Goal: Task Accomplishment & Management: Use online tool/utility

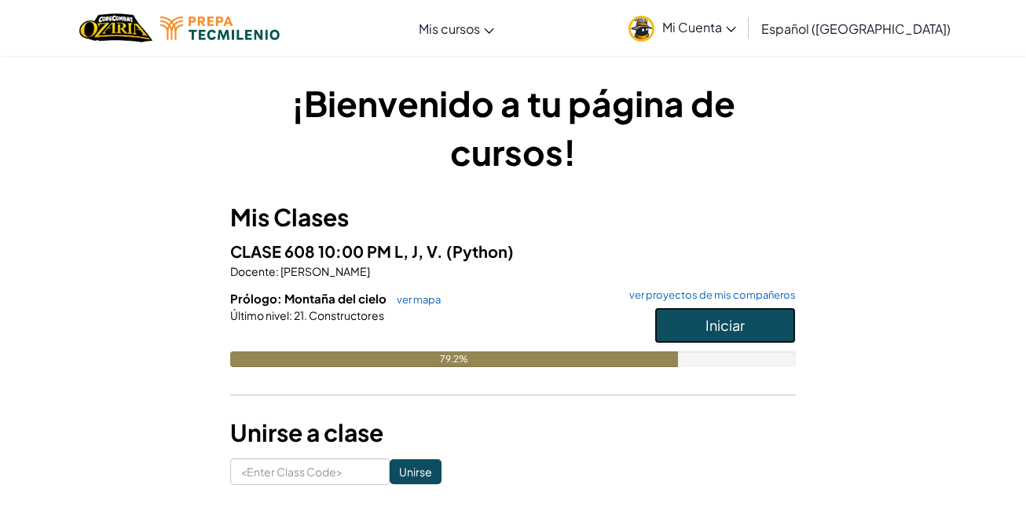
click at [684, 319] on button "Iniciar" at bounding box center [724, 325] width 141 height 36
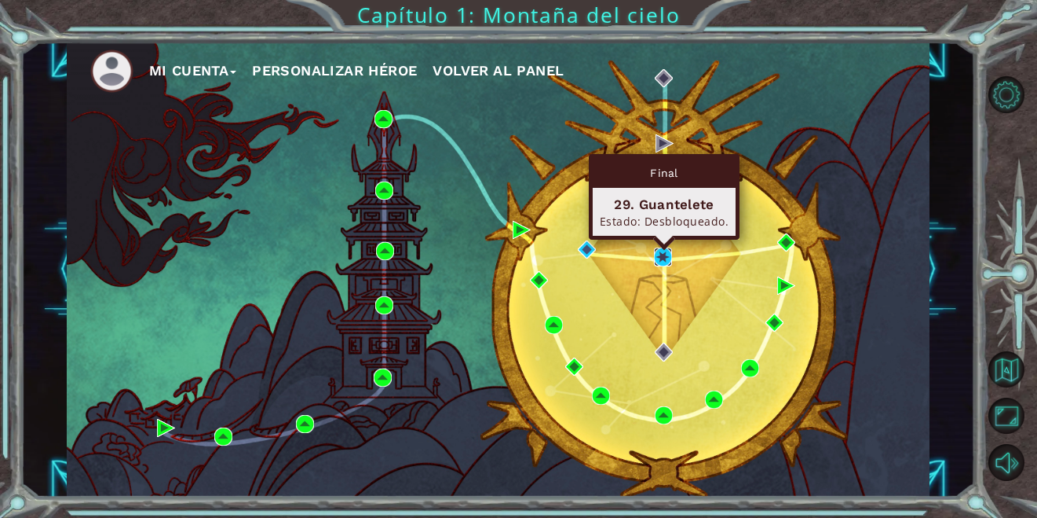
click at [660, 263] on img at bounding box center [663, 256] width 18 height 18
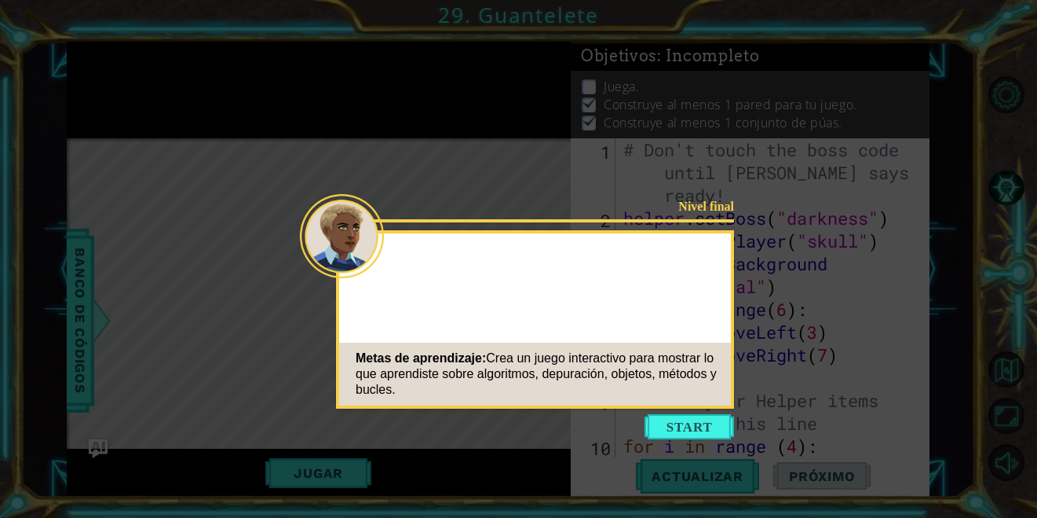
click at [692, 426] on button "Start" at bounding box center [690, 426] width 90 height 25
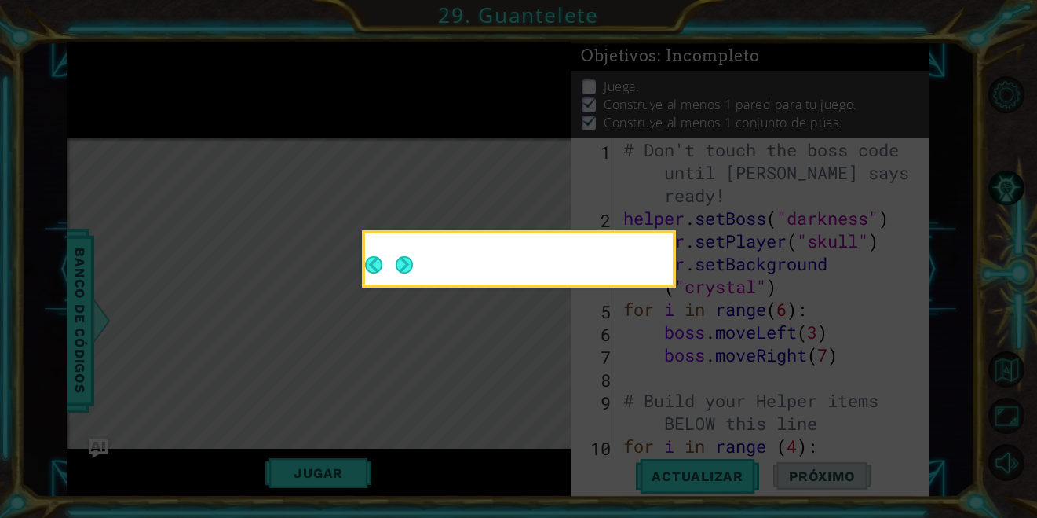
click at [436, 290] on icon at bounding box center [518, 259] width 1037 height 518
click at [408, 264] on button "Next" at bounding box center [404, 264] width 17 height 17
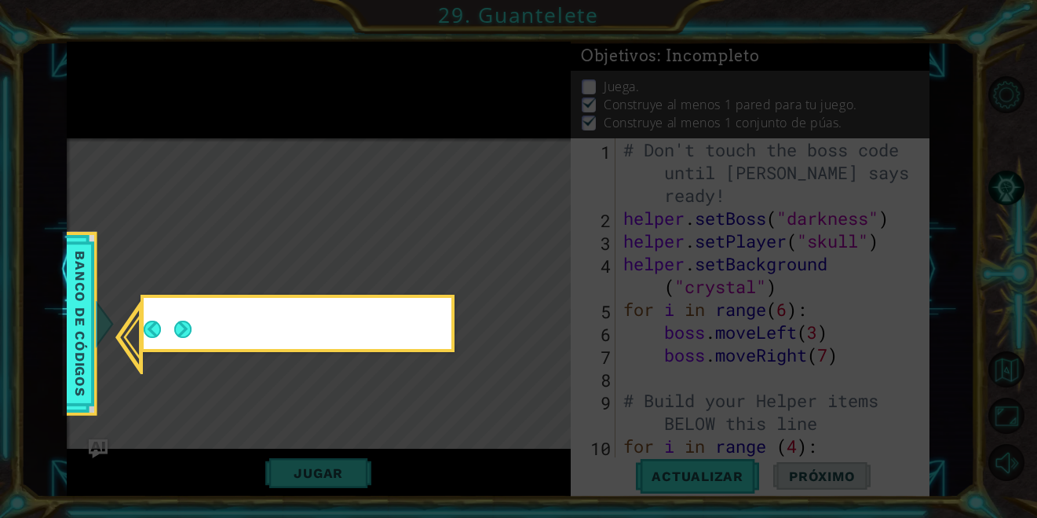
click at [408, 264] on body "1 ההההההההההההההההההההההההההההההההההההההההההההההההההההההההההההההההההההההההההההה…" at bounding box center [518, 259] width 1037 height 518
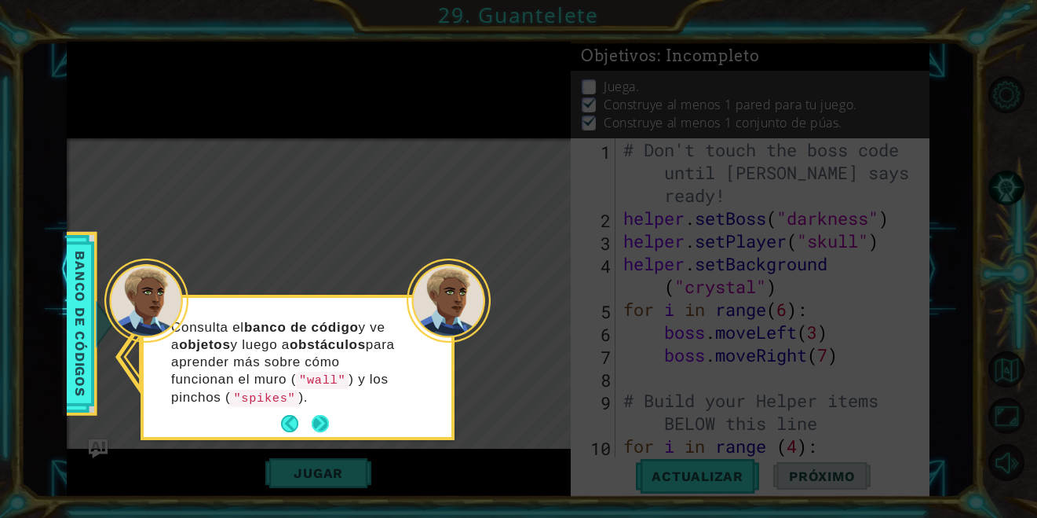
click at [319, 415] on button "Next" at bounding box center [320, 423] width 17 height 17
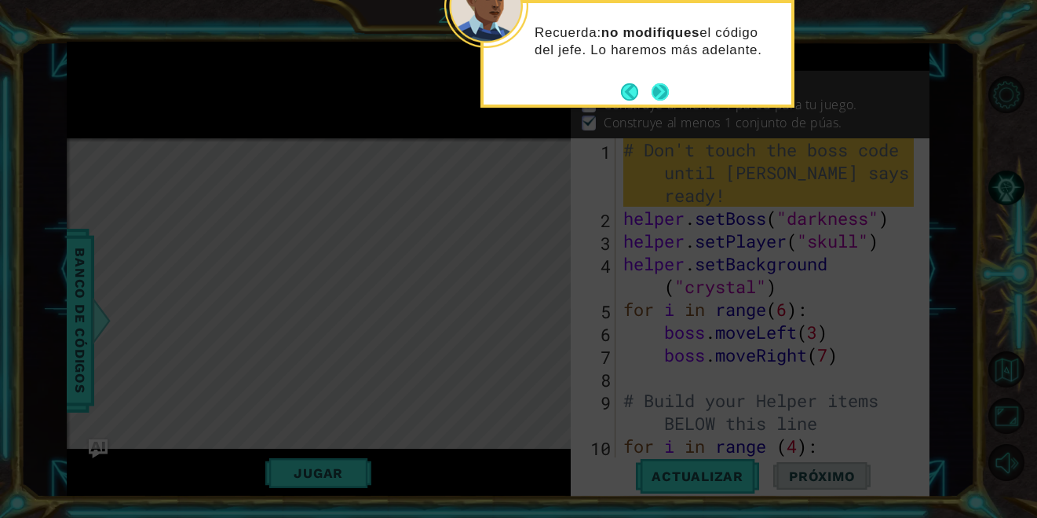
click at [664, 92] on button "Next" at bounding box center [660, 91] width 17 height 17
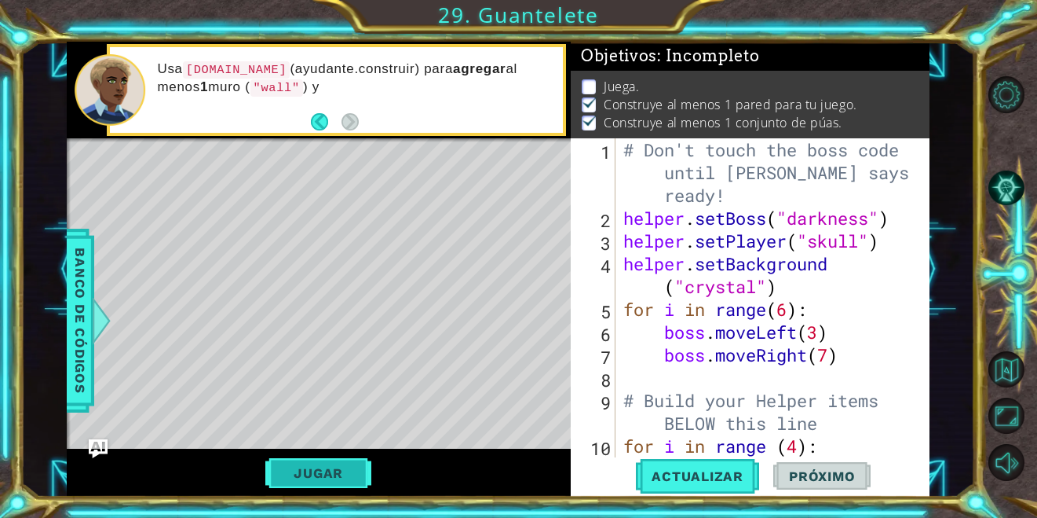
click at [337, 480] on button "Jugar" at bounding box center [318, 473] width 106 height 30
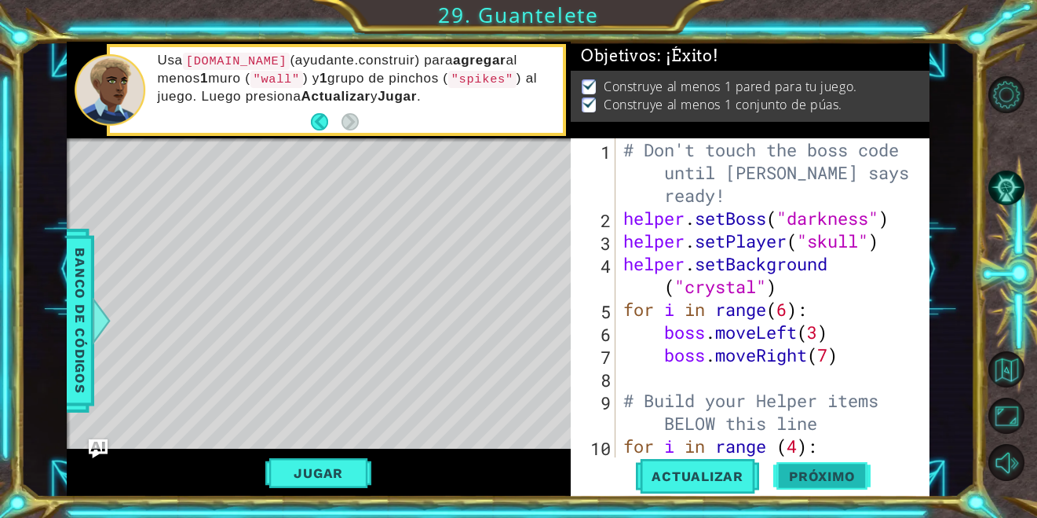
click at [839, 472] on span "Próximo" at bounding box center [822, 476] width 97 height 16
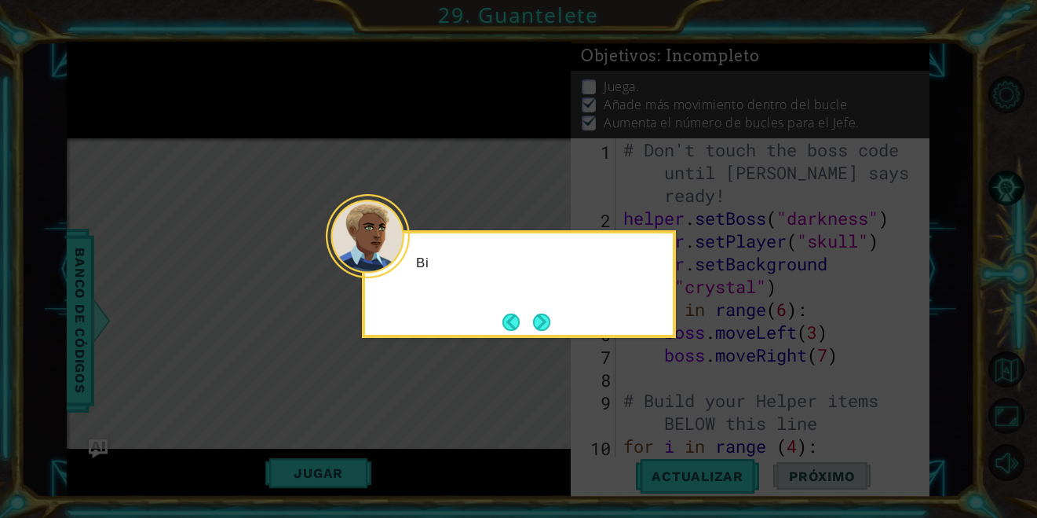
scroll to position [20, 0]
click at [536, 319] on button "Next" at bounding box center [541, 321] width 17 height 17
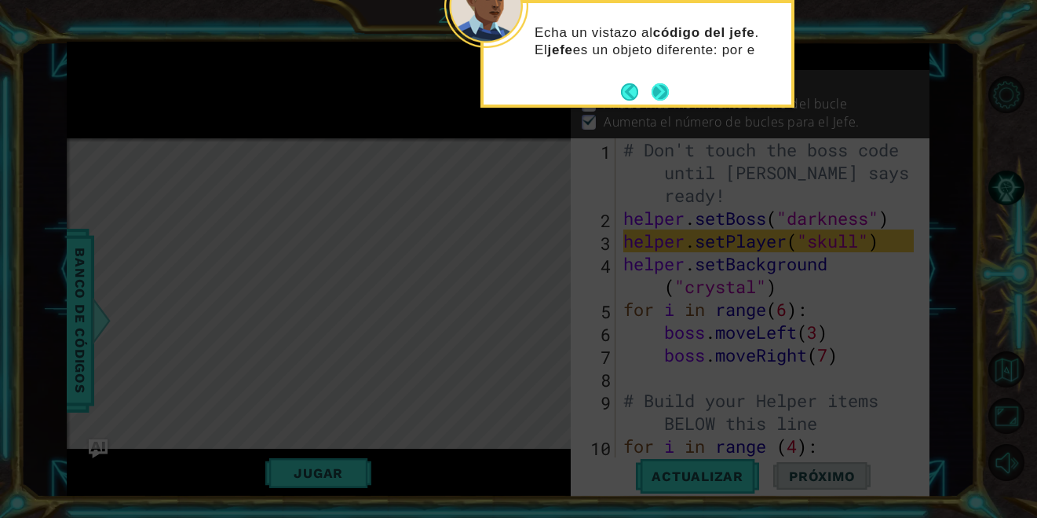
click at [662, 90] on button "Next" at bounding box center [660, 91] width 17 height 17
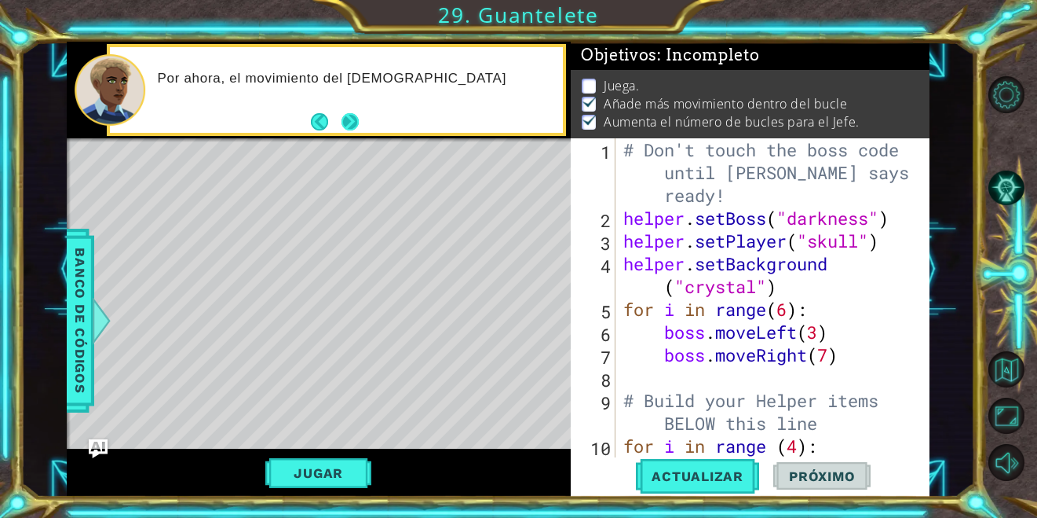
click at [347, 113] on button "Next" at bounding box center [350, 121] width 17 height 17
click at [431, 159] on div "Level Map" at bounding box center [430, 369] width 726 height 463
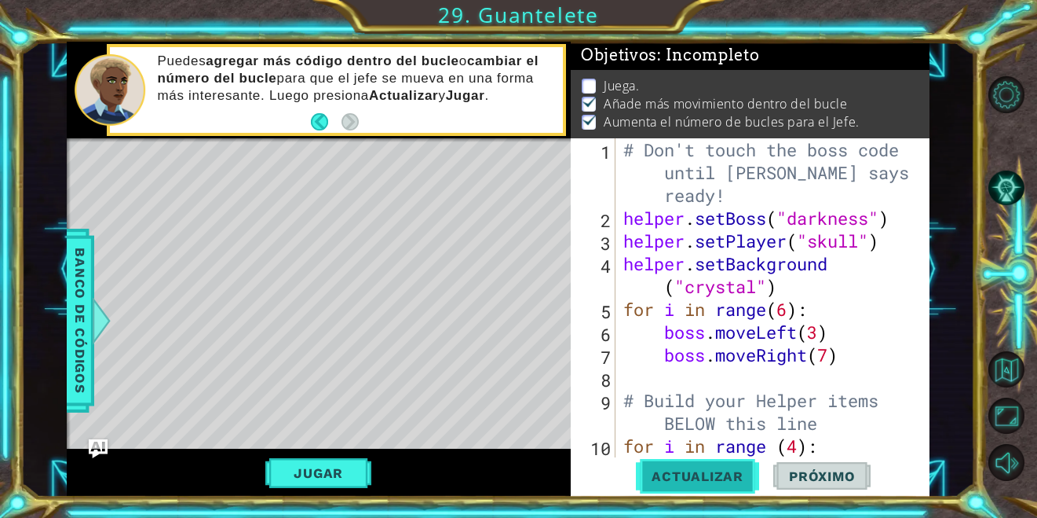
click at [663, 471] on span "Actualizar" at bounding box center [697, 476] width 123 height 16
click at [313, 470] on button "Jugar" at bounding box center [318, 473] width 106 height 30
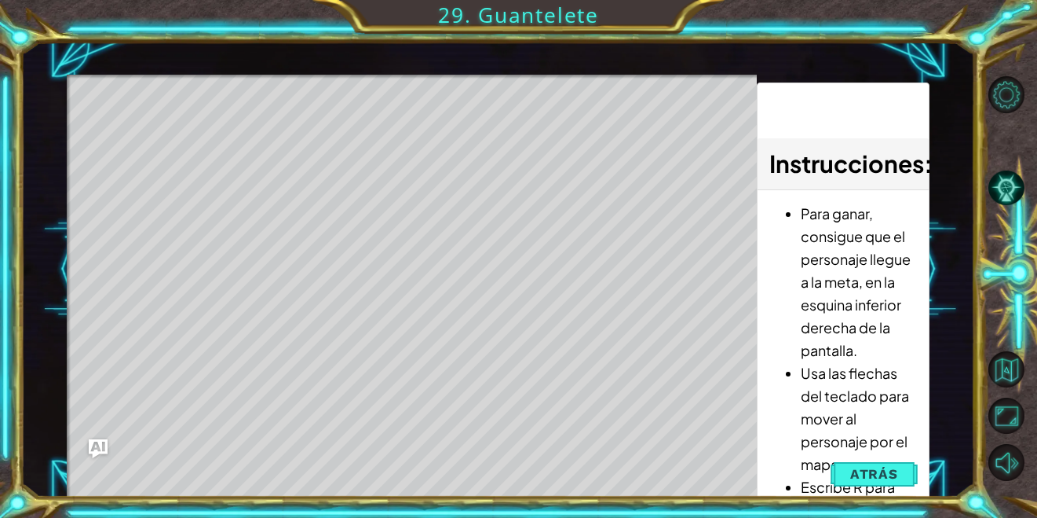
scroll to position [2, 0]
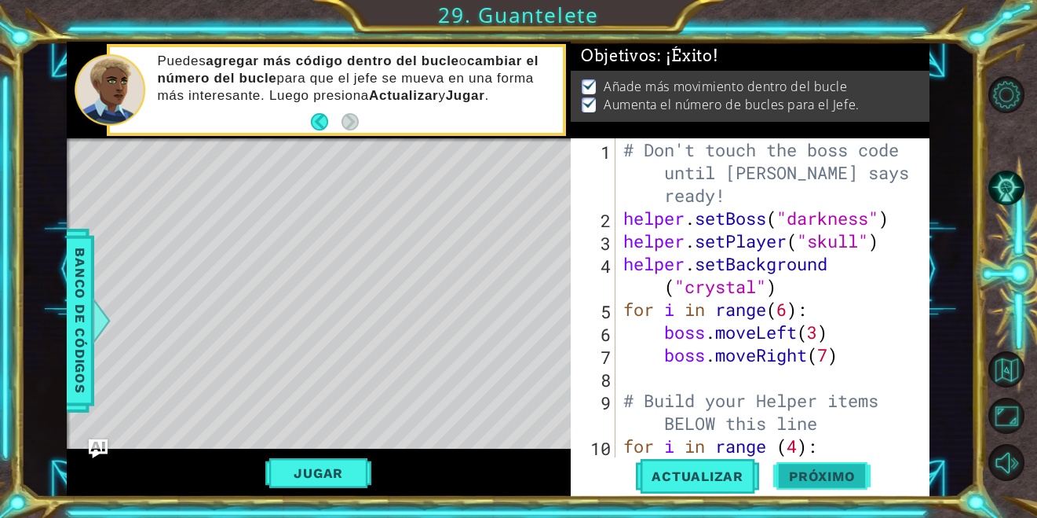
click at [834, 473] on span "Próximo" at bounding box center [822, 476] width 97 height 16
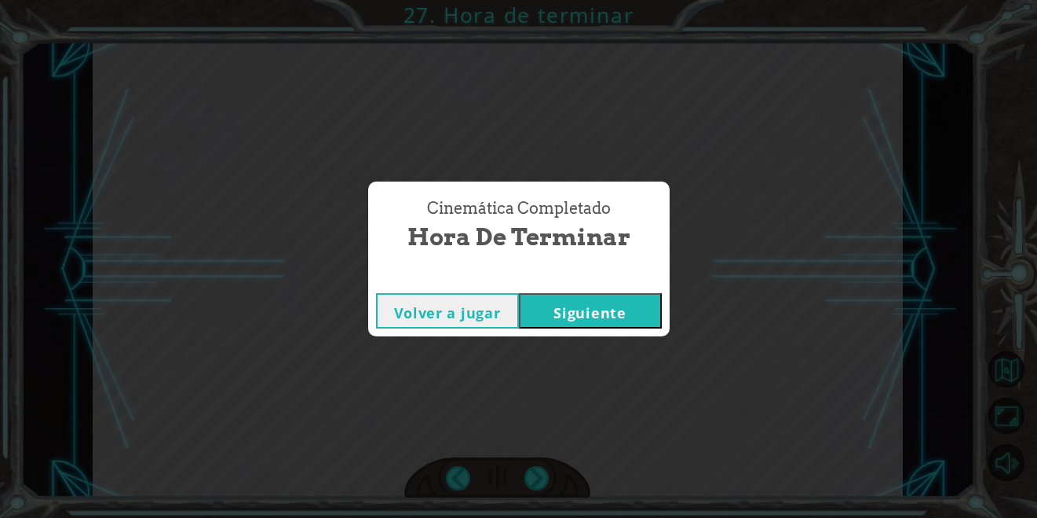
click at [607, 324] on button "Siguiente" at bounding box center [590, 310] width 143 height 35
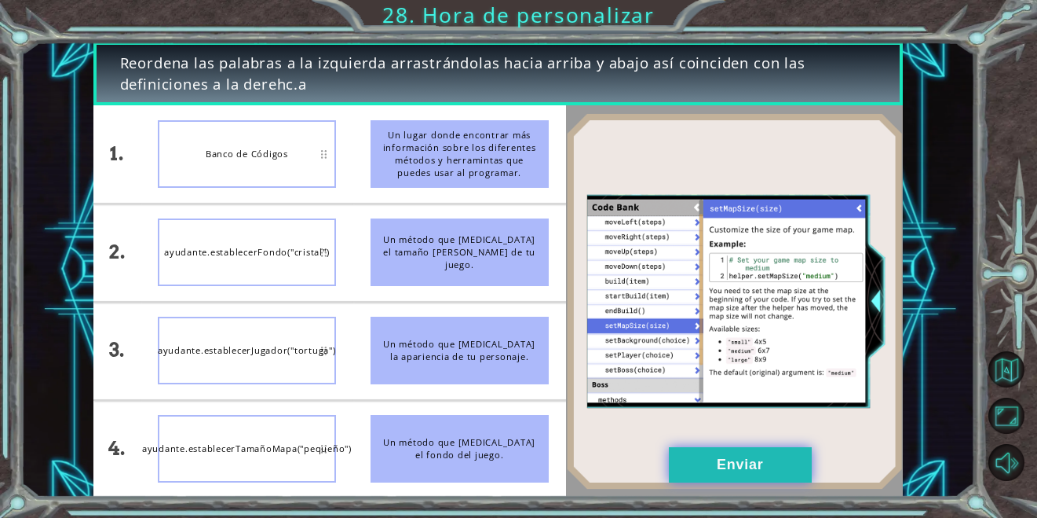
click at [742, 465] on button "Enviar" at bounding box center [740, 464] width 143 height 35
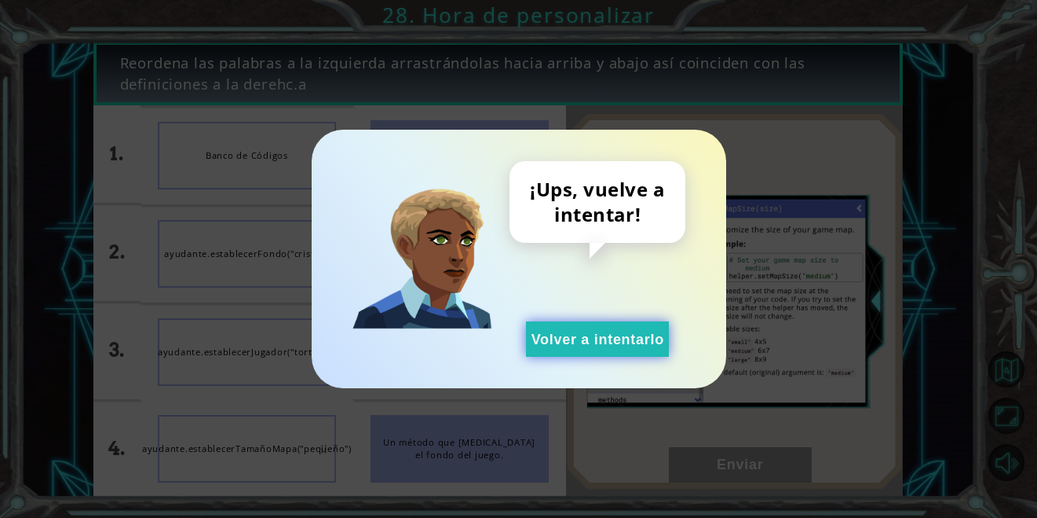
click at [605, 333] on button "Volver a intentarlo" at bounding box center [597, 338] width 143 height 35
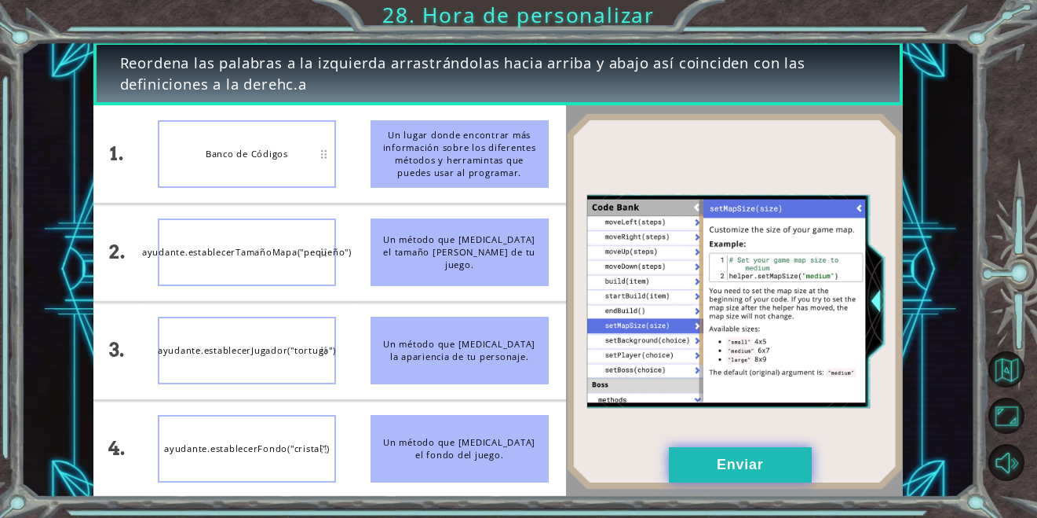
click at [753, 464] on button "Enviar" at bounding box center [740, 464] width 143 height 35
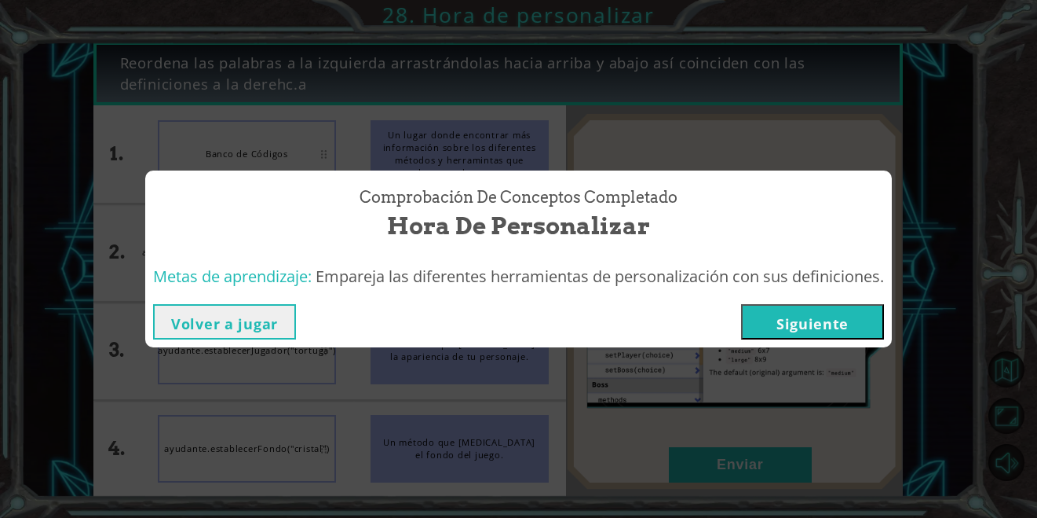
click at [848, 319] on button "Siguiente" at bounding box center [812, 321] width 143 height 35
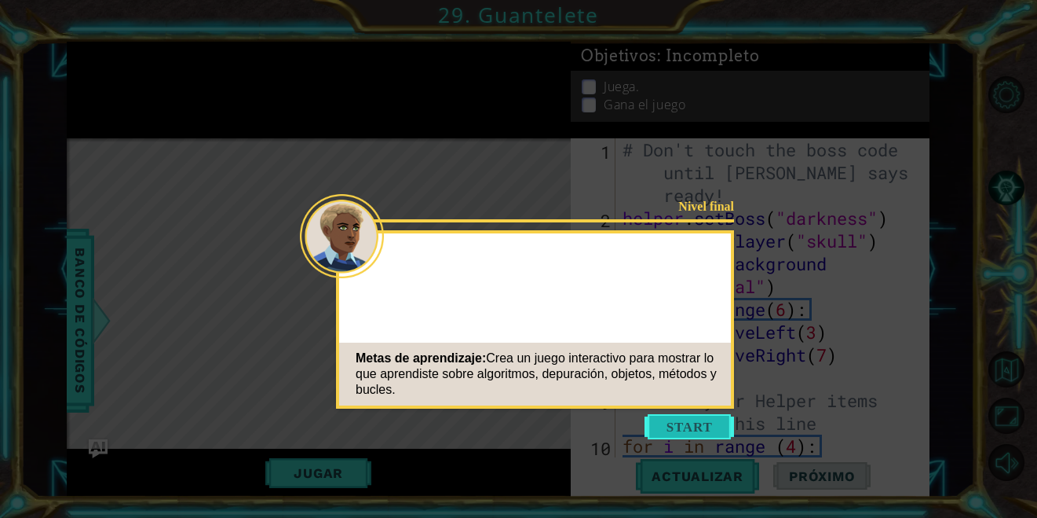
click at [713, 415] on button "Start" at bounding box center [690, 426] width 90 height 25
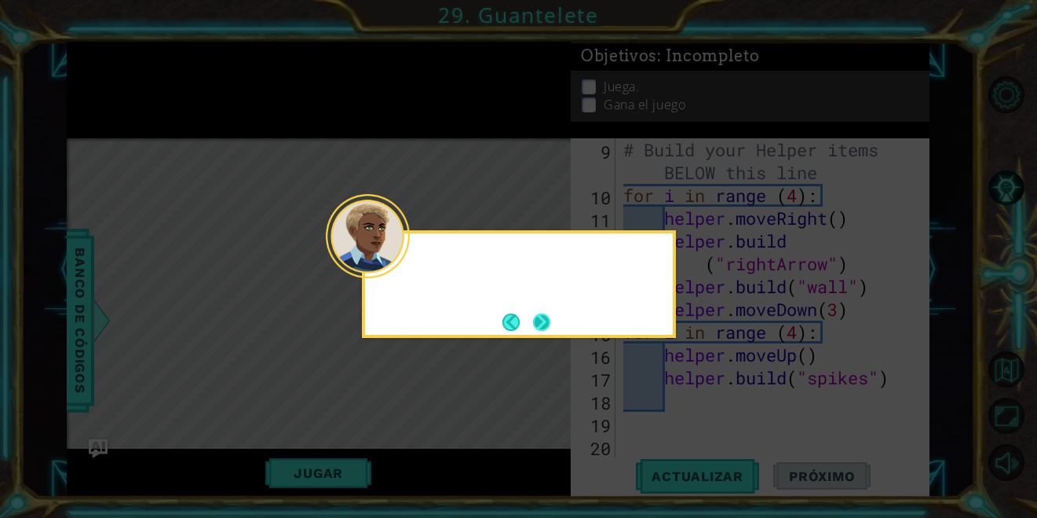
scroll to position [296, 0]
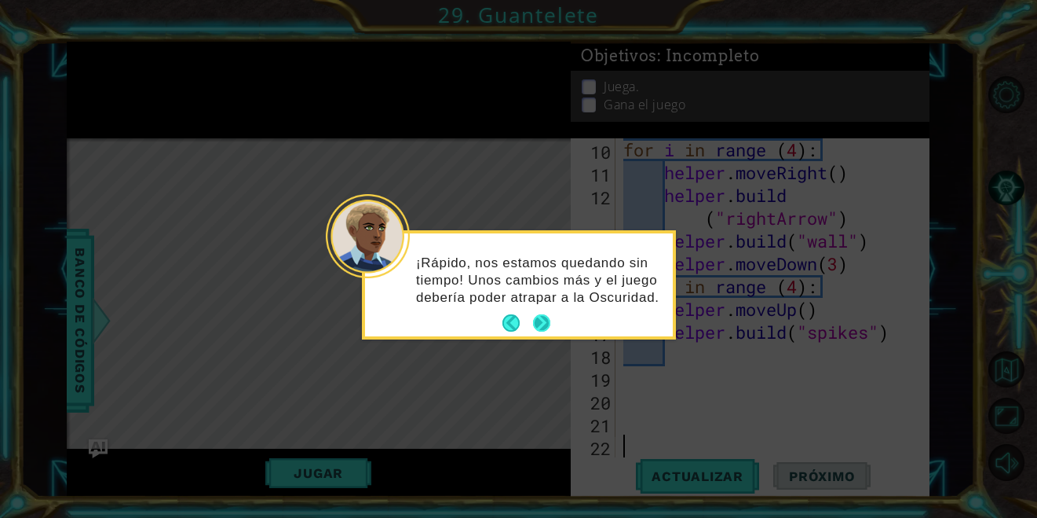
click at [542, 325] on button "Next" at bounding box center [541, 322] width 17 height 17
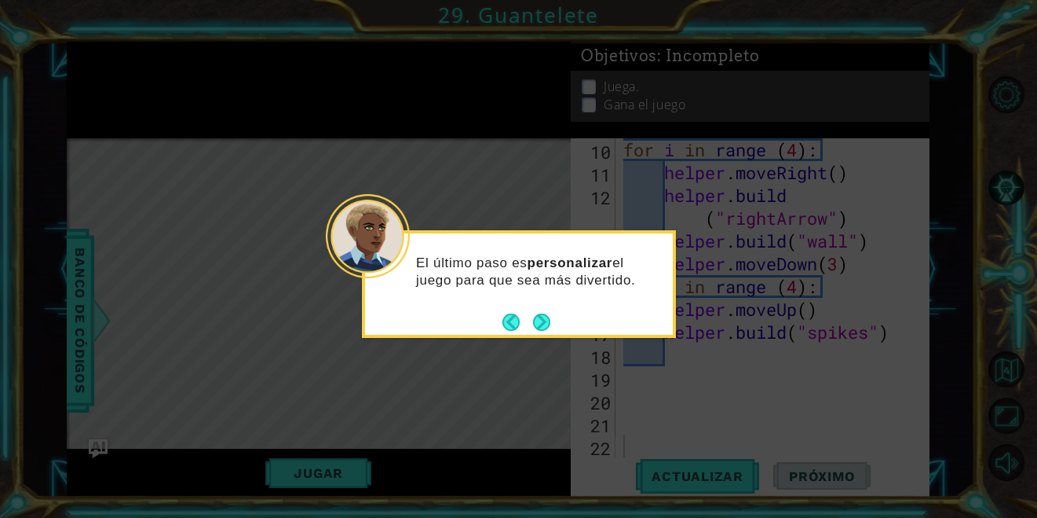
click at [542, 325] on button "Next" at bounding box center [541, 321] width 17 height 17
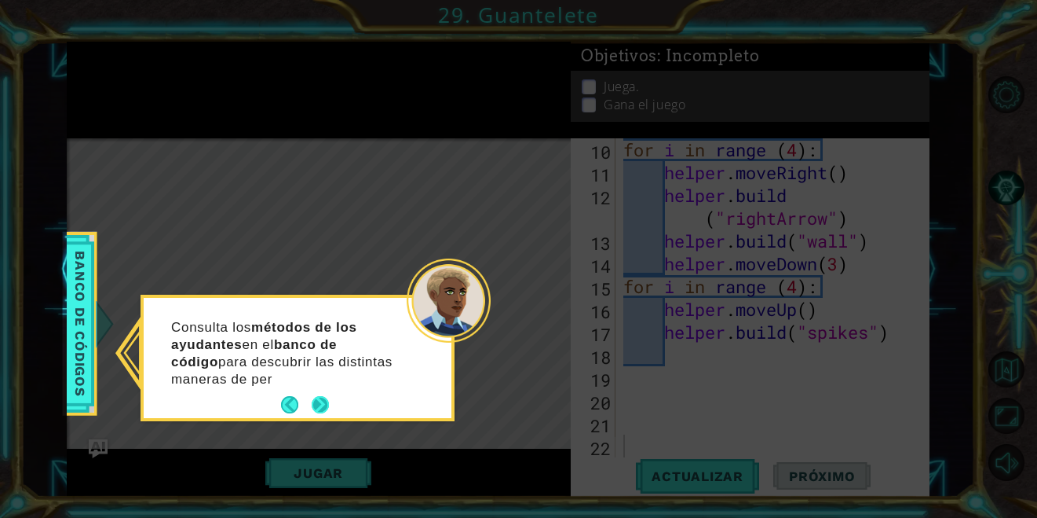
click at [313, 379] on p "Consulta los métodos de los ayudantes en el banco de código para descubrir las …" at bounding box center [288, 353] width 235 height 69
click at [316, 396] on button "Next" at bounding box center [320, 404] width 17 height 17
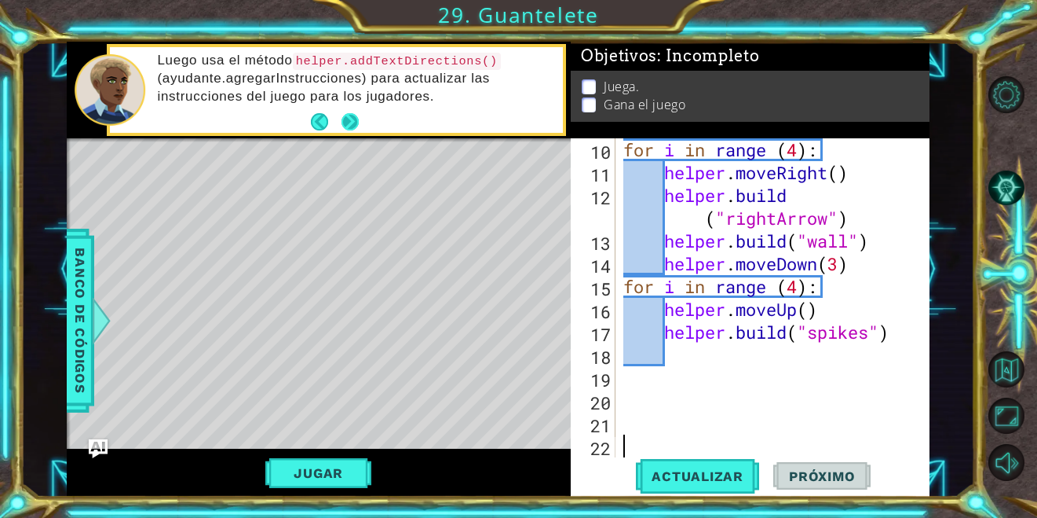
click at [347, 127] on button "Next" at bounding box center [350, 121] width 17 height 17
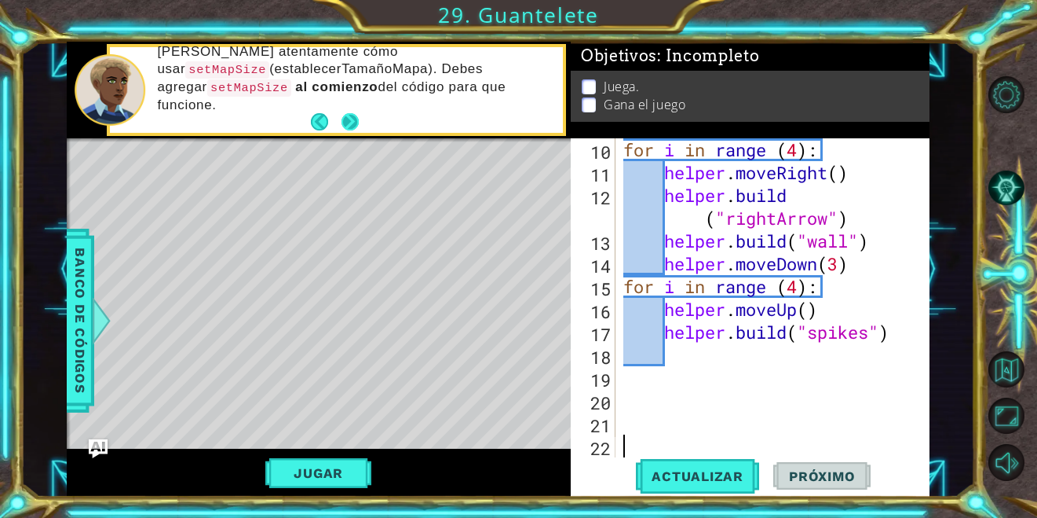
click at [358, 119] on button "Next" at bounding box center [350, 121] width 17 height 17
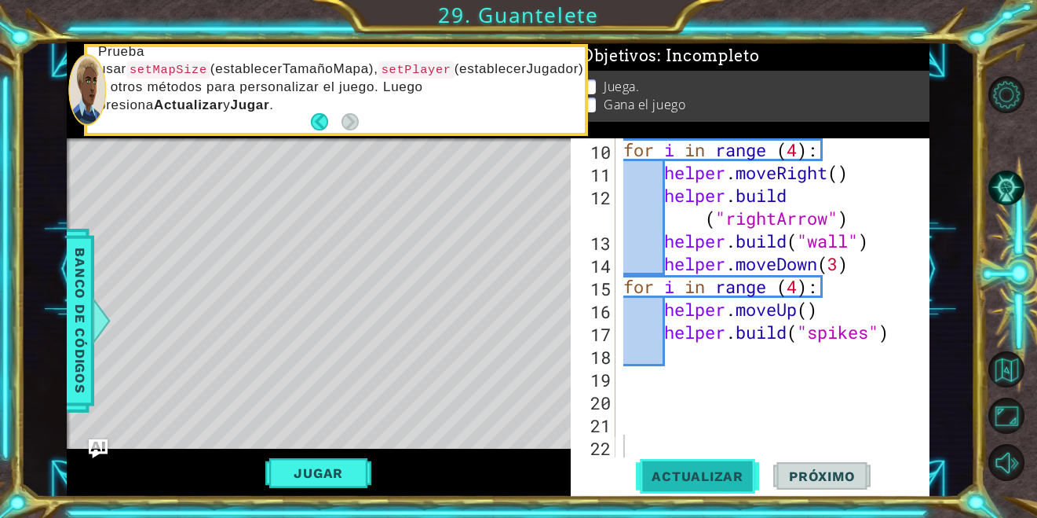
click at [676, 469] on span "Actualizar" at bounding box center [697, 476] width 123 height 16
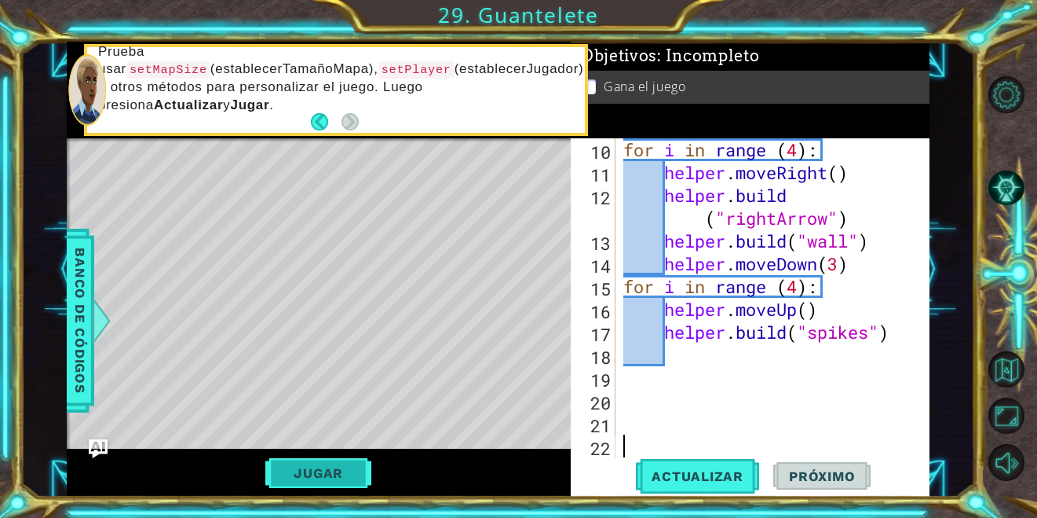
click at [289, 474] on button "Jugar" at bounding box center [318, 473] width 106 height 30
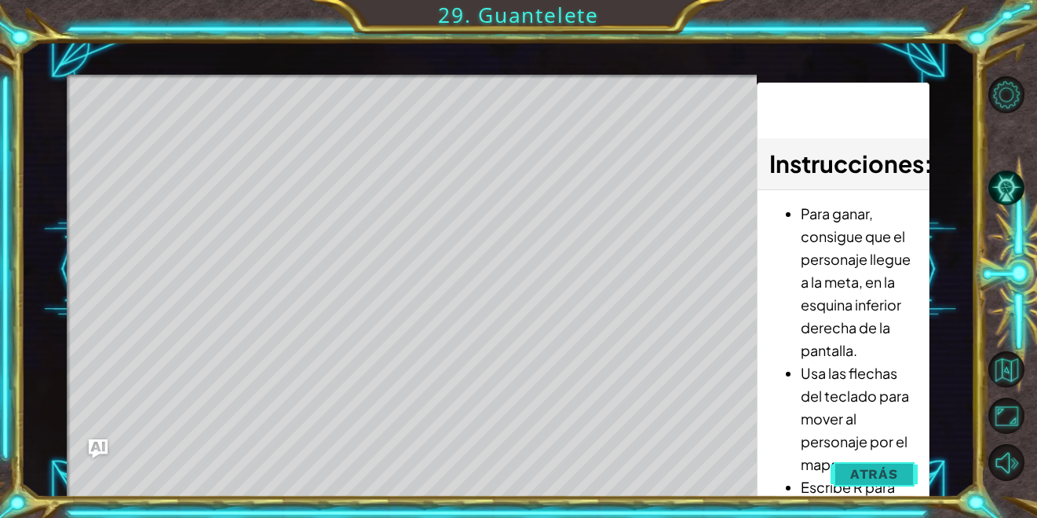
click at [872, 471] on span "Atrás" at bounding box center [874, 474] width 48 height 16
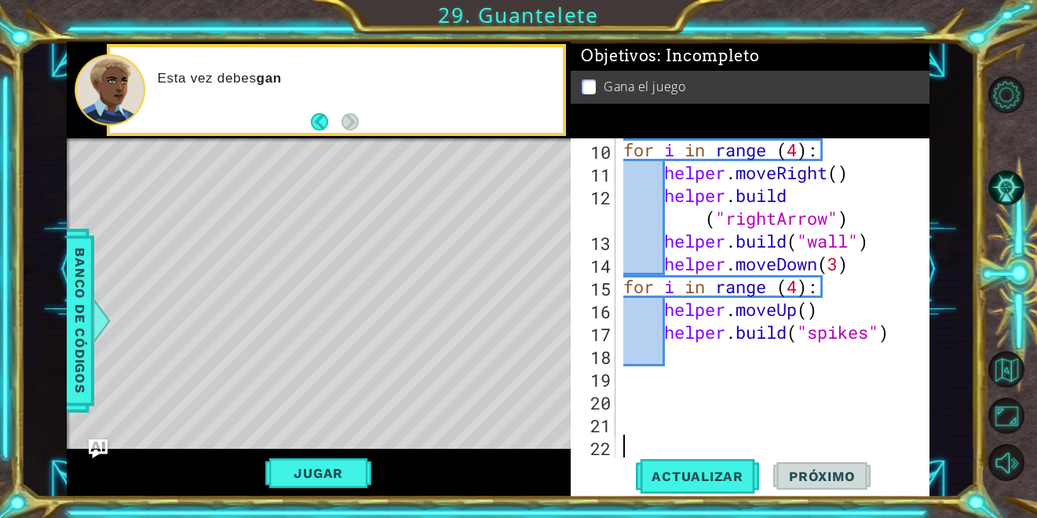
click at [751, 355] on div "for i in range ( 4 ) : helper . moveRight ( ) helper . build ( "rightArrow" ) h…" at bounding box center [771, 320] width 302 height 364
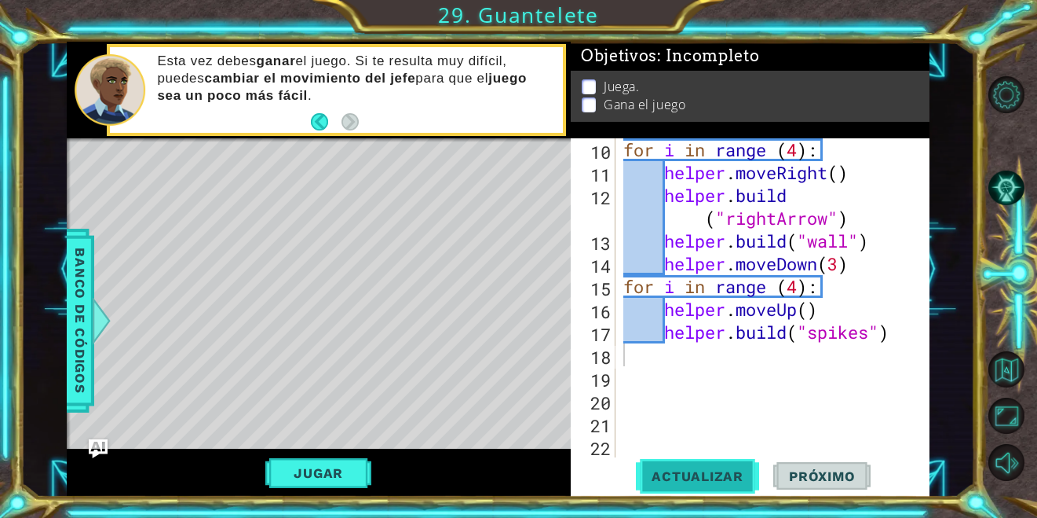
click at [709, 482] on span "Actualizar" at bounding box center [697, 476] width 123 height 16
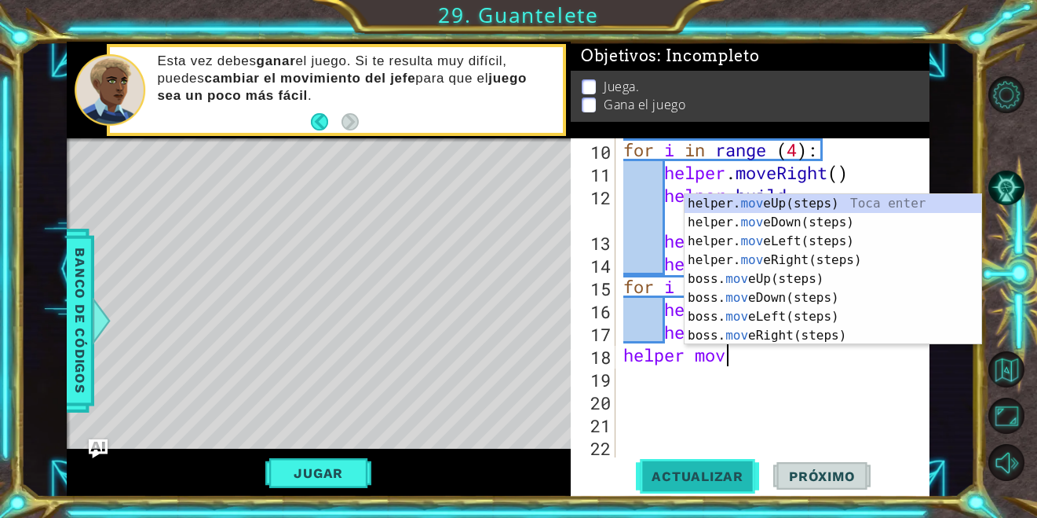
scroll to position [0, 4]
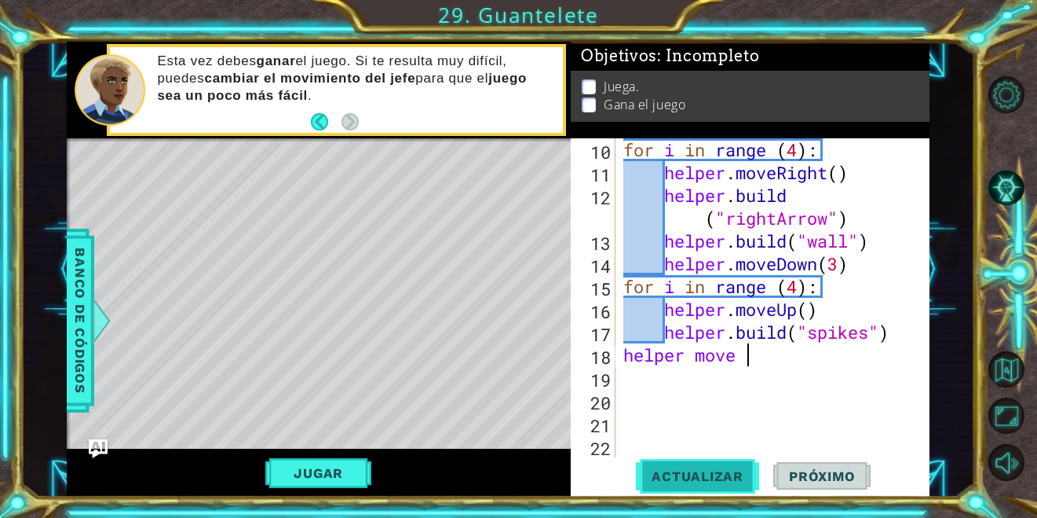
type textarea "helper move"
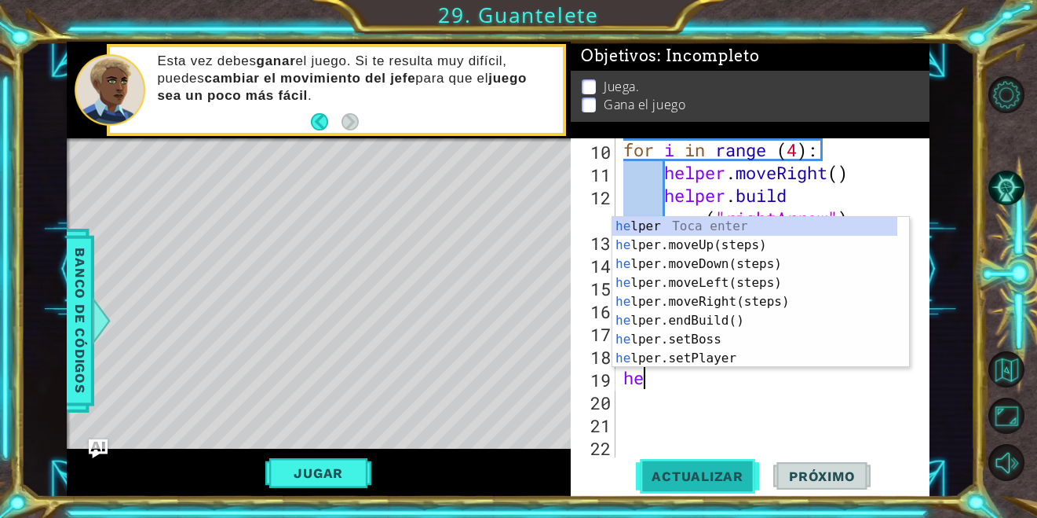
type textarea "hel"
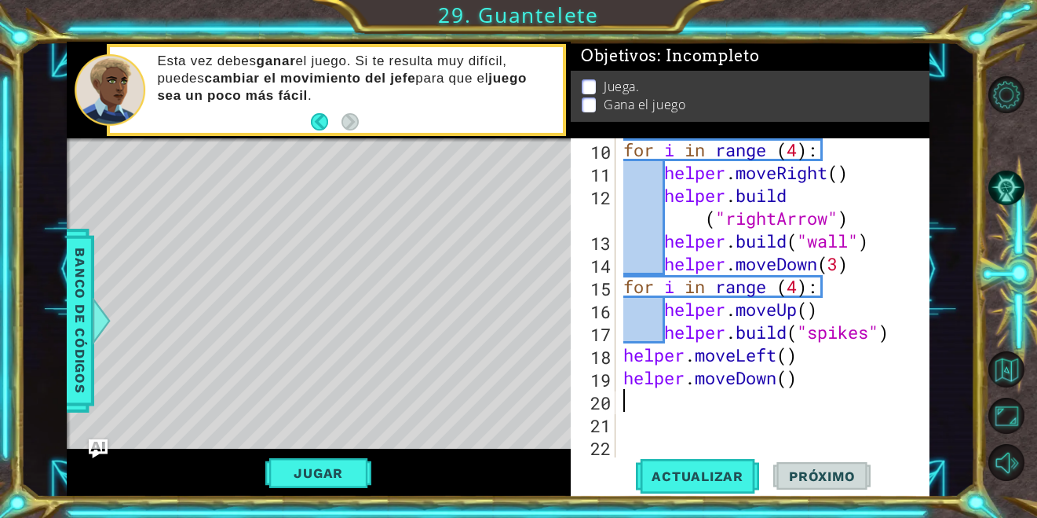
click at [798, 375] on div "for i in range ( 4 ) : helper . moveRight ( ) helper . build ( "rightArrow" ) h…" at bounding box center [771, 320] width 302 height 364
click at [792, 375] on div "for i in range ( 4 ) : helper . moveRight ( ) helper . build ( "rightArrow" ) h…" at bounding box center [771, 320] width 302 height 364
type textarea "helper.moveDown(4)"
click at [742, 406] on div "for i in range ( 4 ) : helper . moveRight ( ) helper . build ( "rightArrow" ) h…" at bounding box center [771, 320] width 302 height 364
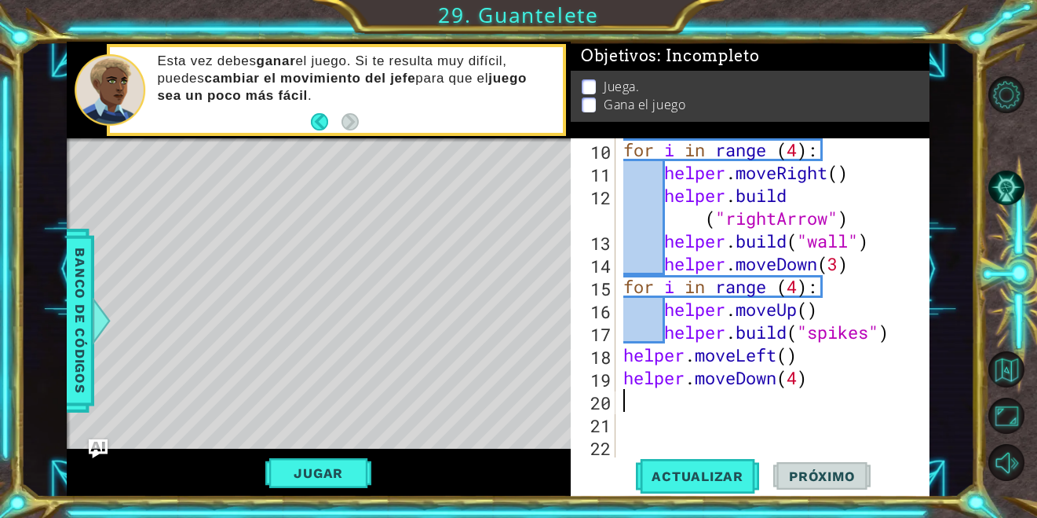
scroll to position [0, 0]
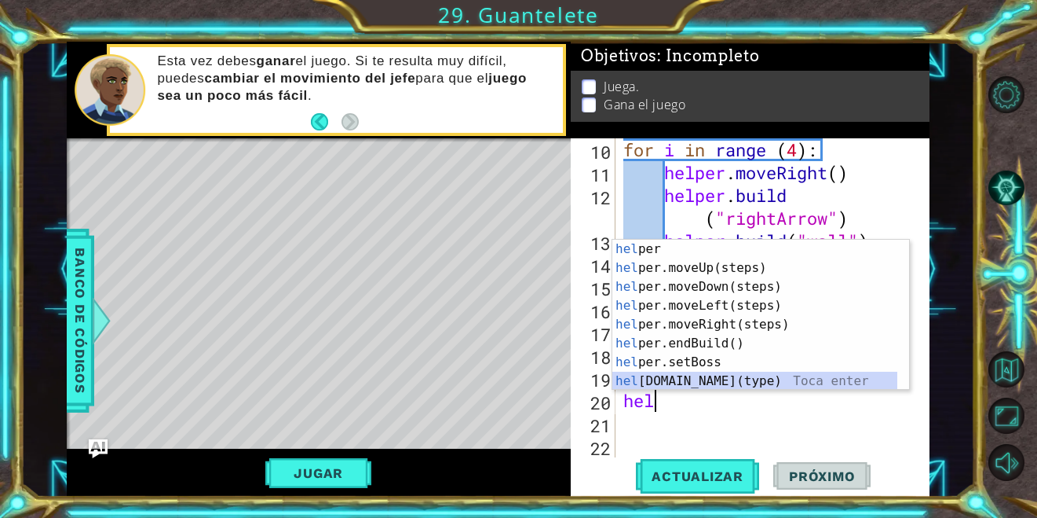
click at [726, 372] on div "hel per Toca enter hel per.moveUp(steps) Toca enter hel per.moveDown(steps) Toc…" at bounding box center [755, 334] width 285 height 188
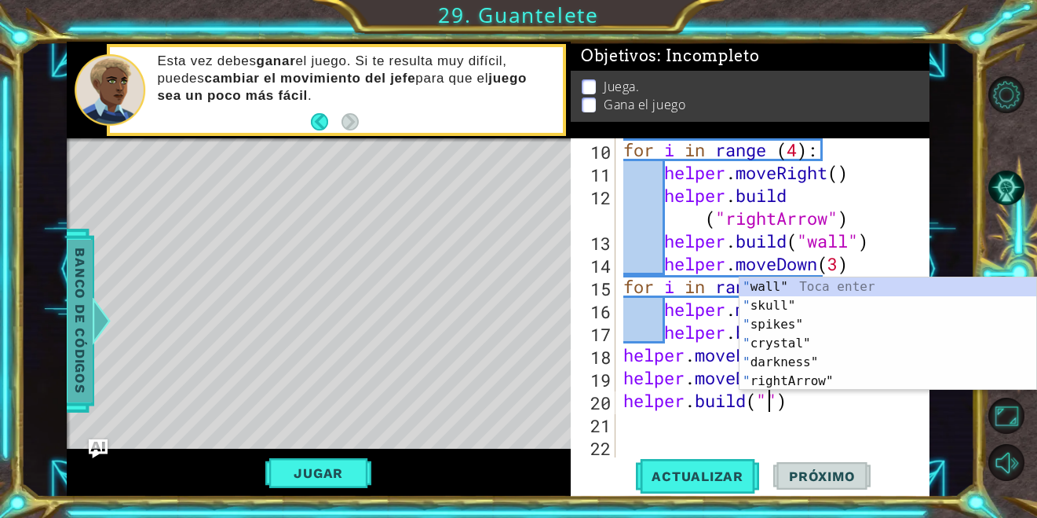
click at [86, 294] on span "Banco de códigos" at bounding box center [80, 320] width 25 height 163
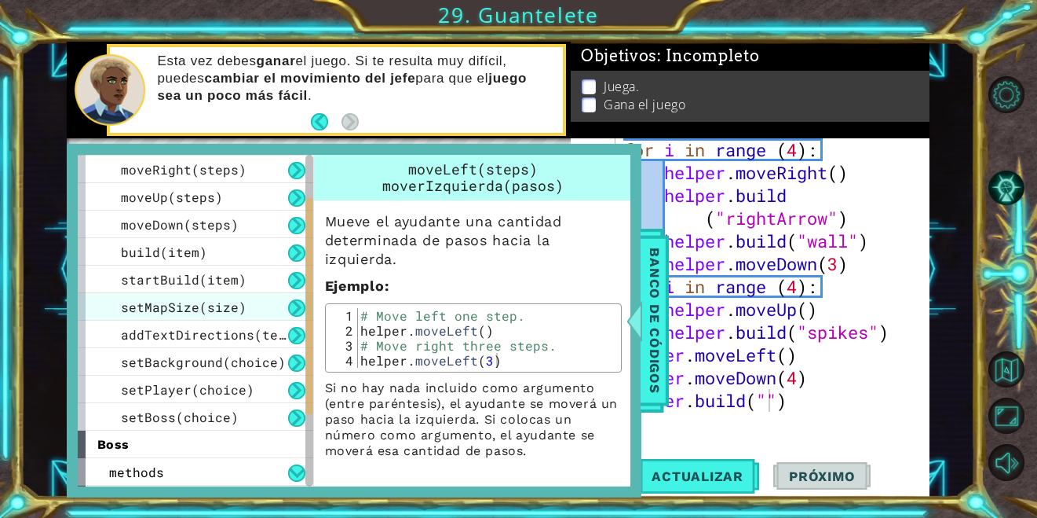
scroll to position [218, 0]
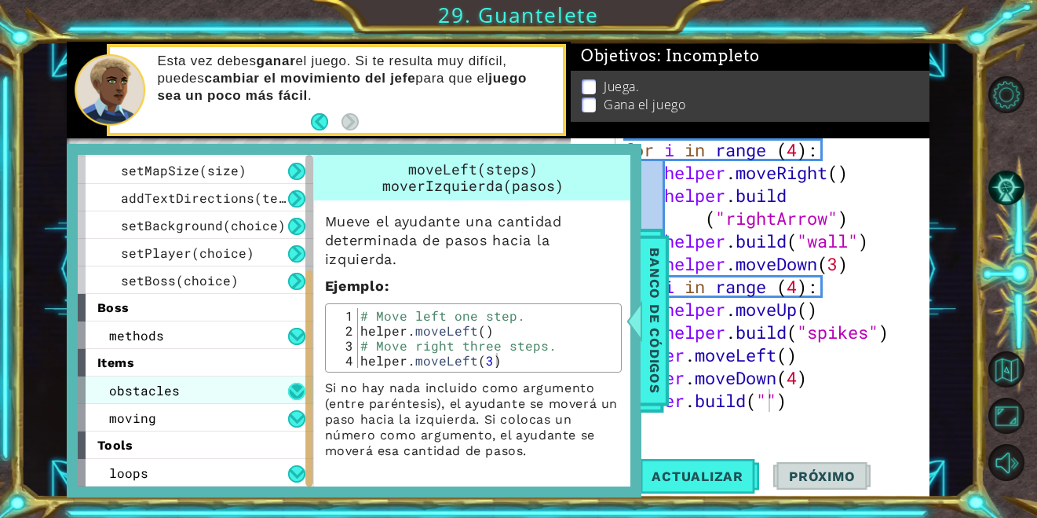
click at [295, 393] on button at bounding box center [296, 390] width 17 height 17
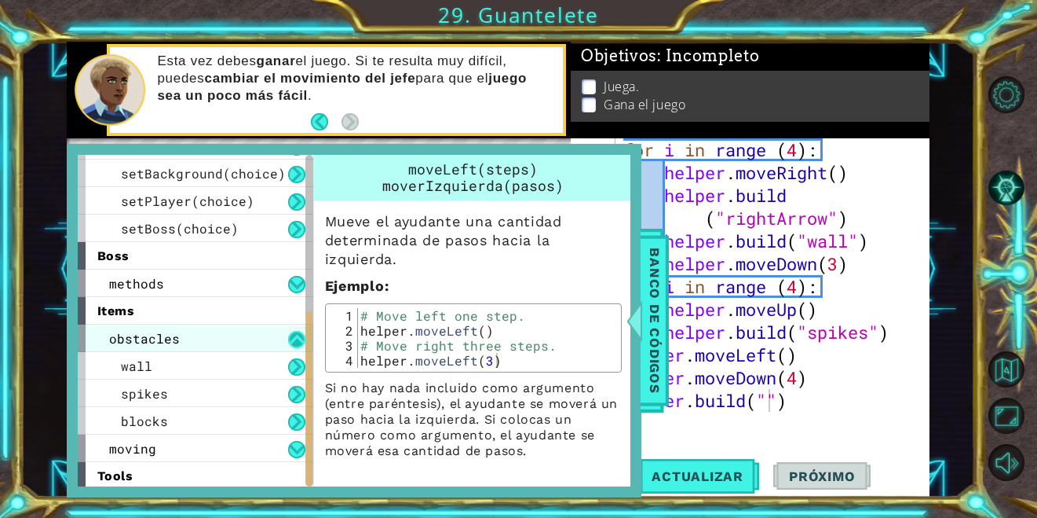
scroll to position [301, 0]
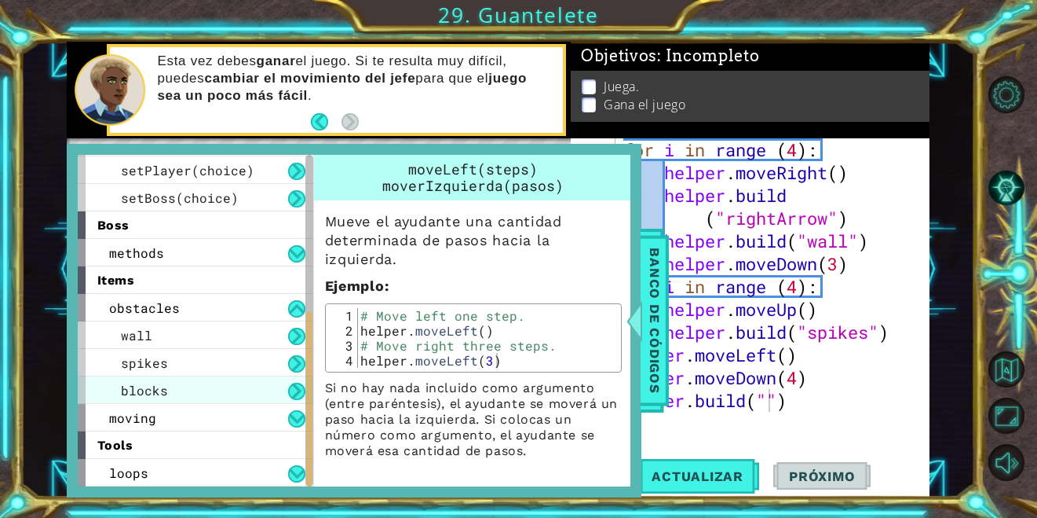
click at [225, 391] on div "blocks" at bounding box center [196, 389] width 236 height 27
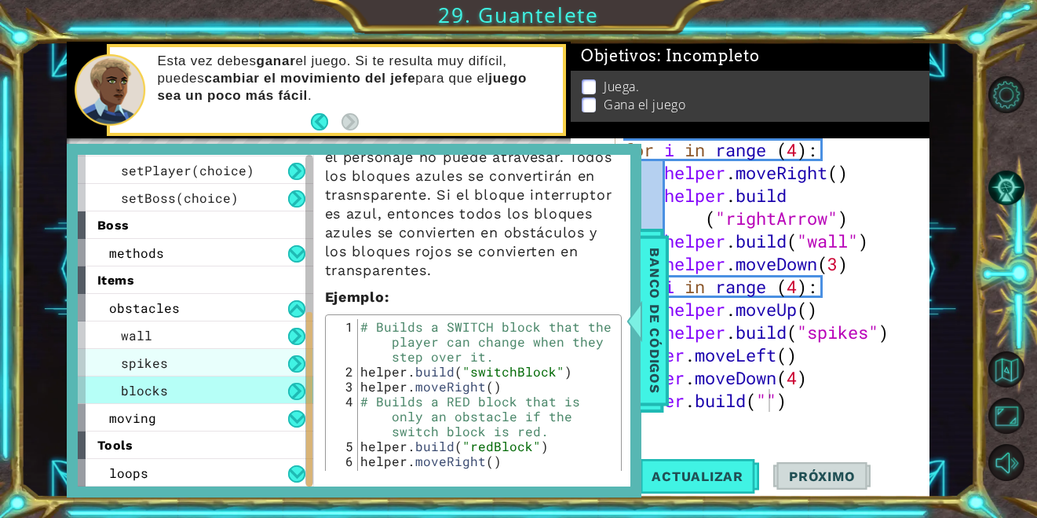
scroll to position [159, 0]
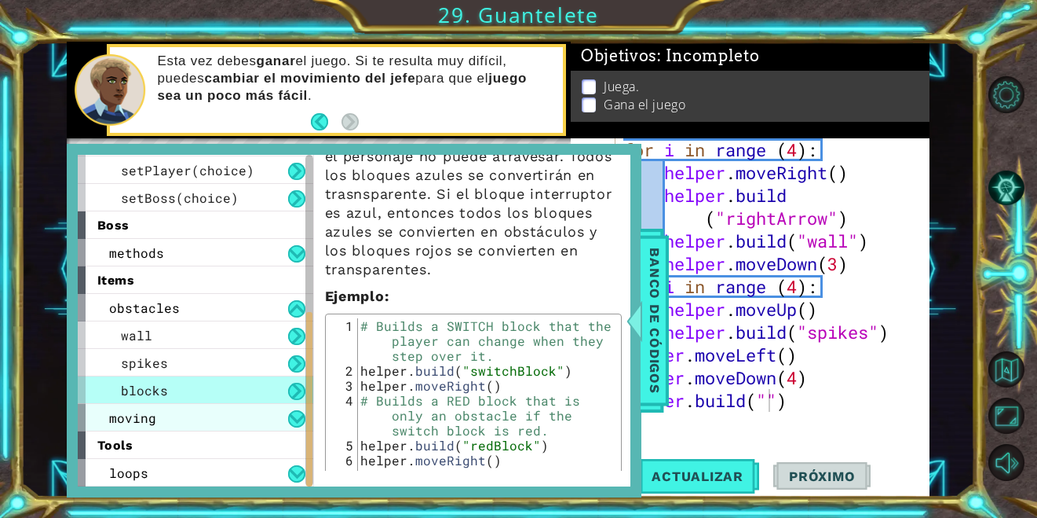
click at [193, 415] on div "moving" at bounding box center [196, 417] width 236 height 27
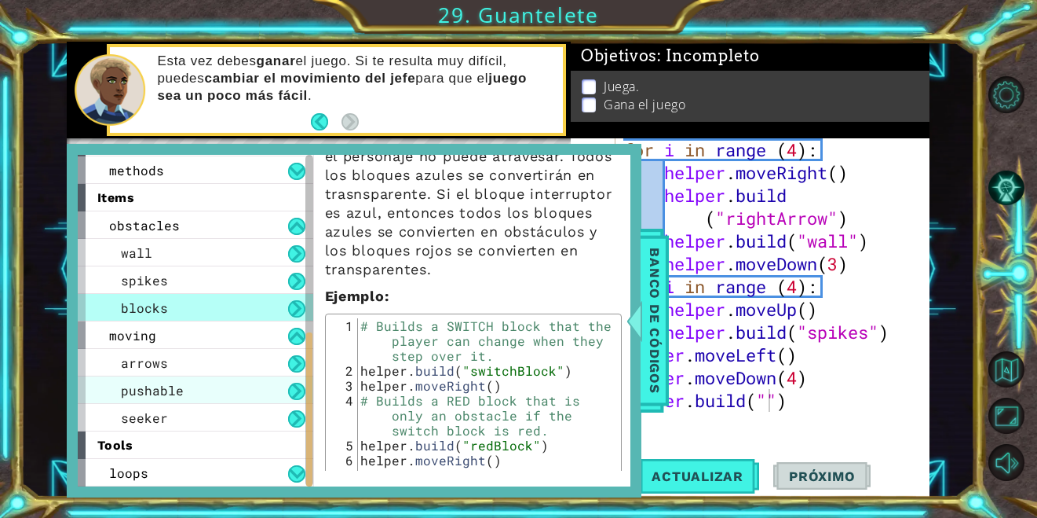
click at [170, 376] on div "pushable" at bounding box center [196, 389] width 236 height 27
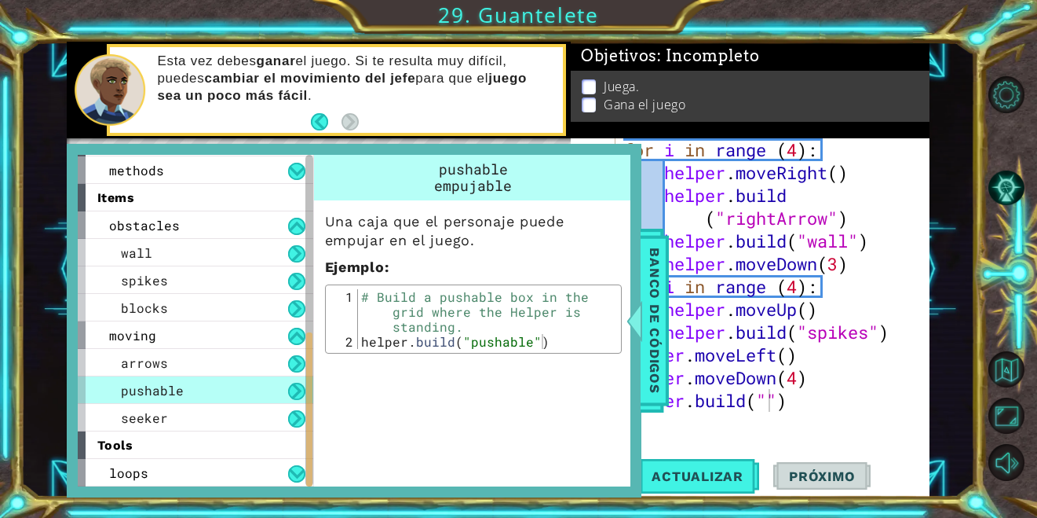
scroll to position [0, 0]
click at [228, 411] on div "seeker" at bounding box center [196, 417] width 236 height 27
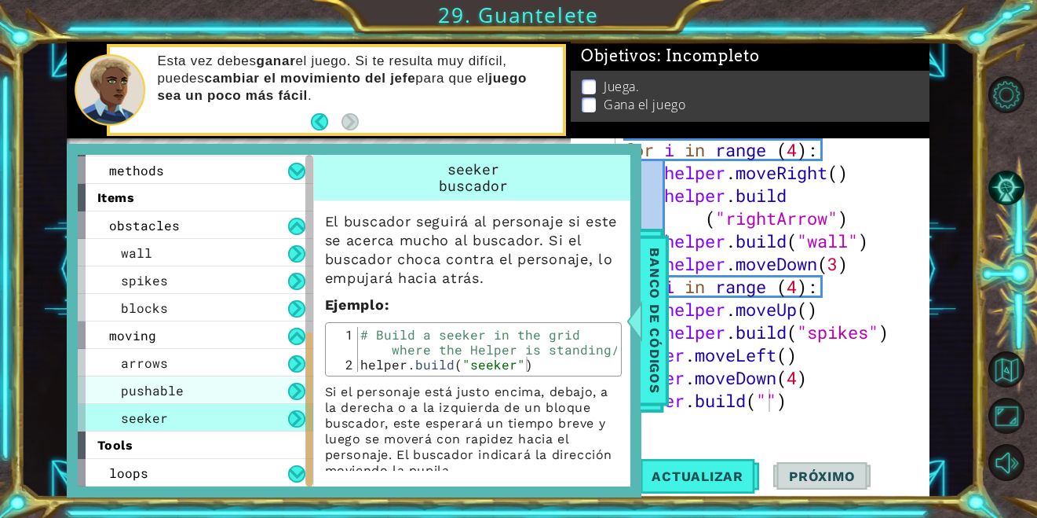
click at [187, 392] on div "pushable" at bounding box center [196, 389] width 236 height 27
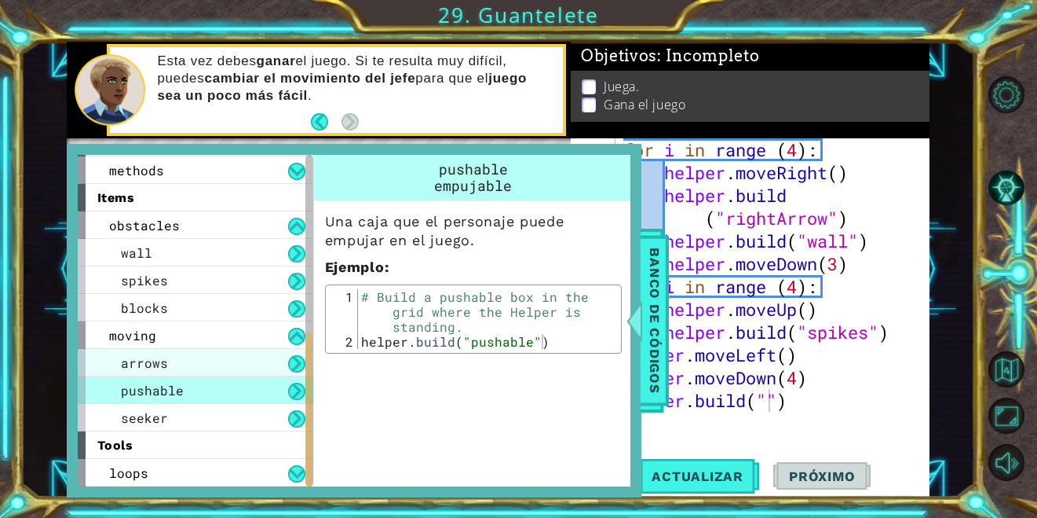
click at [180, 364] on div "arrows" at bounding box center [196, 362] width 236 height 27
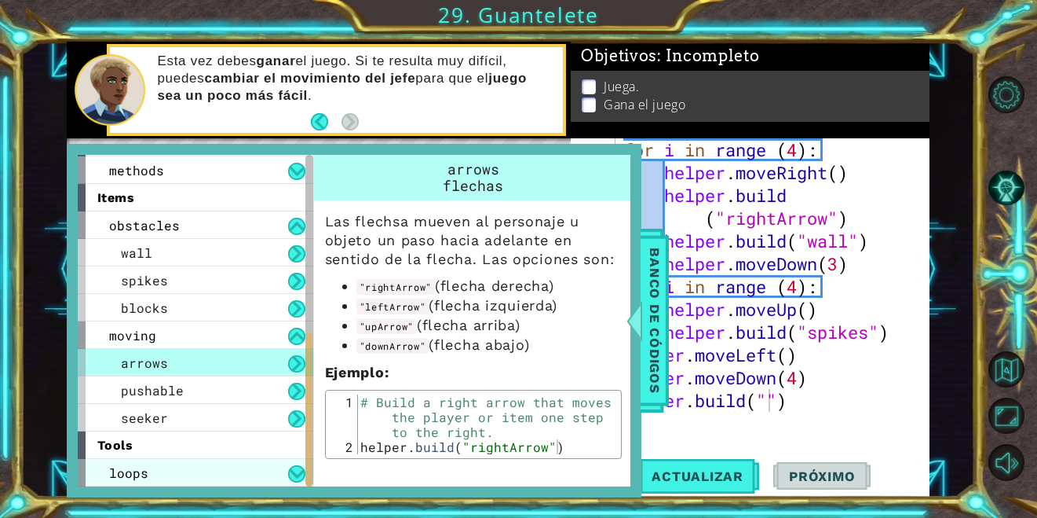
click at [126, 471] on span "loops" at bounding box center [128, 472] width 39 height 16
click at [182, 474] on div "loops" at bounding box center [196, 472] width 236 height 27
click at [291, 483] on div "loops" at bounding box center [196, 472] width 236 height 27
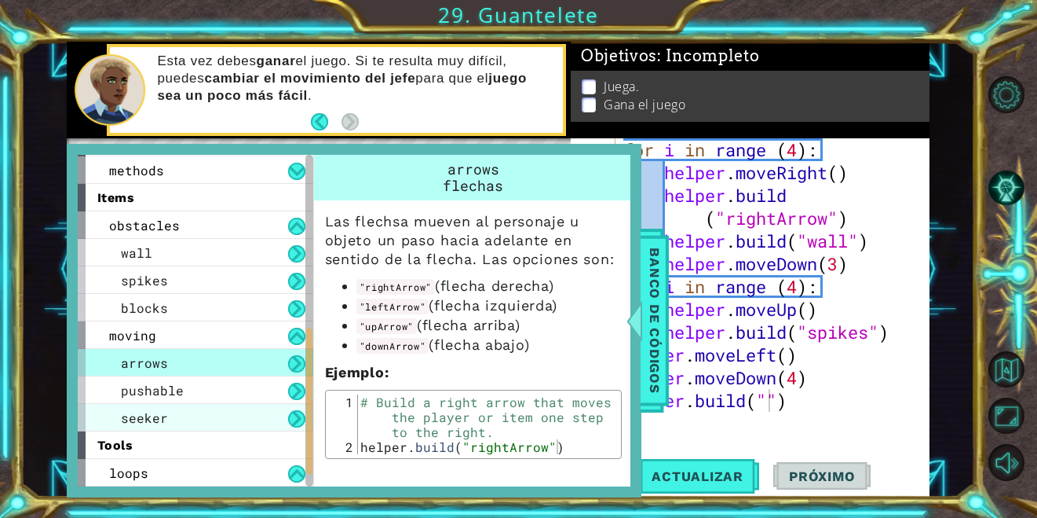
scroll to position [411, 0]
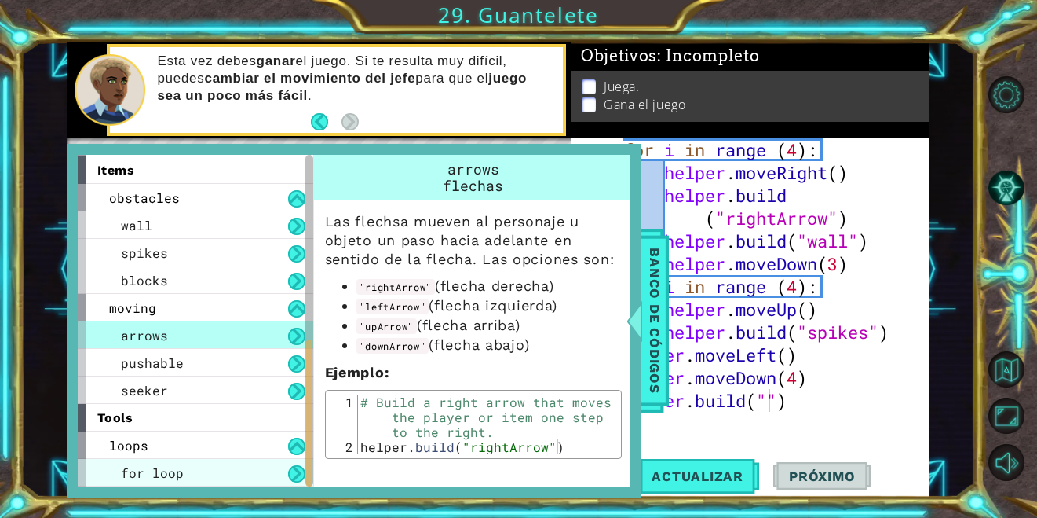
click at [201, 480] on div "for loop" at bounding box center [196, 472] width 236 height 27
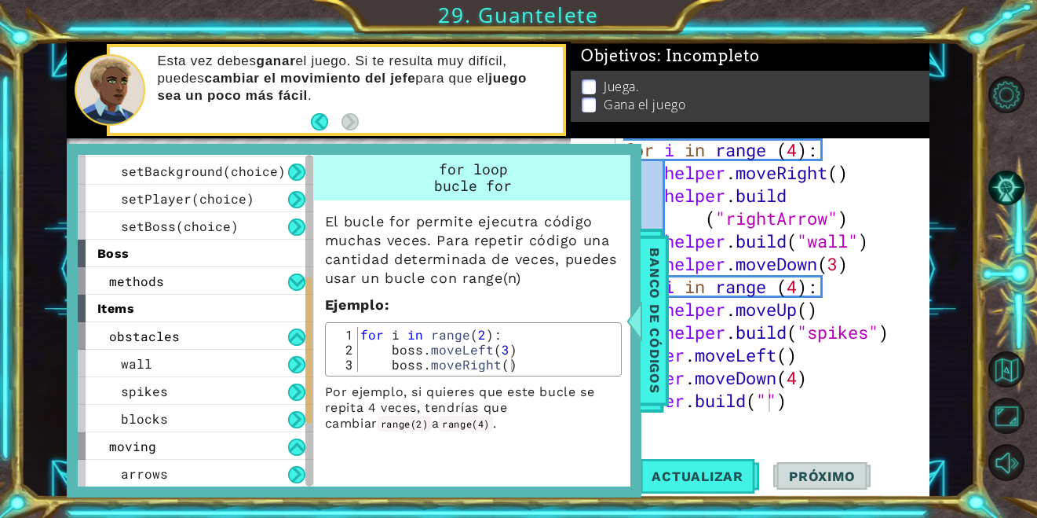
scroll to position [270, 0]
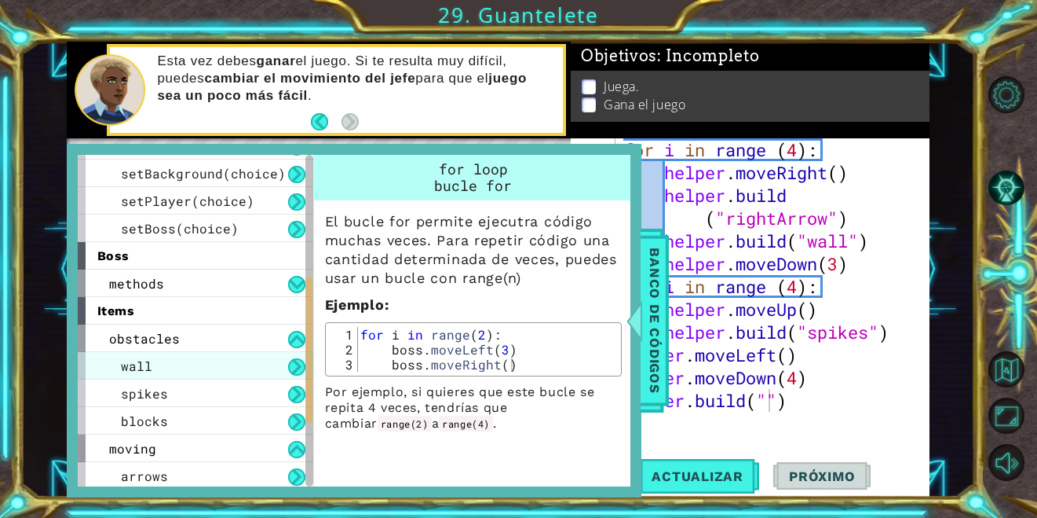
click at [149, 368] on span "wall" at bounding box center [136, 365] width 31 height 16
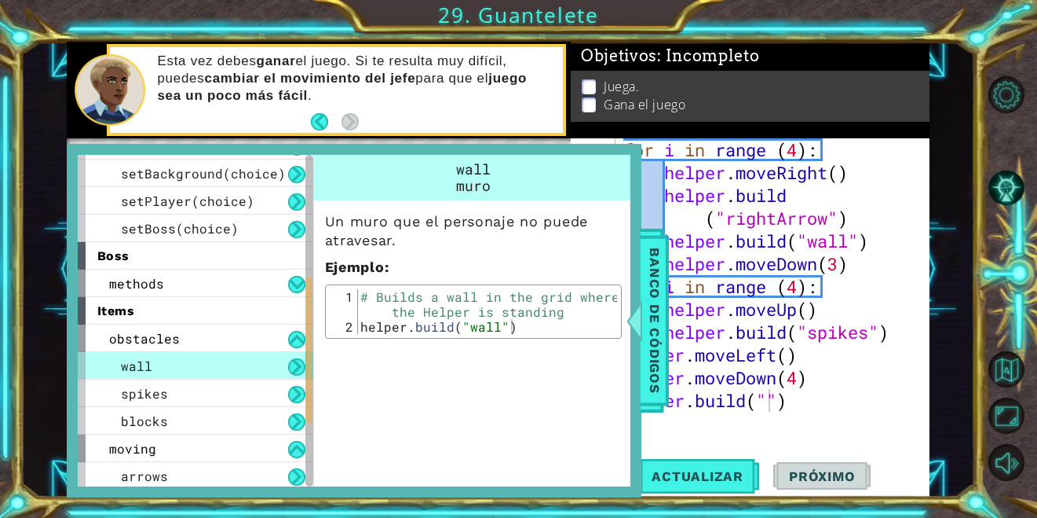
click at [202, 368] on div "wall" at bounding box center [196, 365] width 236 height 27
click at [294, 281] on button at bounding box center [296, 284] width 17 height 17
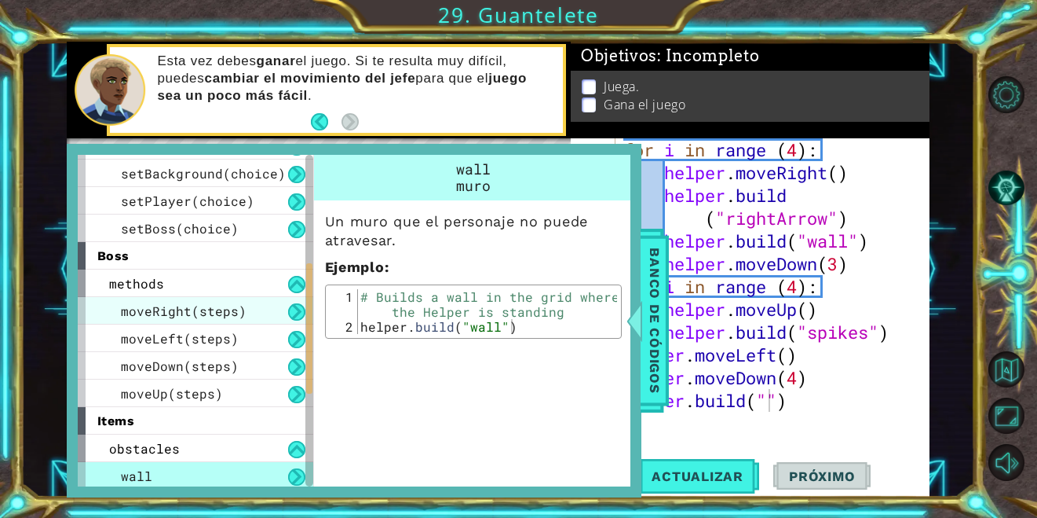
click at [243, 313] on div "moveRight(steps)" at bounding box center [196, 310] width 236 height 27
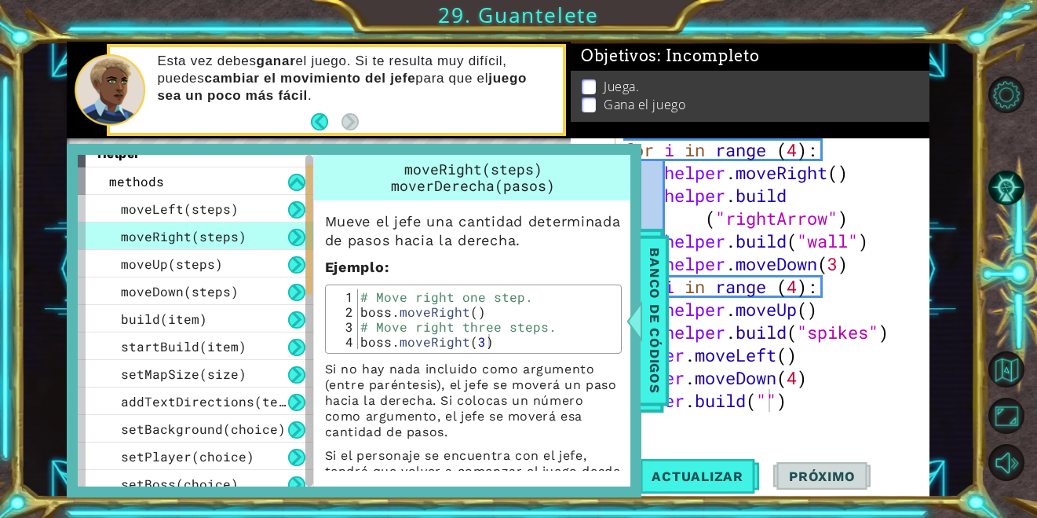
scroll to position [0, 0]
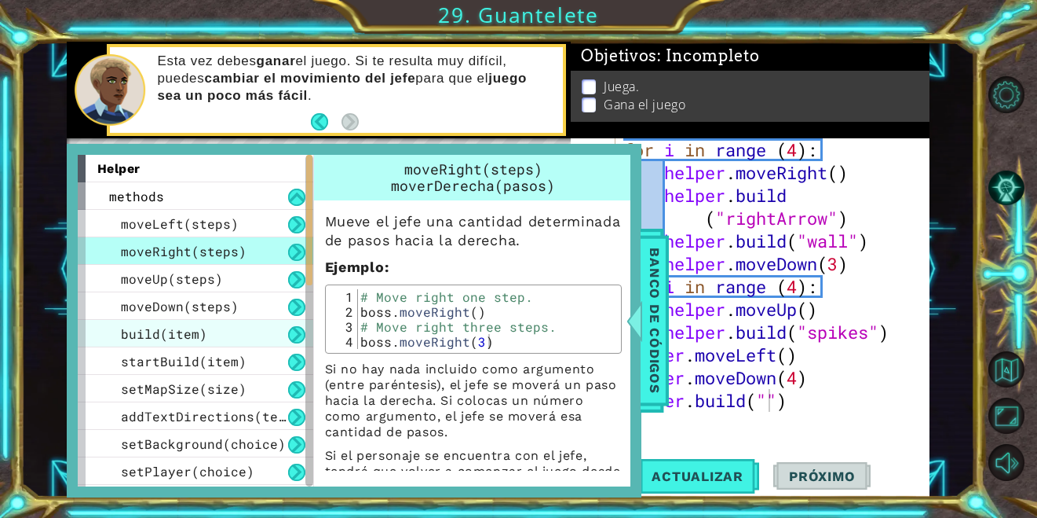
click at [214, 325] on div "build(item)" at bounding box center [196, 333] width 236 height 27
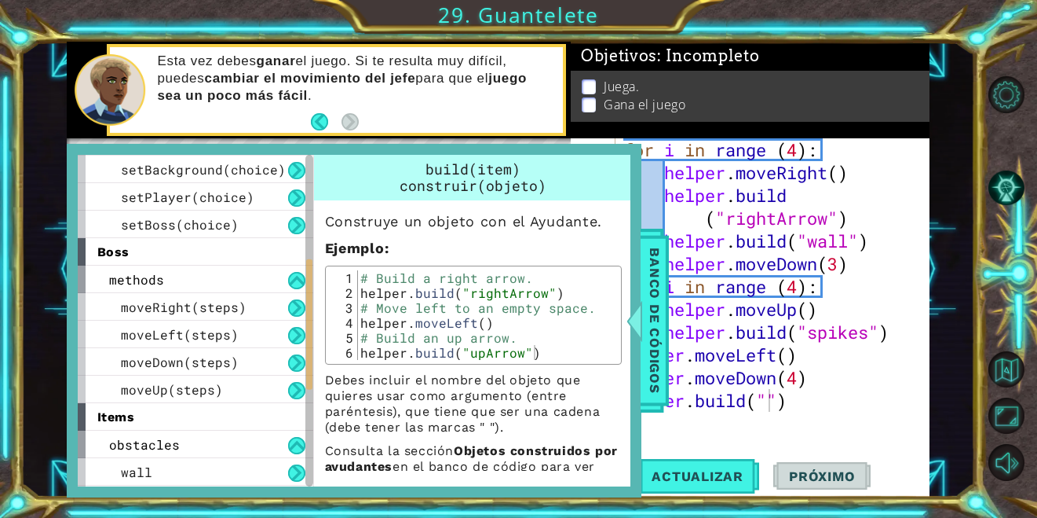
scroll to position [521, 0]
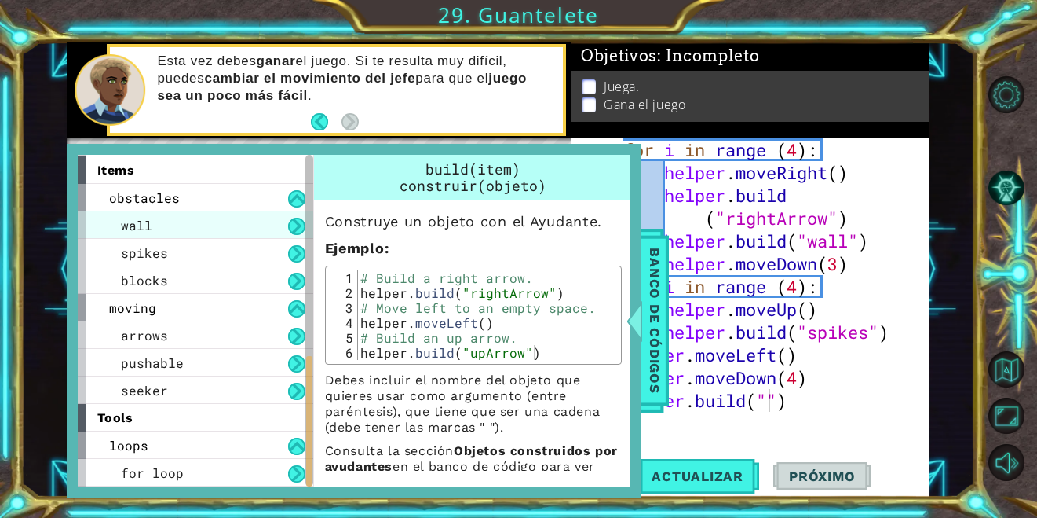
click at [178, 216] on div "wall" at bounding box center [196, 224] width 236 height 27
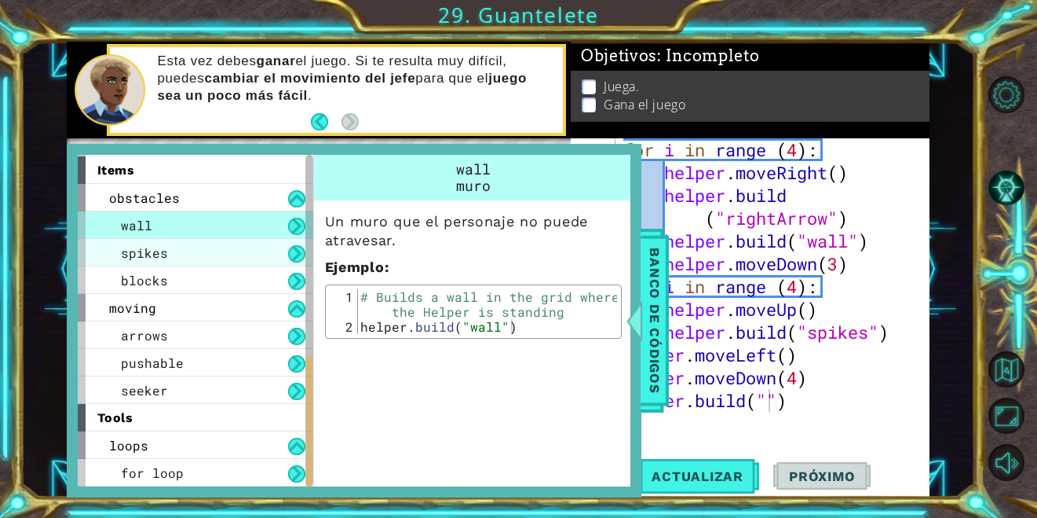
click at [207, 251] on div "spikes" at bounding box center [196, 252] width 236 height 27
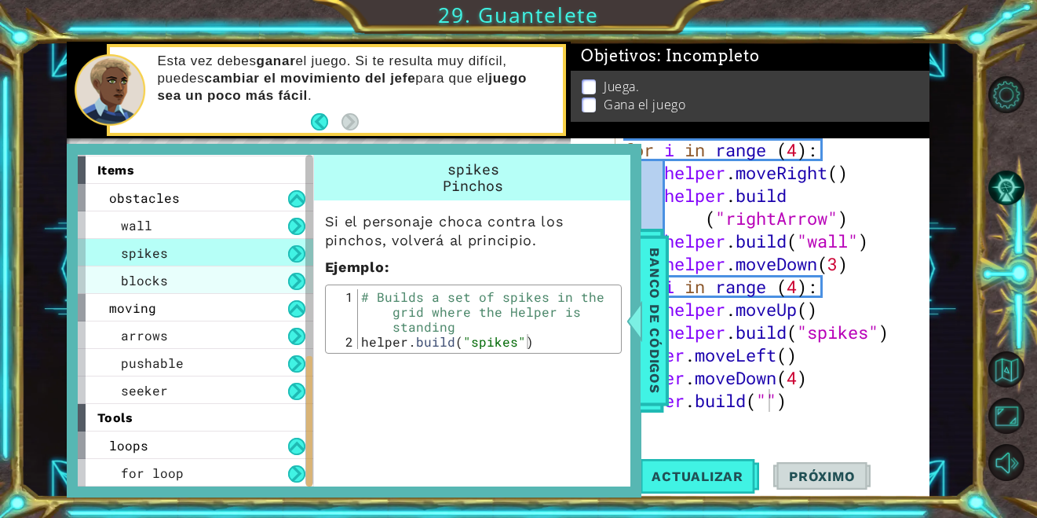
click at [206, 270] on div "blocks" at bounding box center [196, 279] width 236 height 27
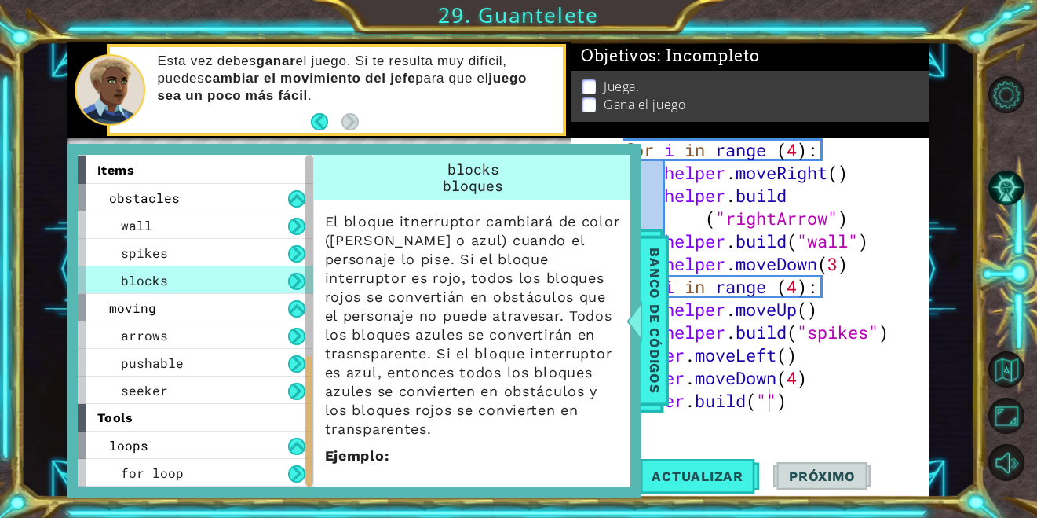
click at [580, 107] on ul "Juega. Gana el juego" at bounding box center [750, 96] width 344 height 36
click at [650, 345] on span "Banco de códigos" at bounding box center [654, 320] width 25 height 163
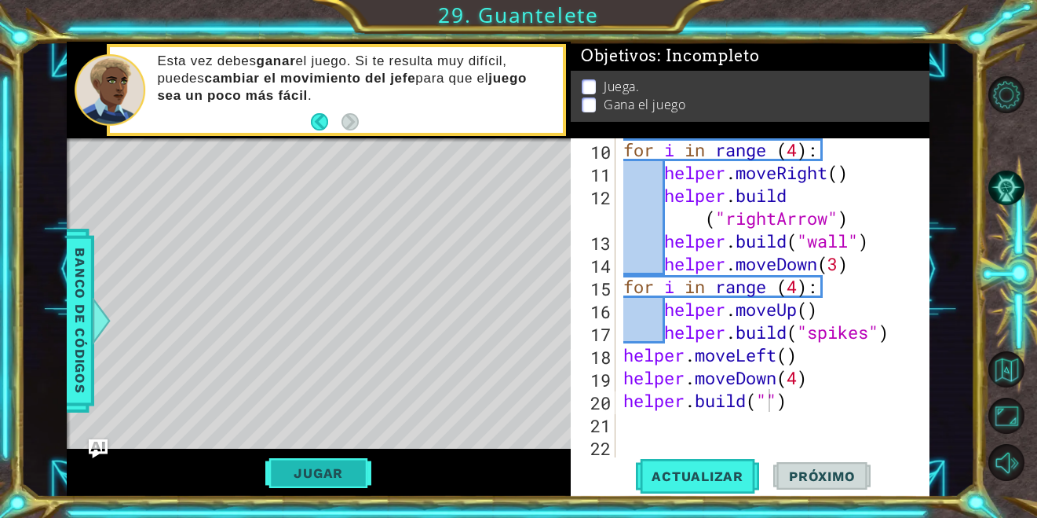
click at [314, 471] on button "Jugar" at bounding box center [318, 473] width 106 height 30
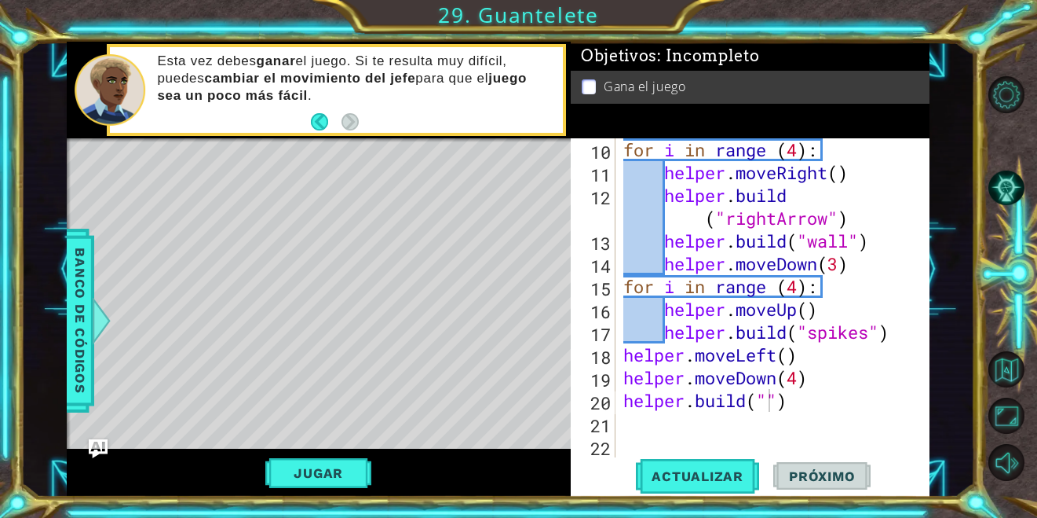
click at [772, 405] on div "for i in range ( 4 ) : helper . moveRight ( ) helper . build ( "rightArrow" ) h…" at bounding box center [771, 320] width 302 height 364
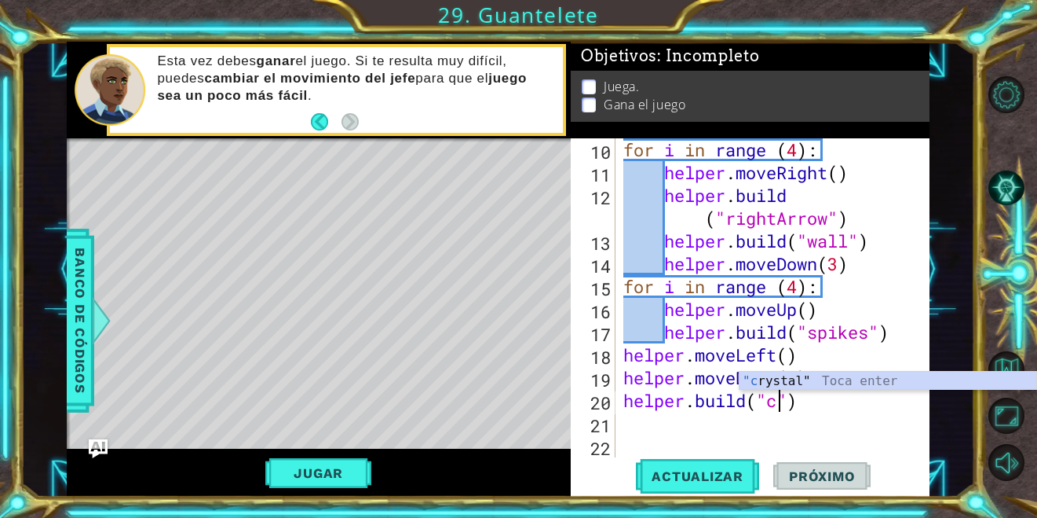
type textarea "[DOMAIN_NAME]("")"
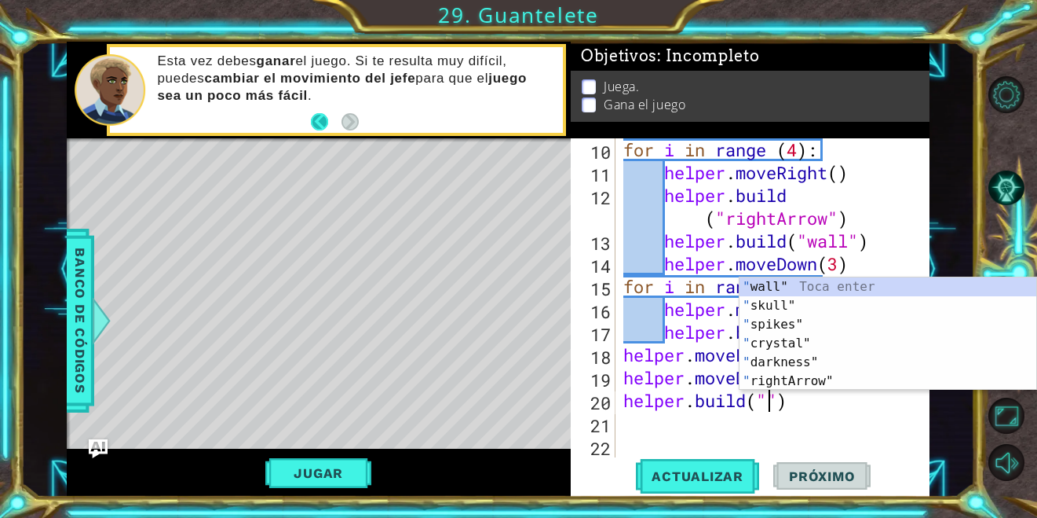
click at [319, 120] on button "Back" at bounding box center [326, 121] width 31 height 17
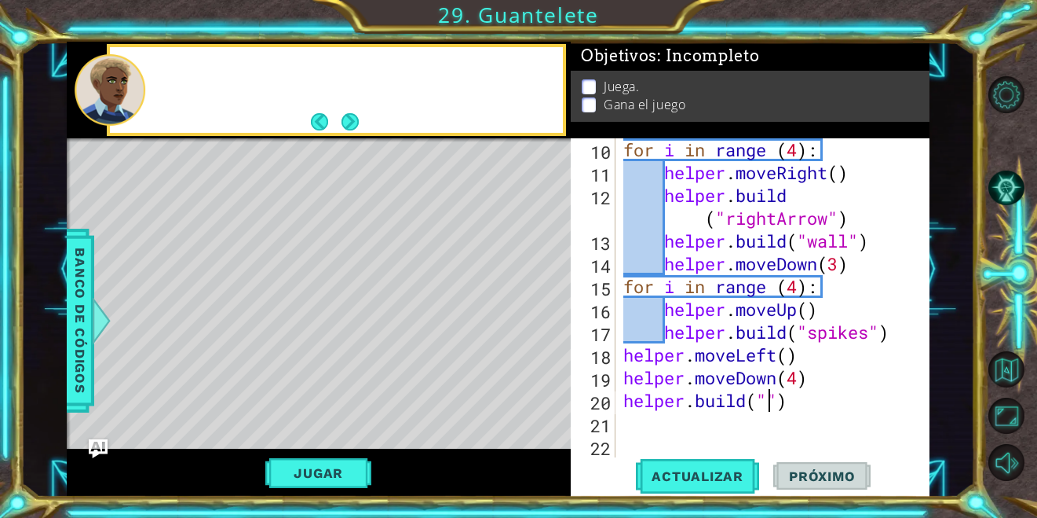
click at [319, 120] on button "Back" at bounding box center [326, 121] width 31 height 17
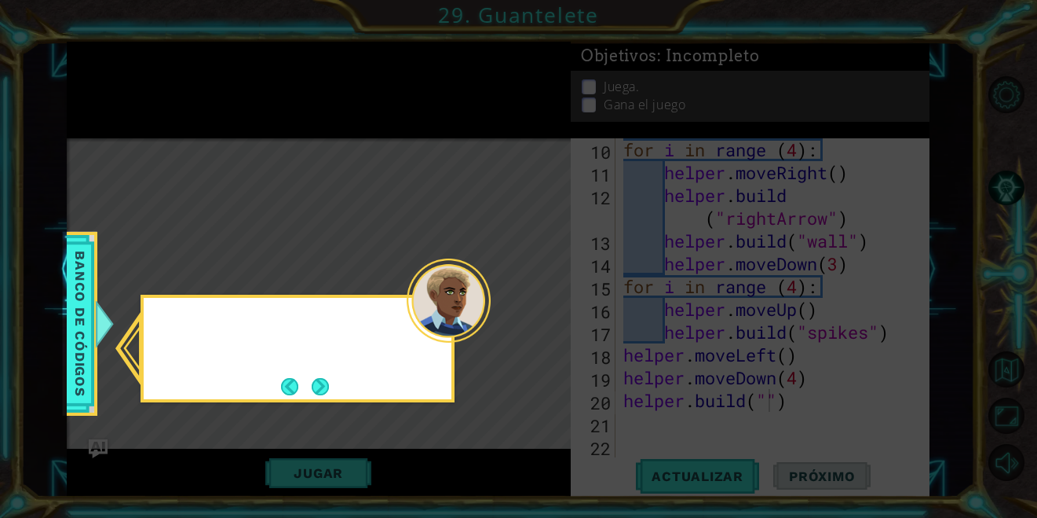
click at [319, 120] on icon at bounding box center [518, 259] width 1037 height 518
click at [294, 392] on button "Back" at bounding box center [296, 386] width 31 height 17
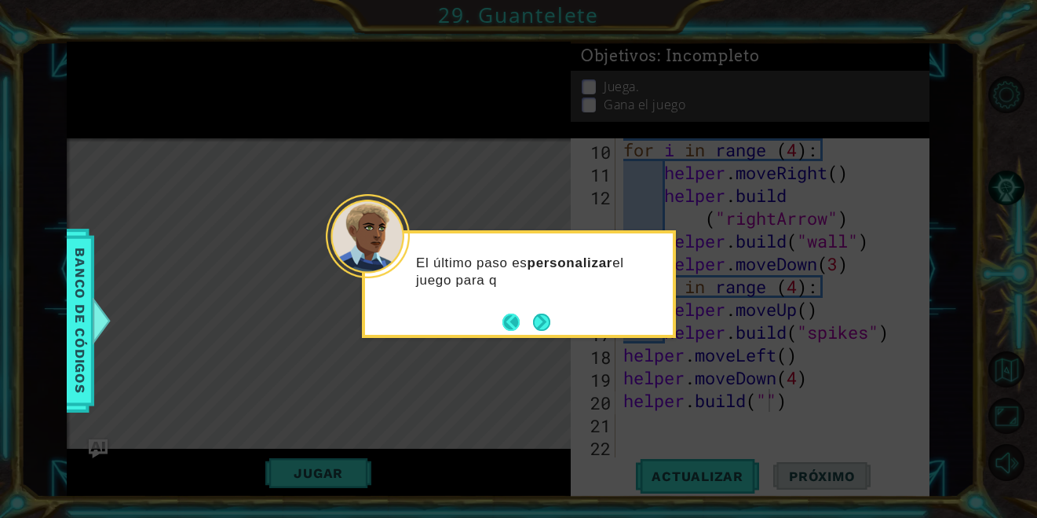
click at [509, 324] on button "Back" at bounding box center [518, 321] width 31 height 17
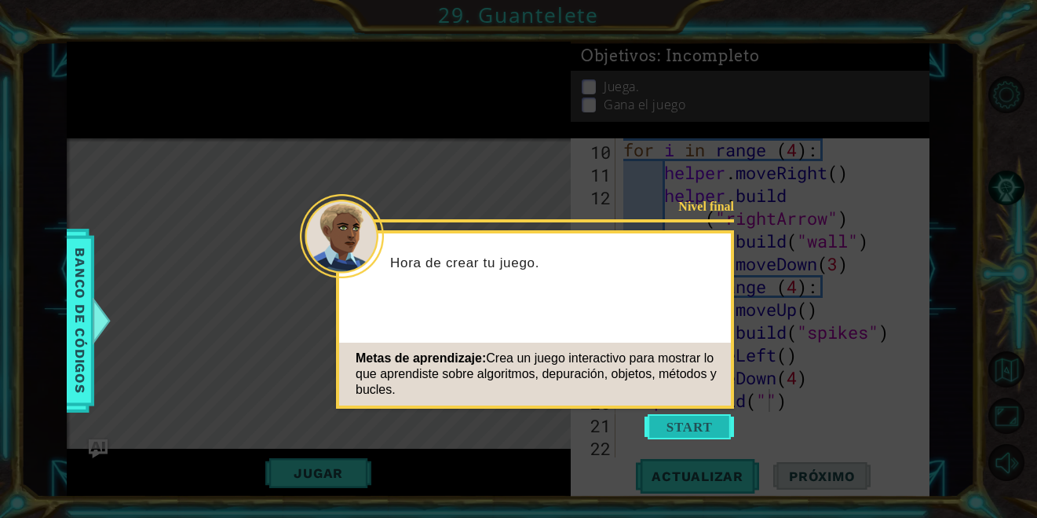
click at [714, 425] on button "Start" at bounding box center [690, 426] width 90 height 25
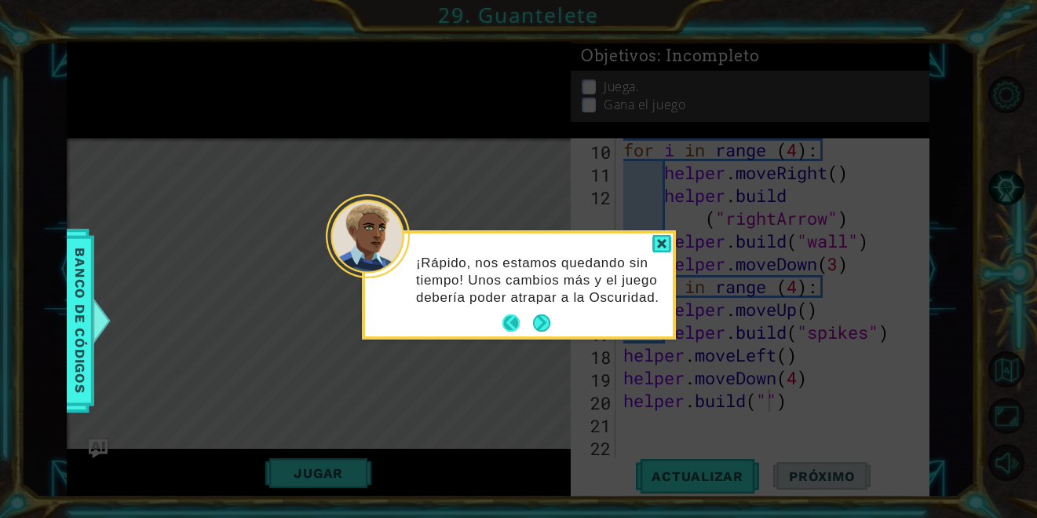
click at [503, 326] on button "Back" at bounding box center [518, 322] width 31 height 17
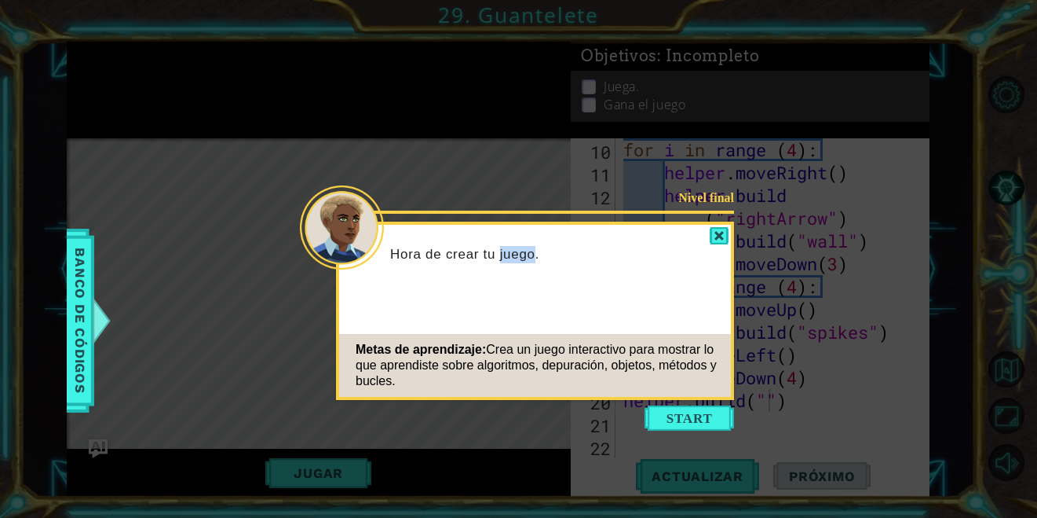
click at [503, 326] on div "Nivel final Hora de crear tu juego. Metas de aprendizaje: Crea un juego interac…" at bounding box center [535, 310] width 398 height 178
click at [715, 232] on div at bounding box center [719, 236] width 19 height 18
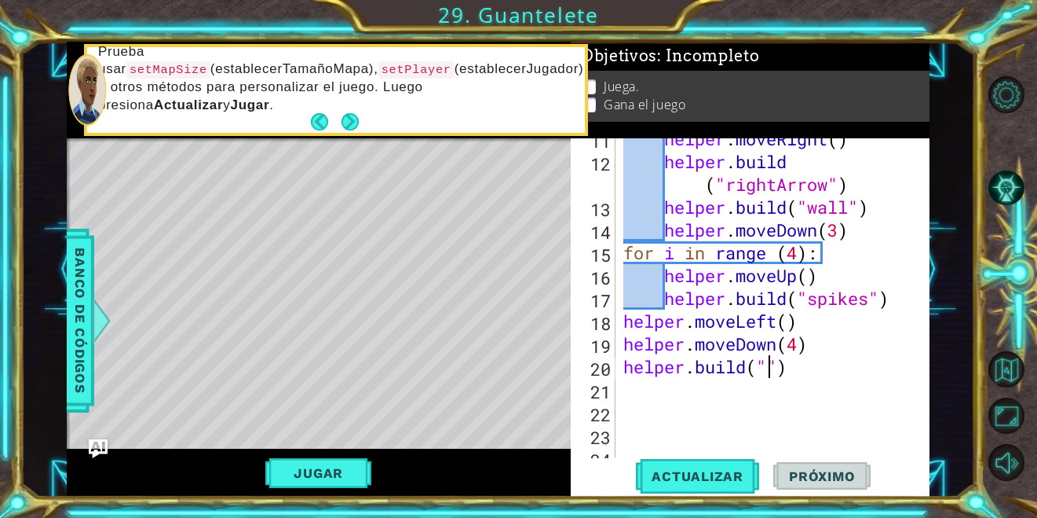
scroll to position [342, 0]
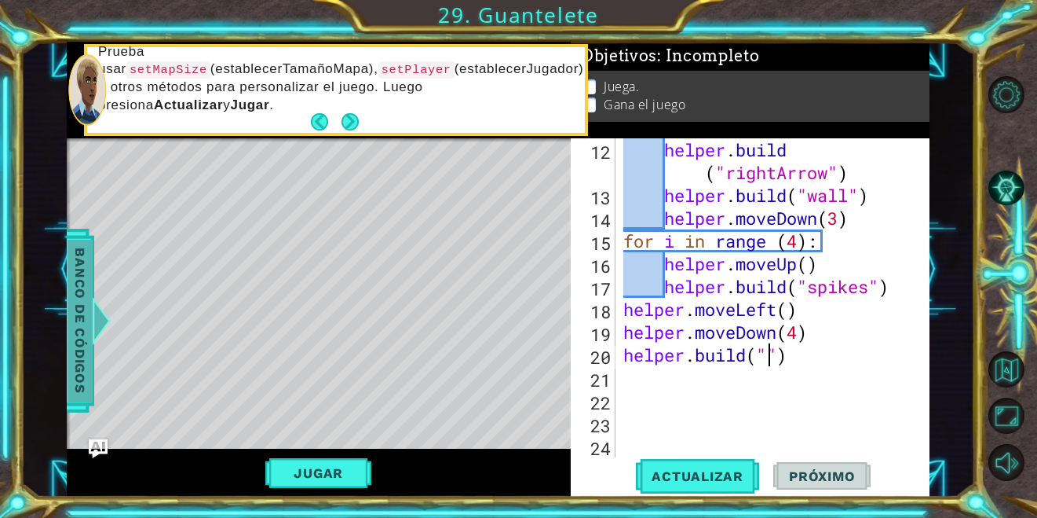
click at [71, 304] on span "Banco de códigos" at bounding box center [80, 320] width 25 height 163
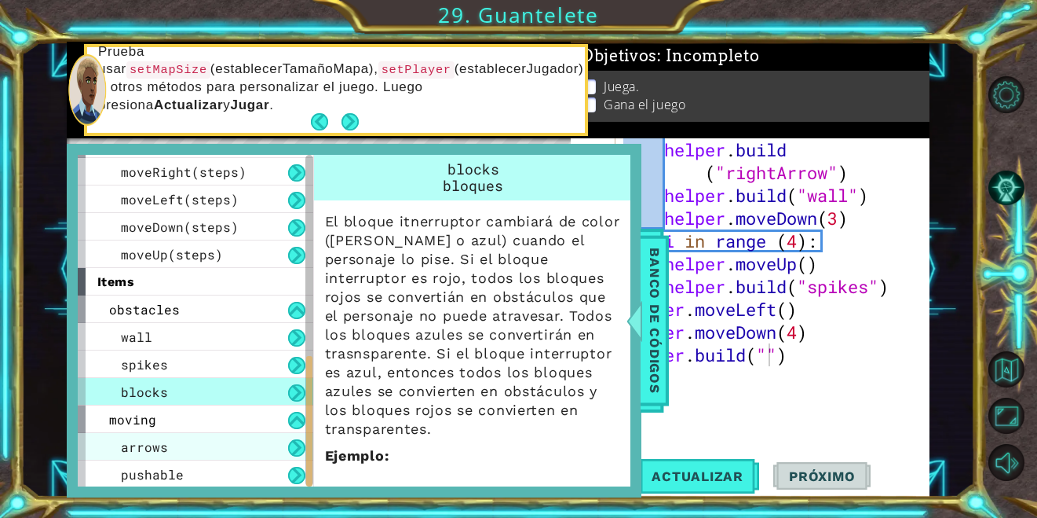
scroll to position [521, 0]
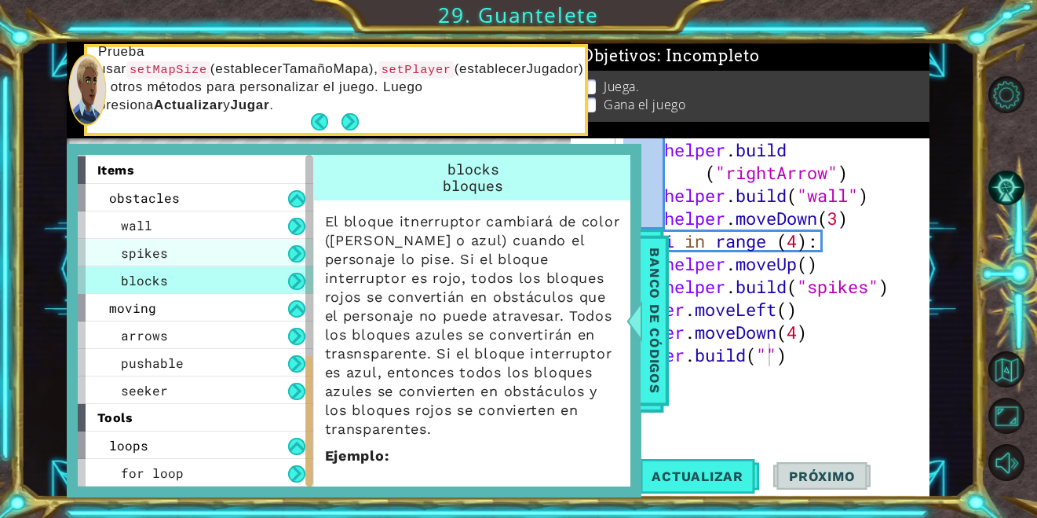
click at [178, 255] on div "spikes" at bounding box center [196, 252] width 236 height 27
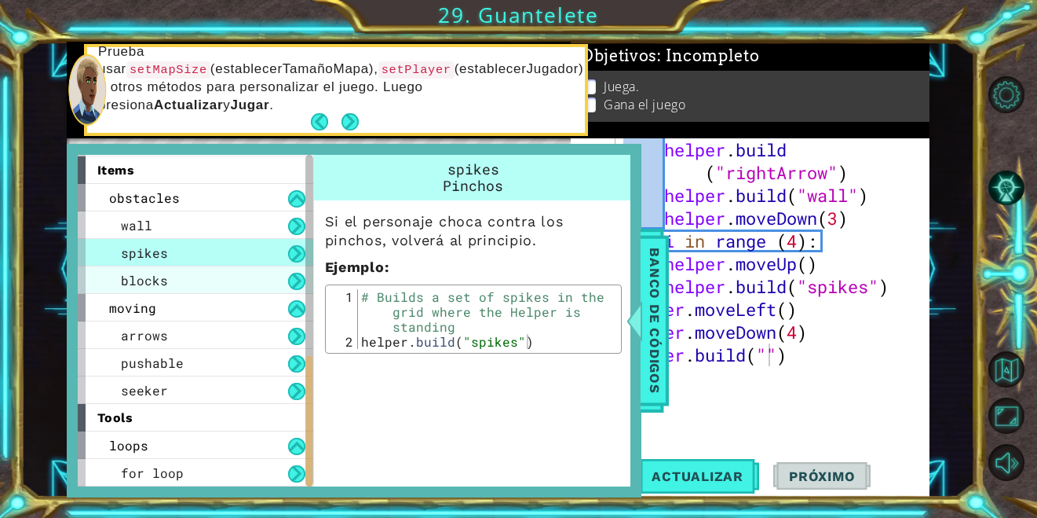
click at [179, 279] on div "blocks" at bounding box center [196, 279] width 236 height 27
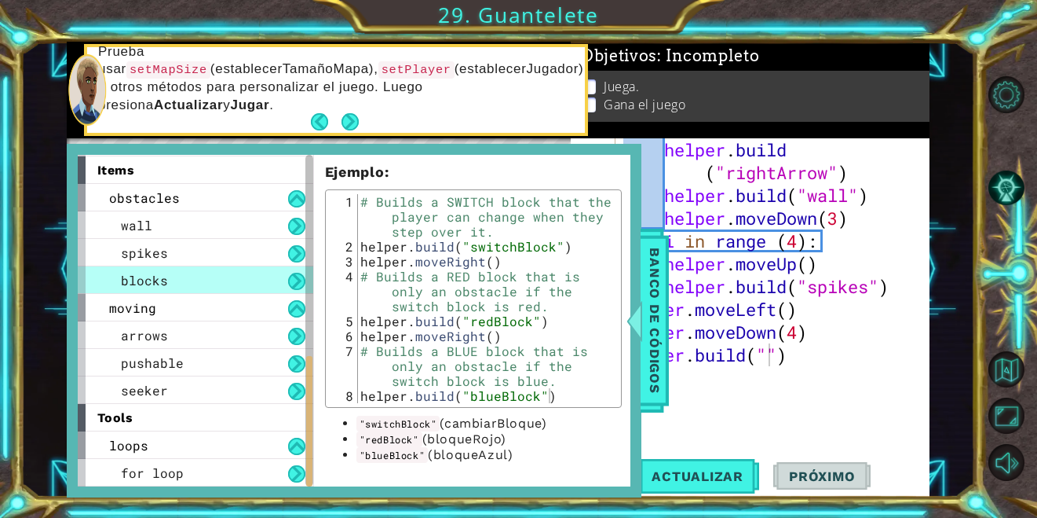
scroll to position [302, 0]
click at [160, 332] on span "arrows" at bounding box center [144, 335] width 47 height 16
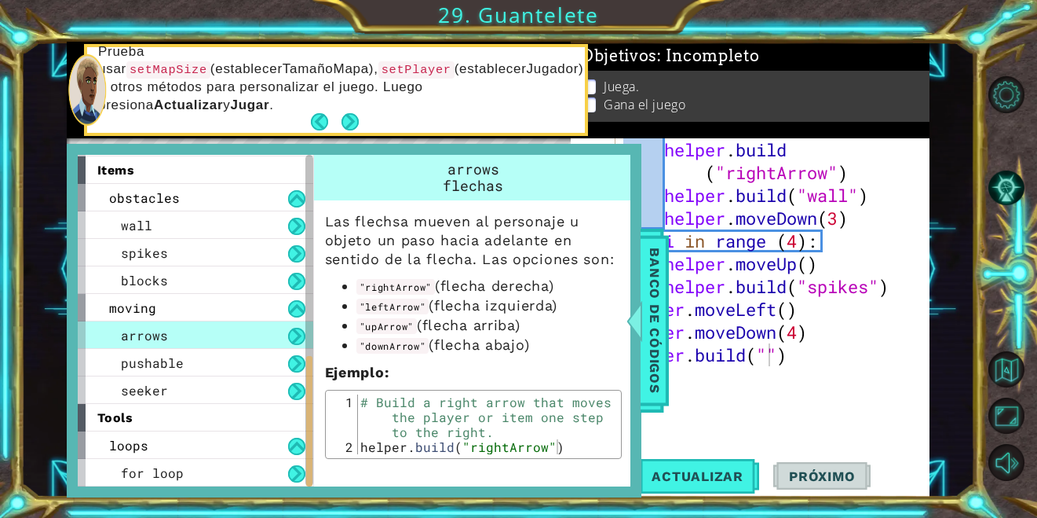
scroll to position [0, 0]
click at [212, 356] on div "pushable" at bounding box center [196, 362] width 236 height 27
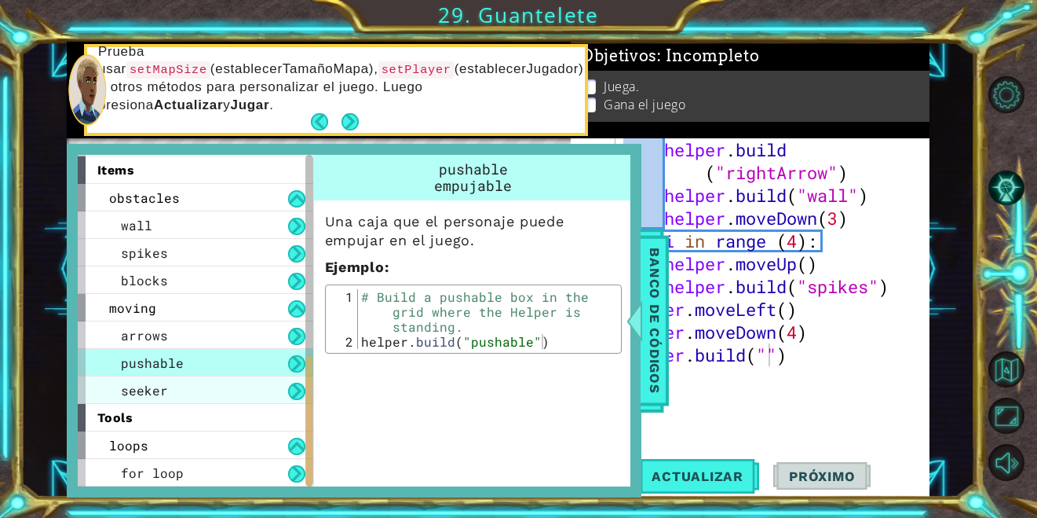
click at [193, 386] on div "seeker" at bounding box center [196, 389] width 236 height 27
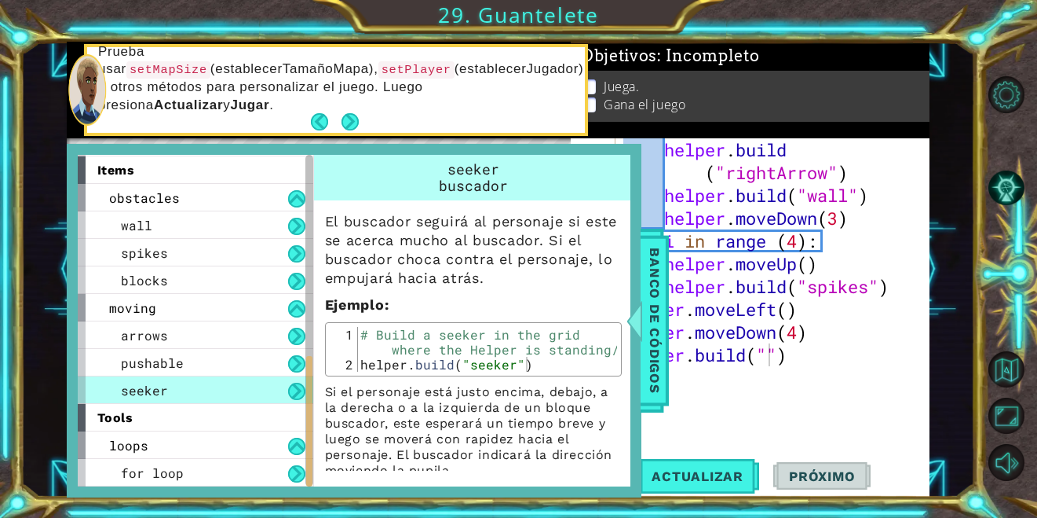
scroll to position [16, 0]
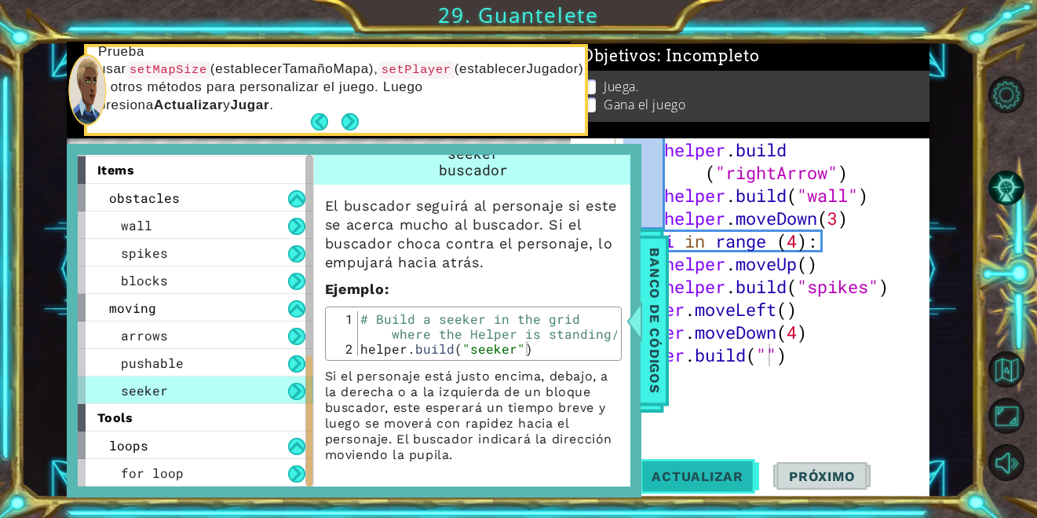
click at [678, 473] on span "Actualizar" at bounding box center [697, 476] width 123 height 16
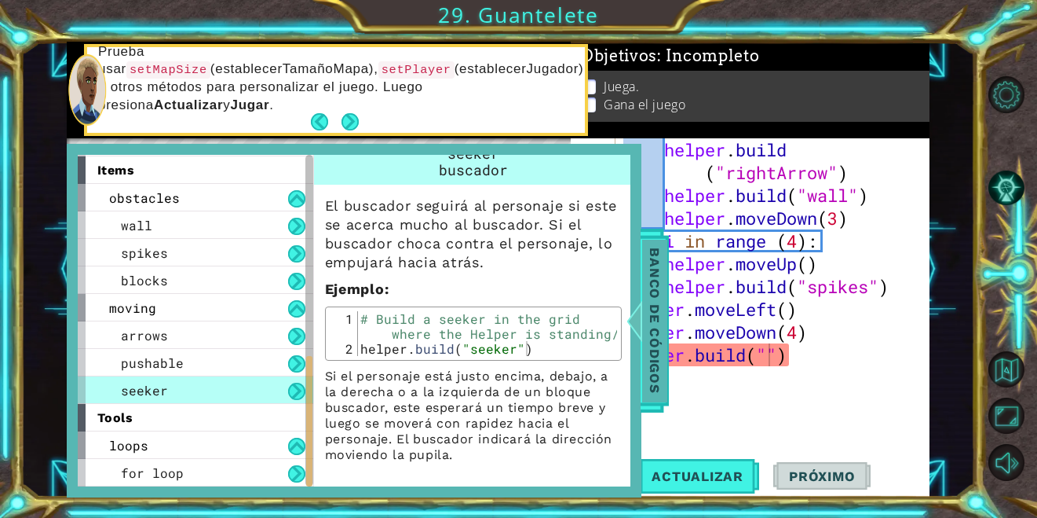
click at [645, 334] on span "Banco de códigos" at bounding box center [654, 320] width 25 height 163
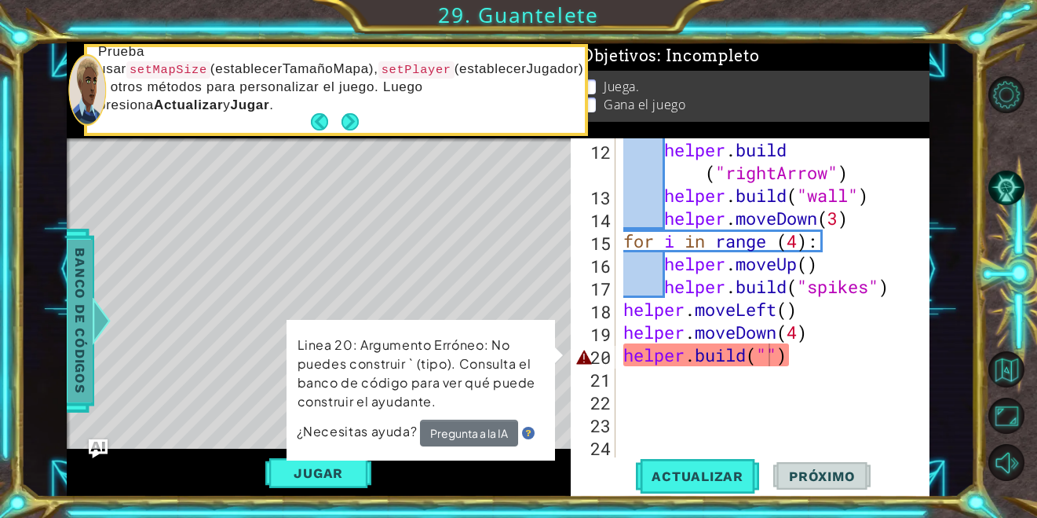
click at [74, 270] on span "Banco de códigos" at bounding box center [80, 320] width 25 height 163
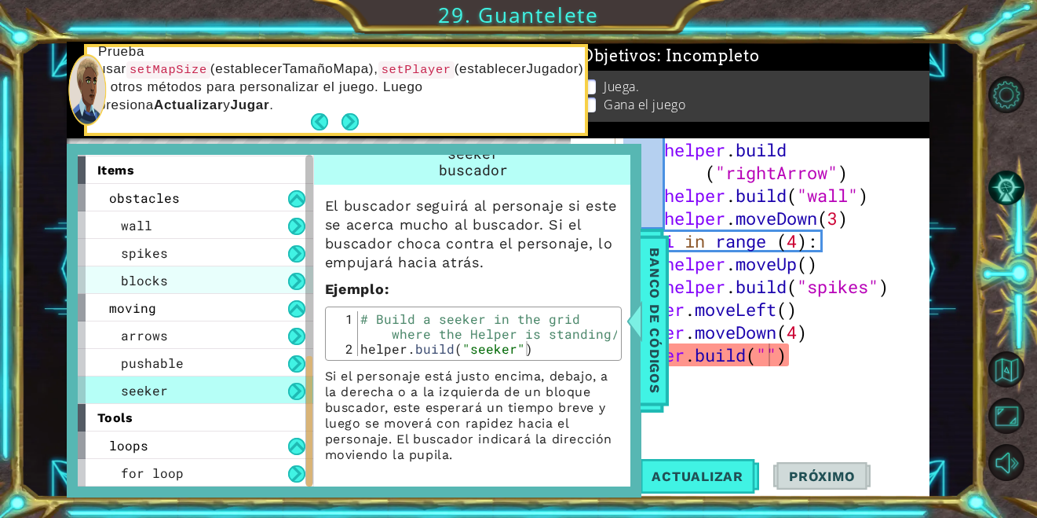
click at [171, 279] on div "blocks" at bounding box center [196, 279] width 236 height 27
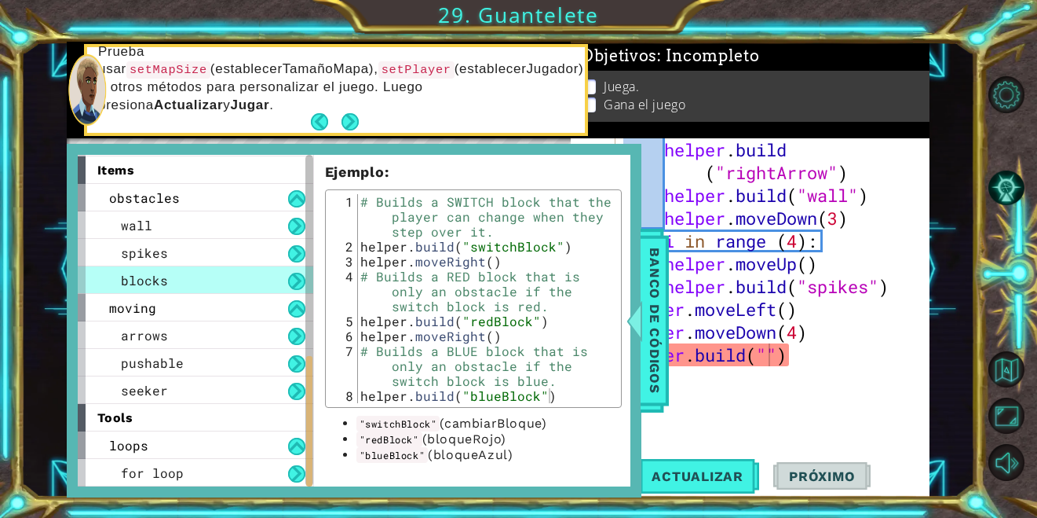
scroll to position [302, 0]
click at [733, 400] on div "helper . build ( "rightArrow" ) helper . build ( "wall" ) helper . moveDown ( 3…" at bounding box center [771, 331] width 302 height 387
click at [771, 370] on div "helper . build ( "rightArrow" ) helper . build ( "wall" ) helper . moveDown ( 3…" at bounding box center [771, 331] width 302 height 387
click at [770, 361] on div "helper . build ( "rightArrow" ) helper . build ( "wall" ) helper . moveDown ( 3…" at bounding box center [771, 331] width 302 height 387
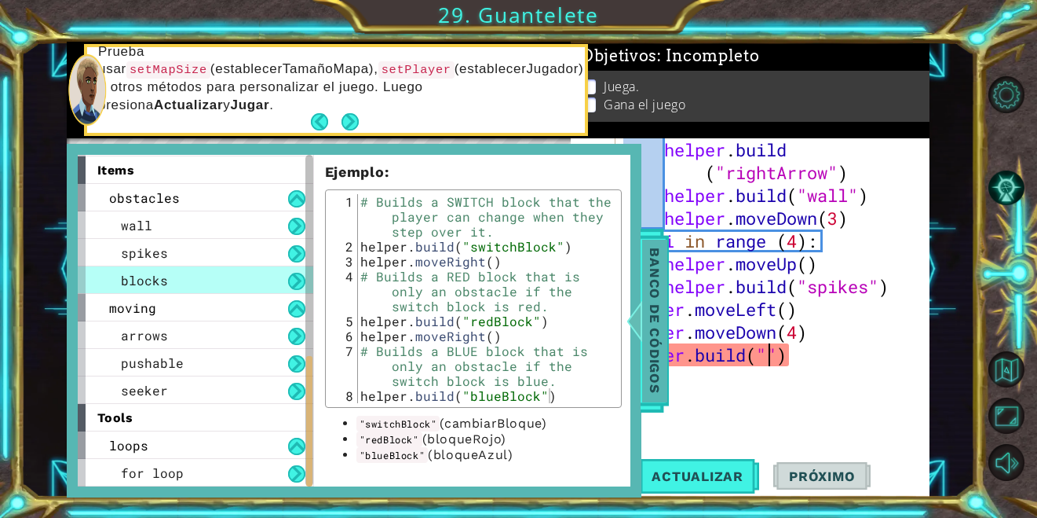
click at [645, 353] on span "Banco de códigos" at bounding box center [654, 320] width 25 height 163
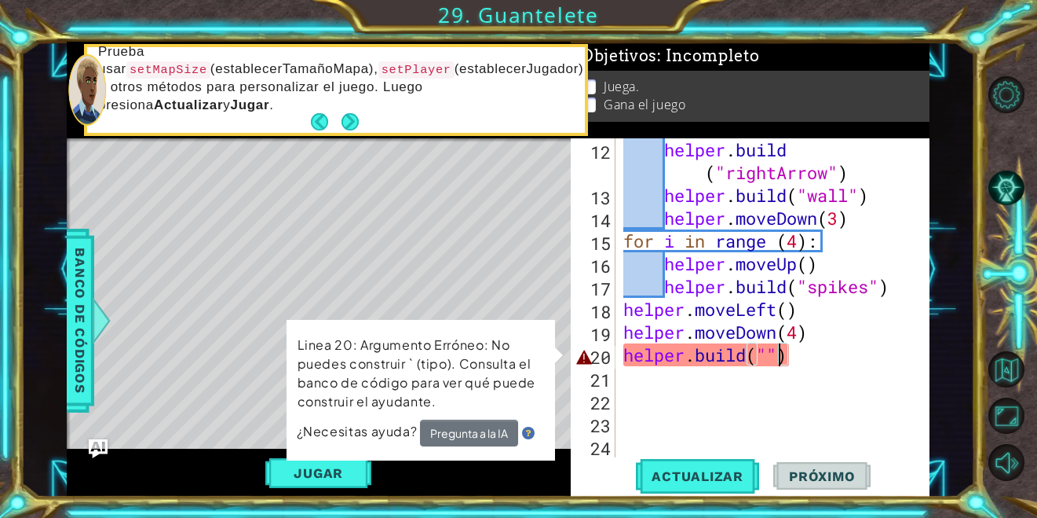
click at [779, 354] on div "helper . build ( "rightArrow" ) helper . build ( "wall" ) helper . moveDown ( 3…" at bounding box center [771, 331] width 302 height 387
click at [770, 360] on div "helper . build ( "rightArrow" ) helper . build ( "wall" ) helper . moveDown ( 3…" at bounding box center [771, 331] width 302 height 387
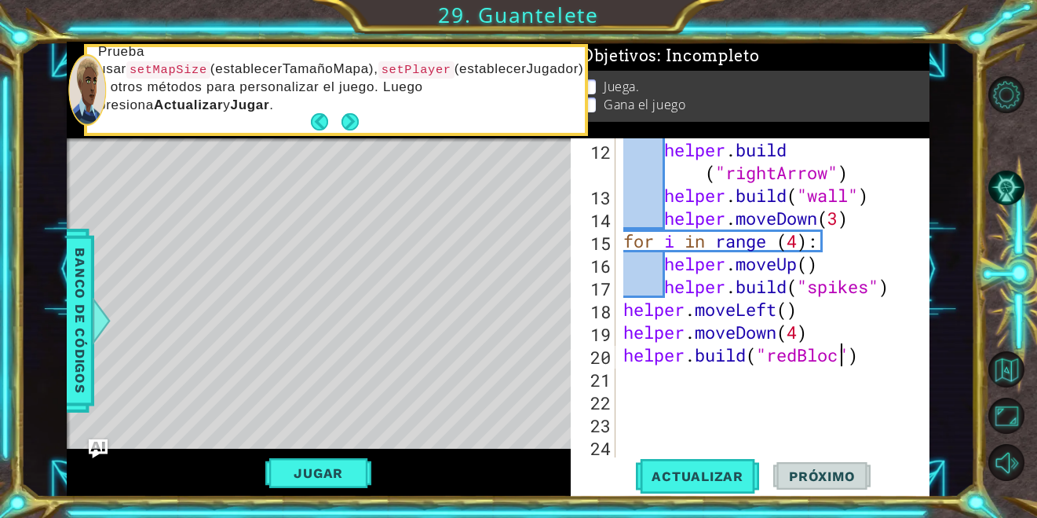
scroll to position [0, 10]
type textarea "[DOMAIN_NAME]("redBlock")"
click at [715, 463] on button "Actualizar" at bounding box center [697, 476] width 123 height 36
click at [340, 468] on button "Jugar" at bounding box center [318, 473] width 106 height 30
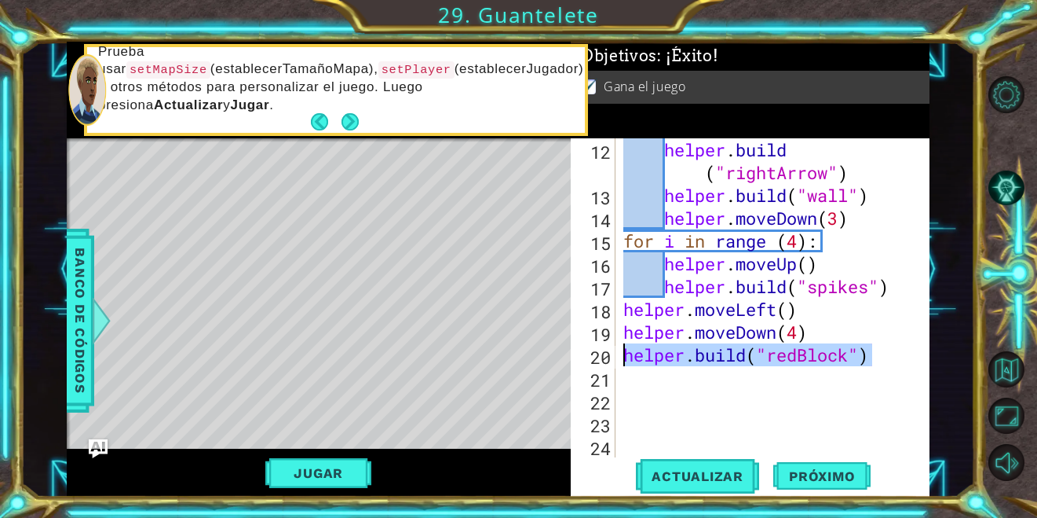
drag, startPoint x: 891, startPoint y: 352, endPoint x: 577, endPoint y: 360, distance: 313.4
click at [577, 360] on div "[DOMAIN_NAME]("redBlock") 12 13 14 15 16 17 18 19 20 21 22 23 24 helper . build…" at bounding box center [748, 297] width 355 height 319
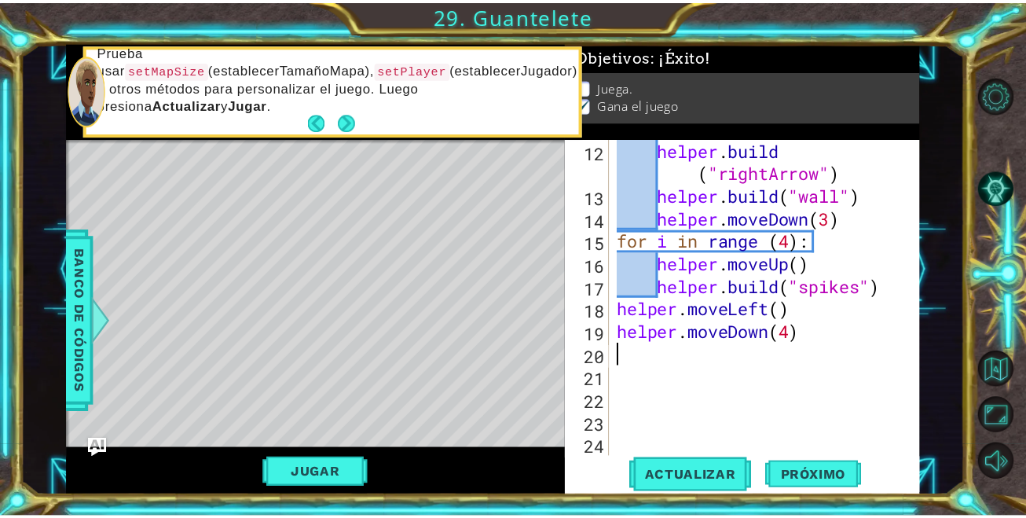
scroll to position [0, 0]
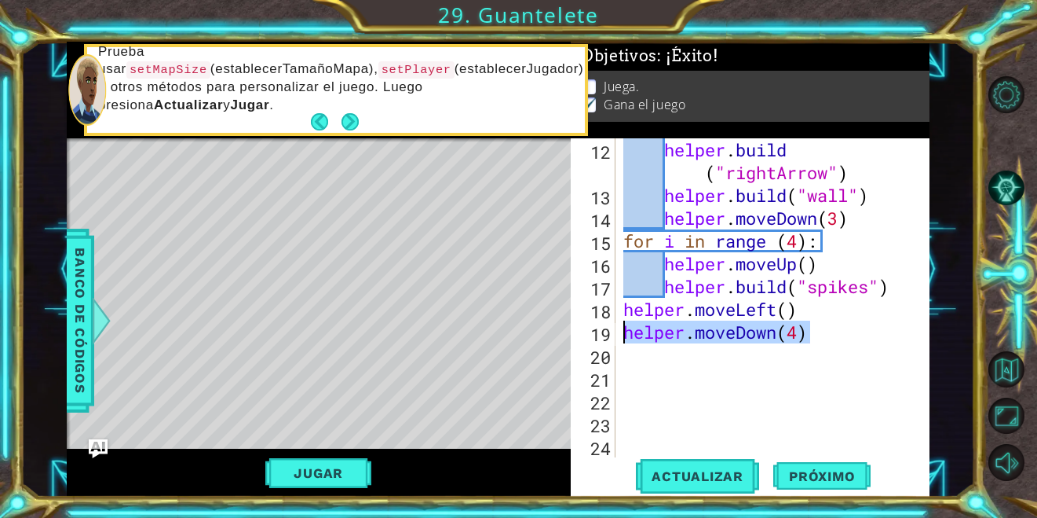
drag, startPoint x: 827, startPoint y: 333, endPoint x: 583, endPoint y: 342, distance: 244.4
click at [583, 342] on div "12 13 14 15 16 17 18 19 20 21 22 23 24 helper . build ( "rightArrow" ) helper .…" at bounding box center [748, 297] width 355 height 319
type textarea "helper.moveDown(4)"
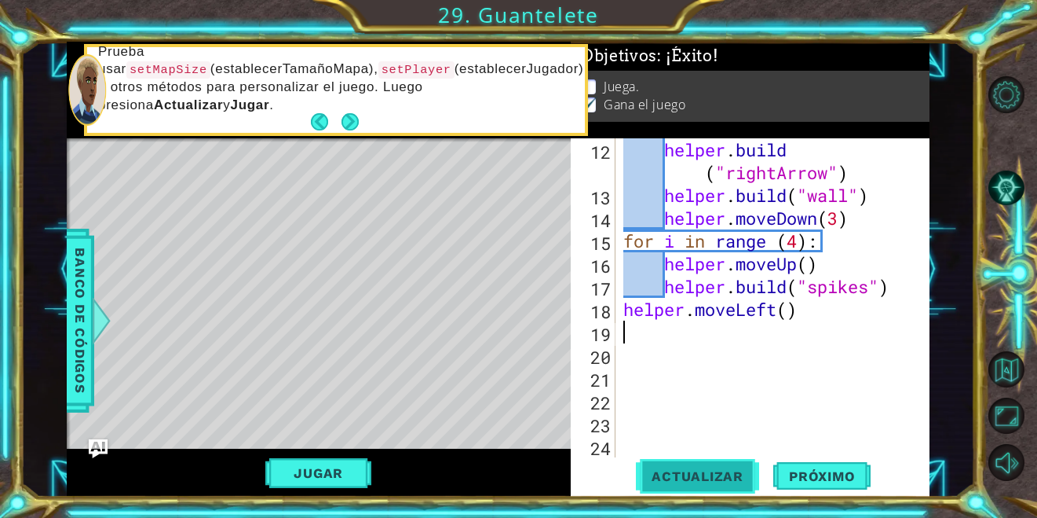
click at [715, 468] on span "Actualizar" at bounding box center [697, 476] width 123 height 16
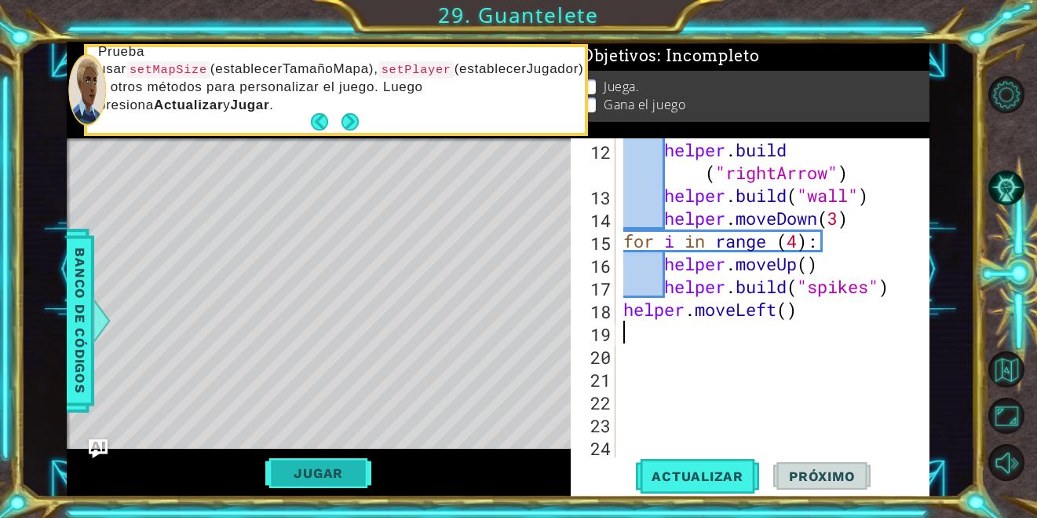
click at [348, 469] on button "Jugar" at bounding box center [318, 473] width 106 height 30
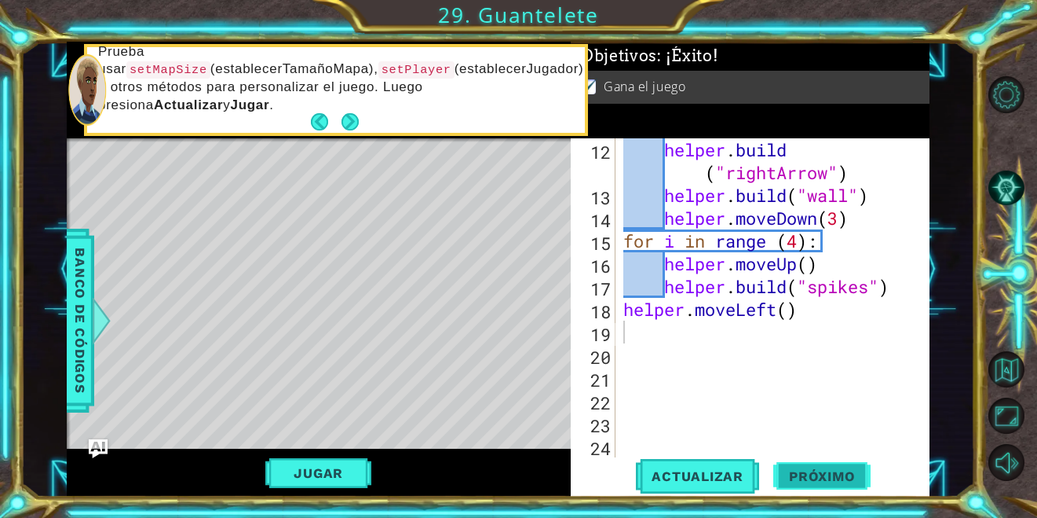
click at [842, 476] on span "Próximo" at bounding box center [822, 476] width 97 height 16
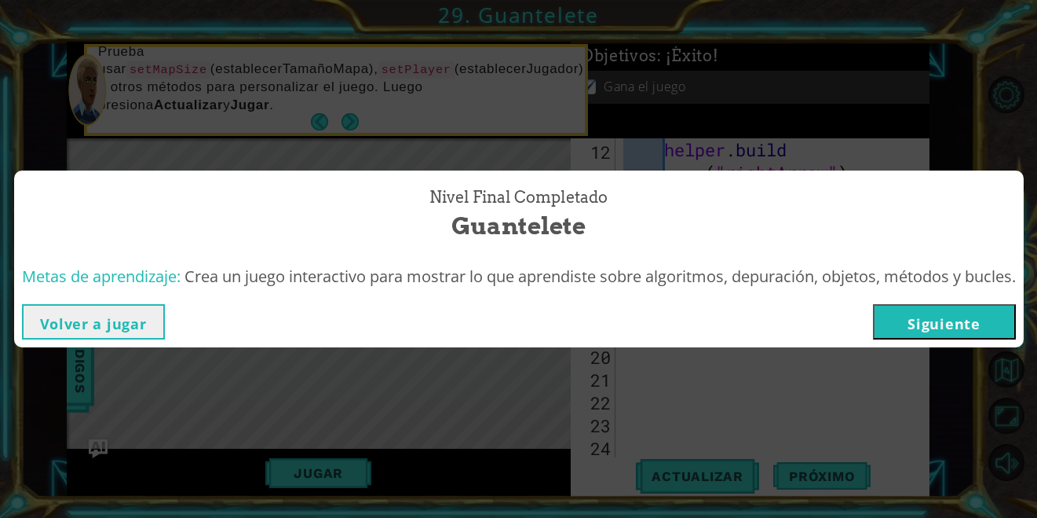
click at [962, 315] on button "Siguiente" at bounding box center [944, 321] width 143 height 35
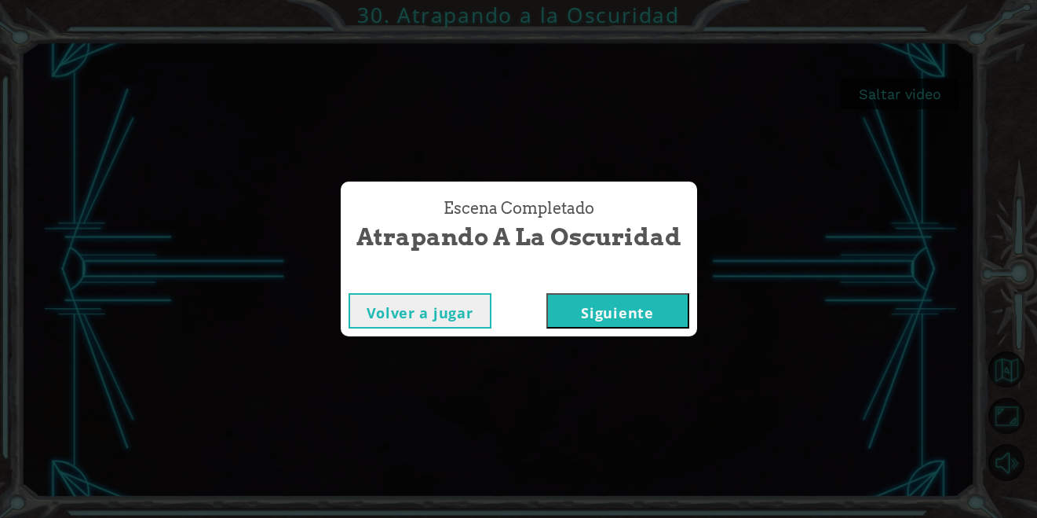
click at [638, 310] on button "Siguiente" at bounding box center [618, 310] width 143 height 35
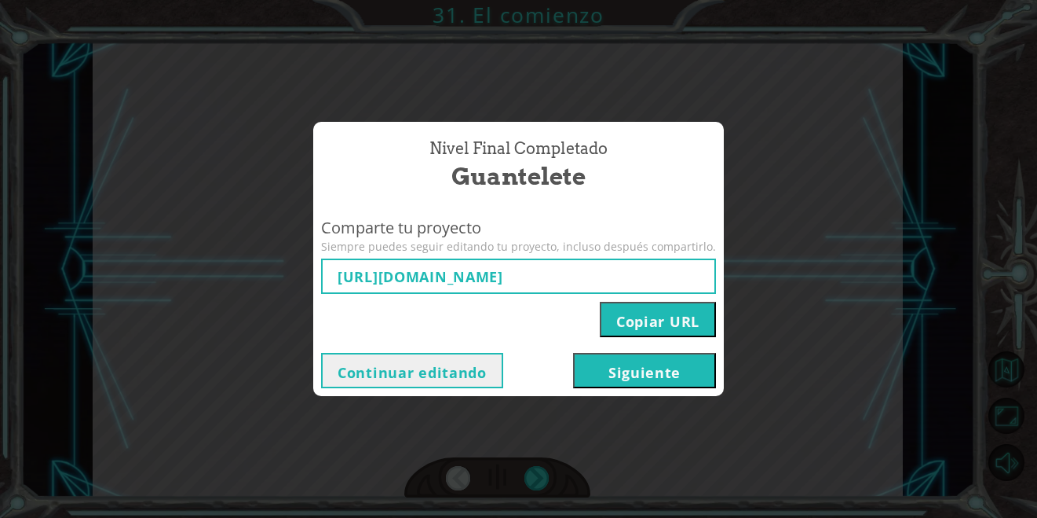
click at [686, 361] on button "Siguiente" at bounding box center [644, 370] width 143 height 35
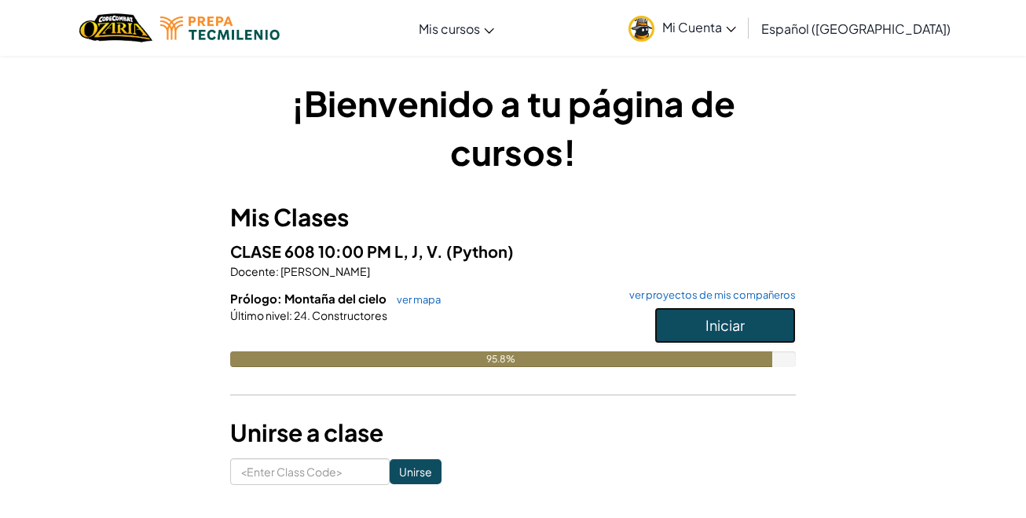
click at [722, 312] on button "Iniciar" at bounding box center [724, 325] width 141 height 36
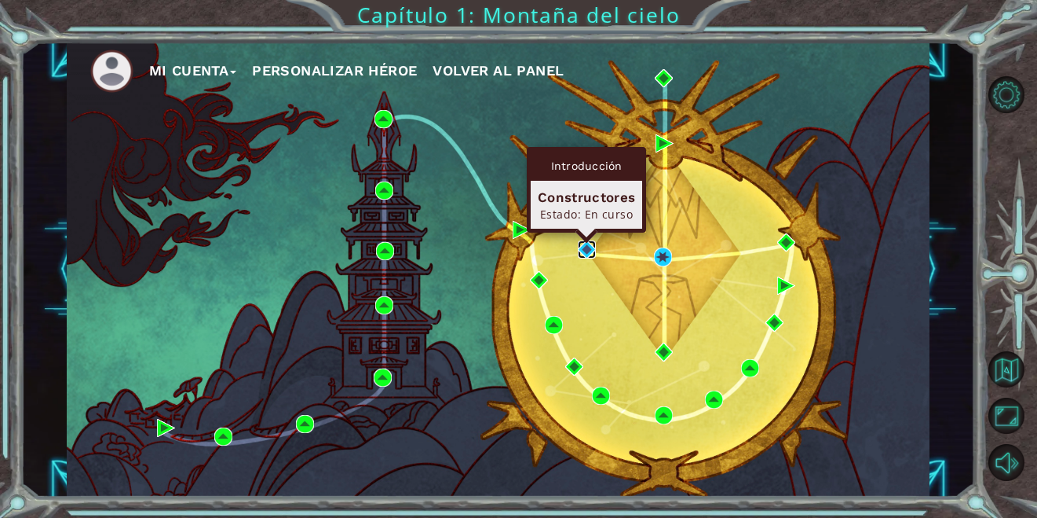
click at [588, 245] on img at bounding box center [587, 249] width 18 height 18
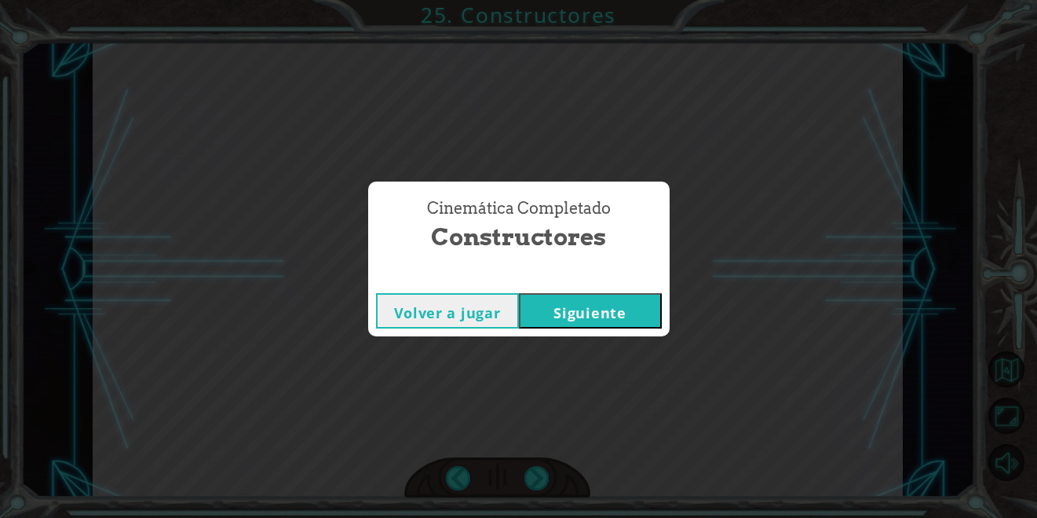
click at [625, 301] on button "Siguiente" at bounding box center [590, 310] width 143 height 35
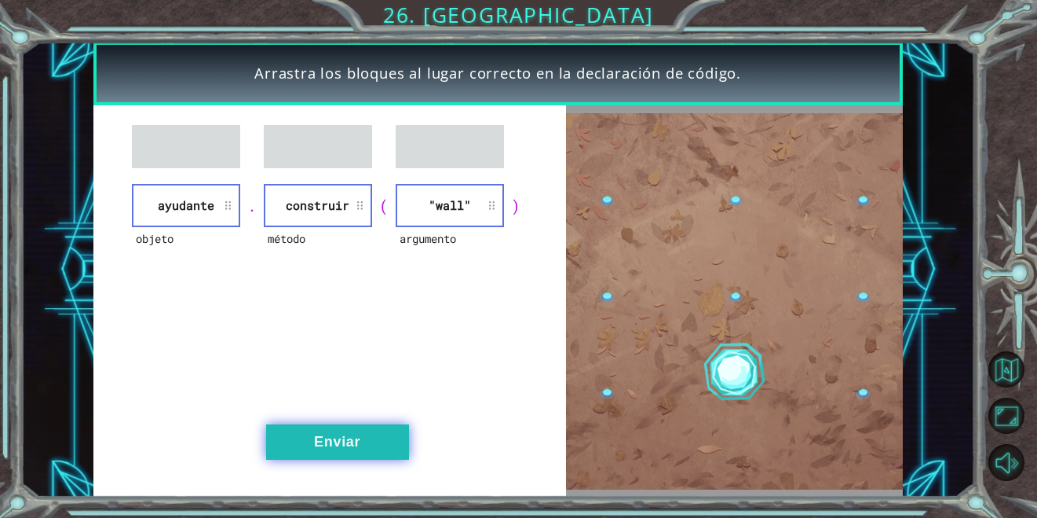
click at [337, 439] on button "Enviar" at bounding box center [337, 441] width 143 height 35
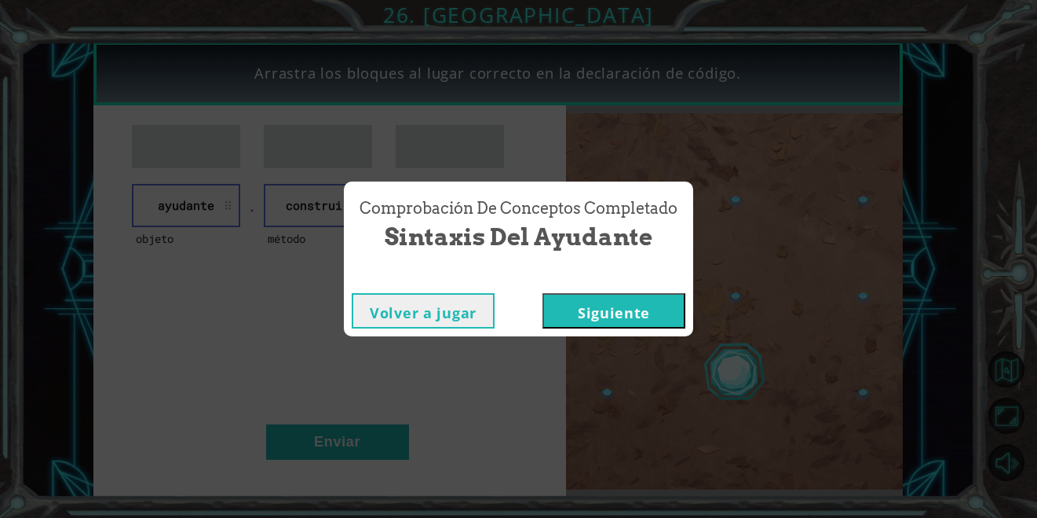
click at [627, 305] on button "Siguiente" at bounding box center [614, 310] width 143 height 35
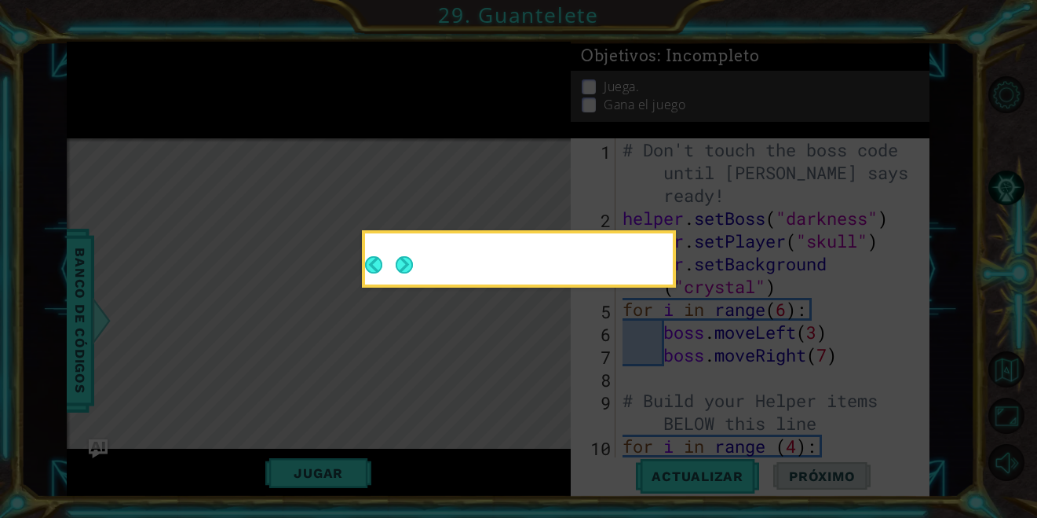
click at [397, 249] on footer at bounding box center [389, 265] width 48 height 38
click at [419, 300] on icon at bounding box center [518, 259] width 1037 height 518
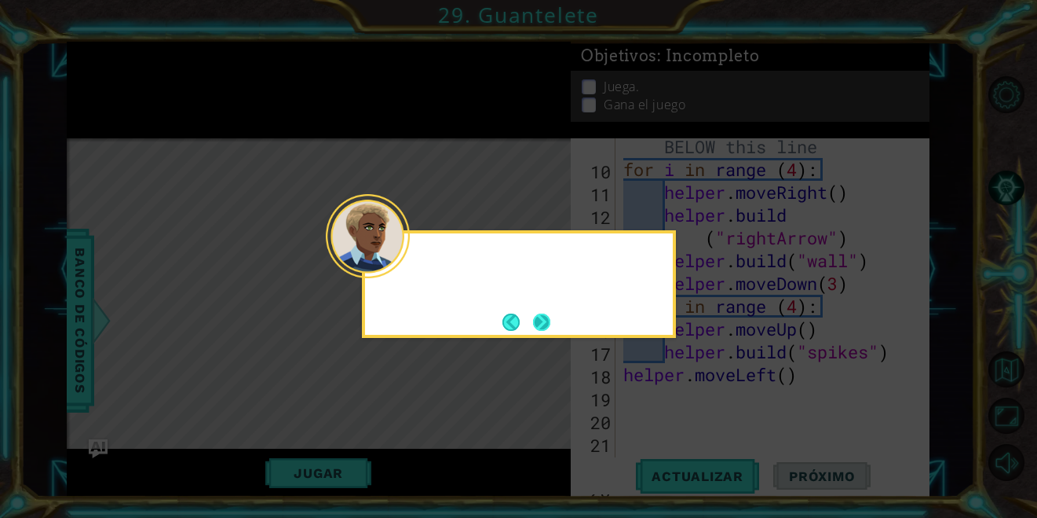
scroll to position [342, 0]
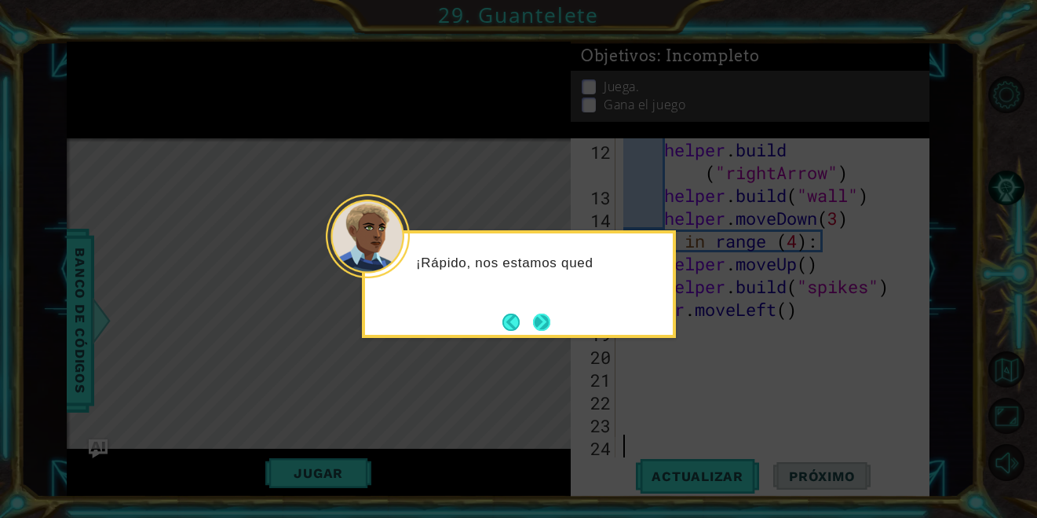
click at [540, 320] on button "Next" at bounding box center [541, 321] width 17 height 17
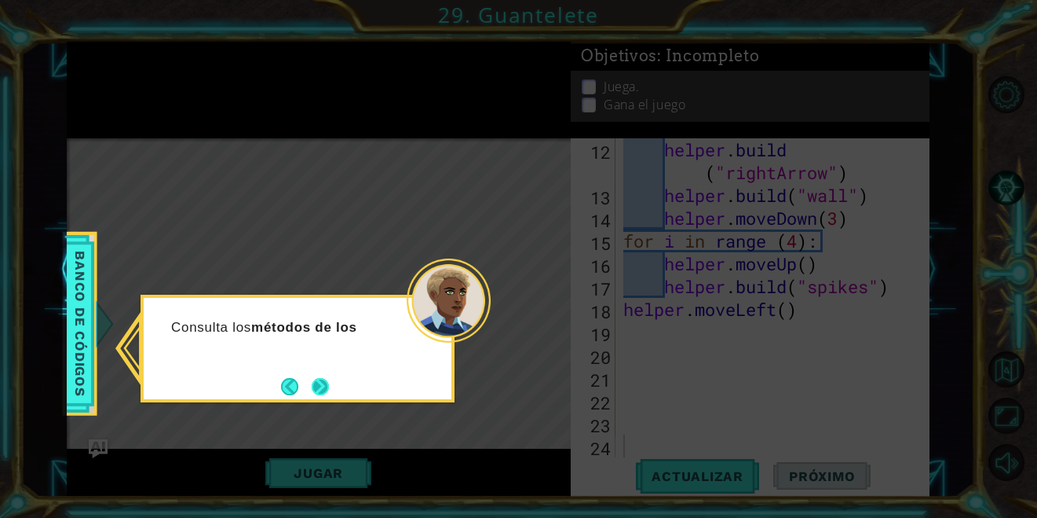
click at [318, 378] on button "Next" at bounding box center [320, 386] width 17 height 17
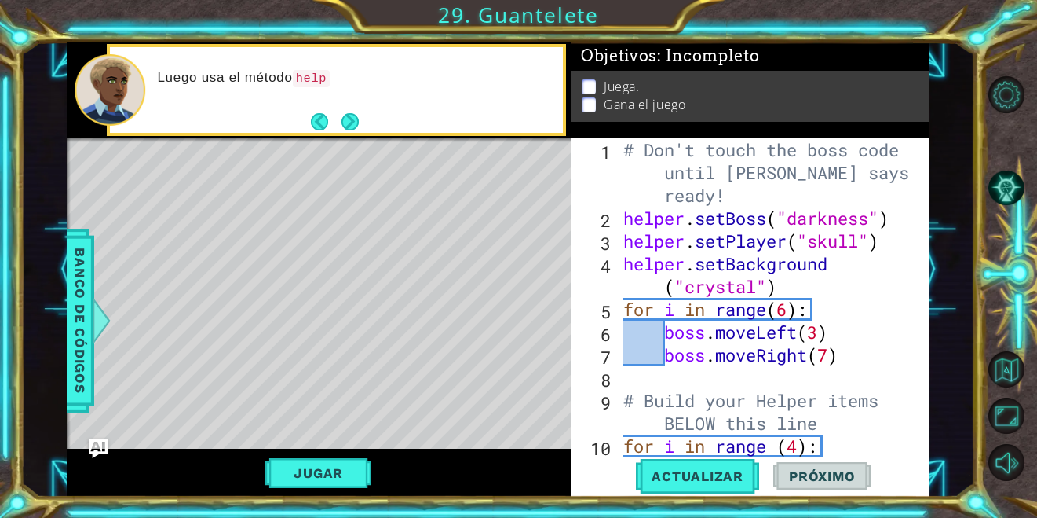
scroll to position [0, 0]
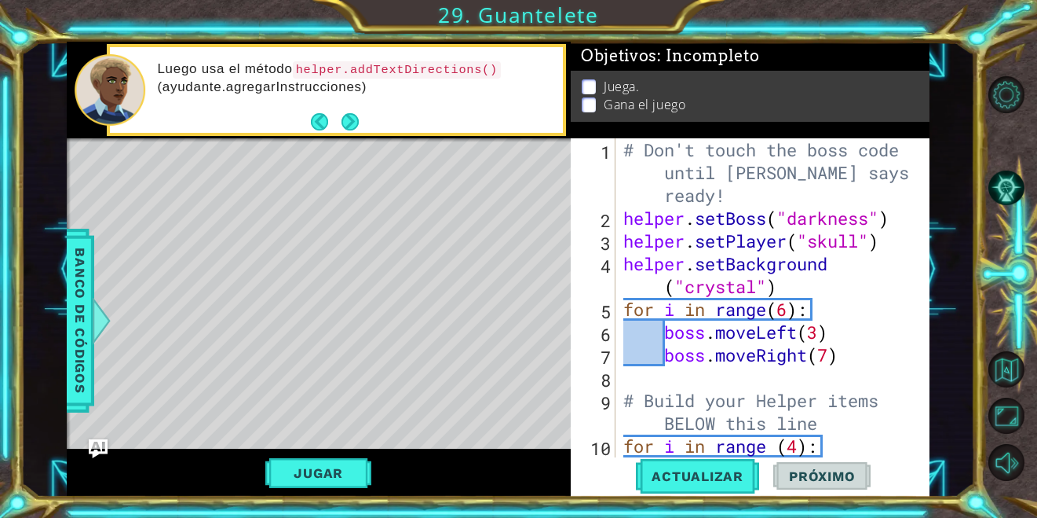
click at [883, 235] on div "# Don't touch the boss code until [PERSON_NAME] says you're ready! helper . set…" at bounding box center [771, 343] width 302 height 410
click at [786, 280] on div "# Don't touch the boss code until [PERSON_NAME] says you're ready! helper . set…" at bounding box center [771, 343] width 302 height 410
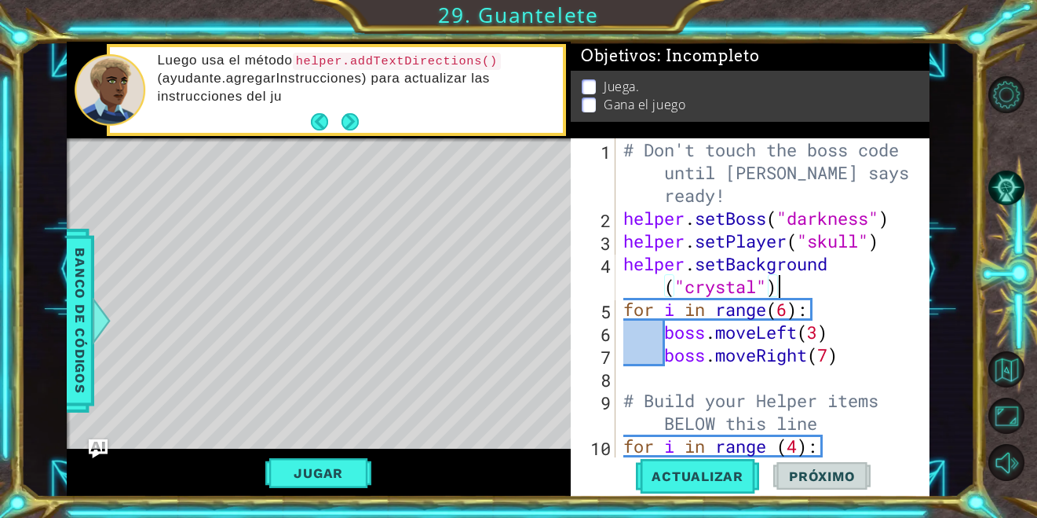
click at [763, 286] on div "# Don't touch the boss code until [PERSON_NAME] says you're ready! helper . set…" at bounding box center [771, 343] width 302 height 410
click at [323, 118] on button "Back" at bounding box center [326, 121] width 31 height 17
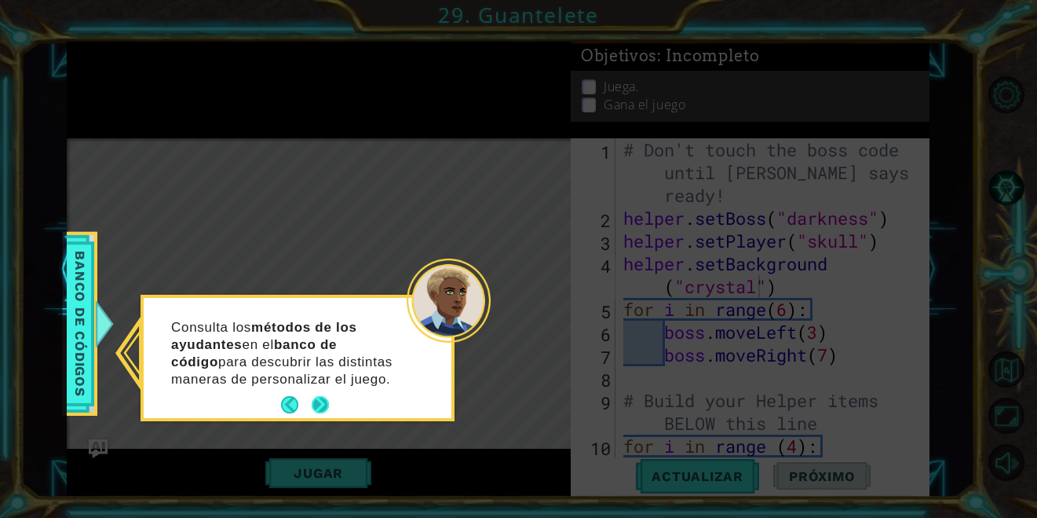
click at [323, 403] on button "Next" at bounding box center [320, 404] width 17 height 17
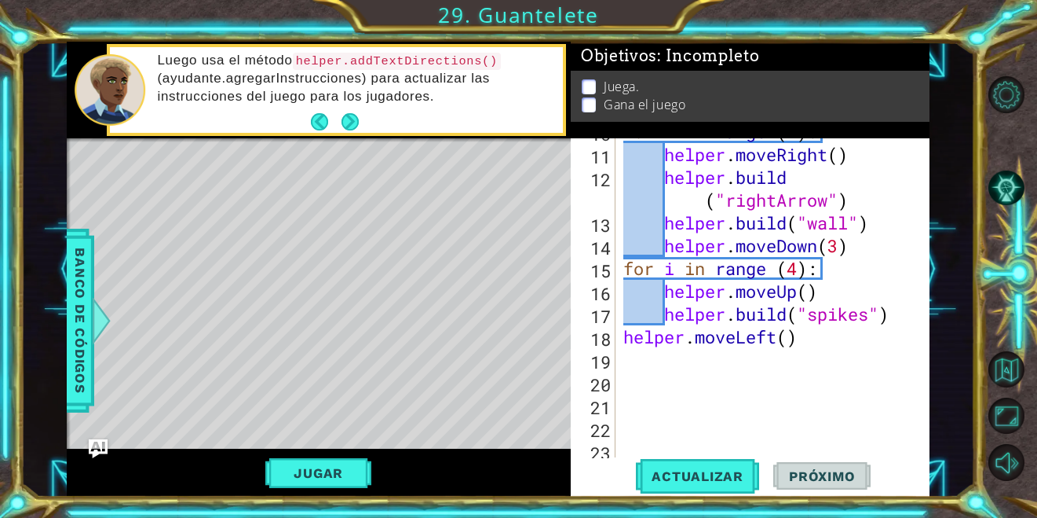
scroll to position [342, 0]
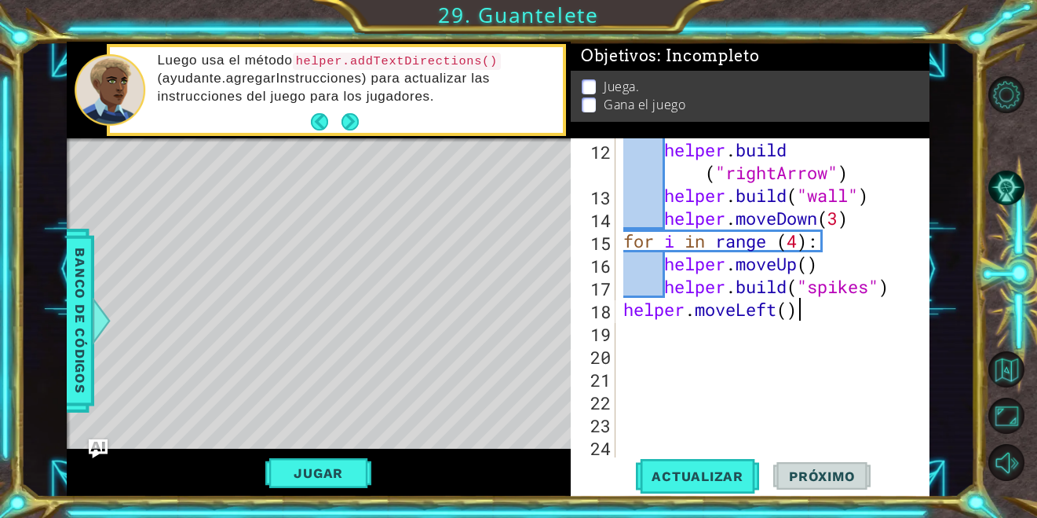
click at [839, 312] on div "helper . build ( "rightArrow" ) helper . build ( "wall" ) helper . moveDown ( 3…" at bounding box center [771, 331] width 302 height 387
type textarea "helper.moveLeft()"
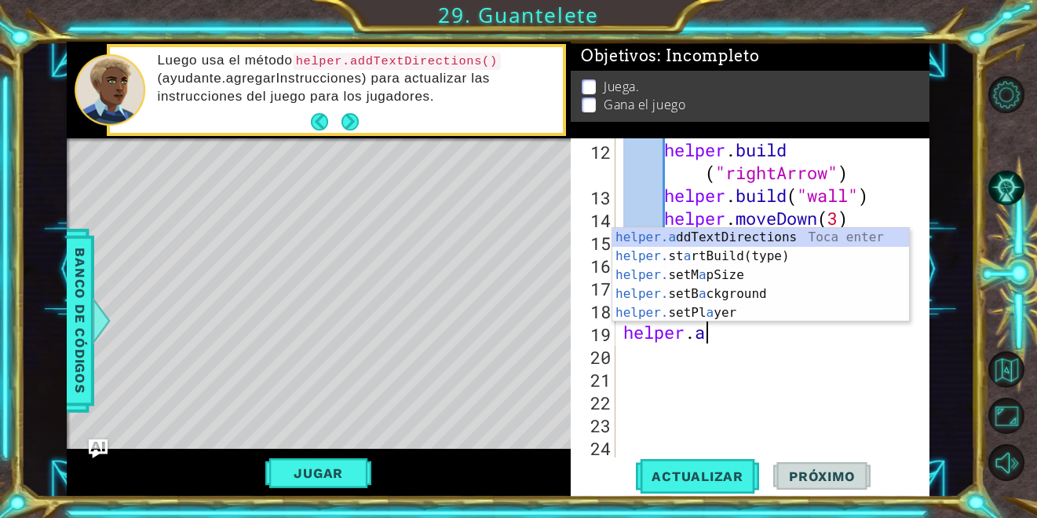
scroll to position [0, 3]
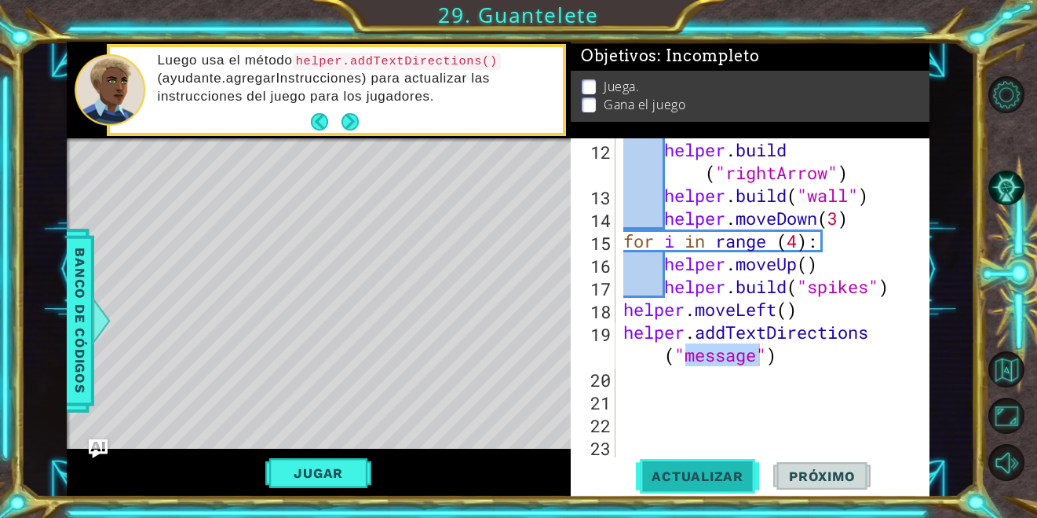
click at [721, 478] on span "Actualizar" at bounding box center [697, 476] width 123 height 16
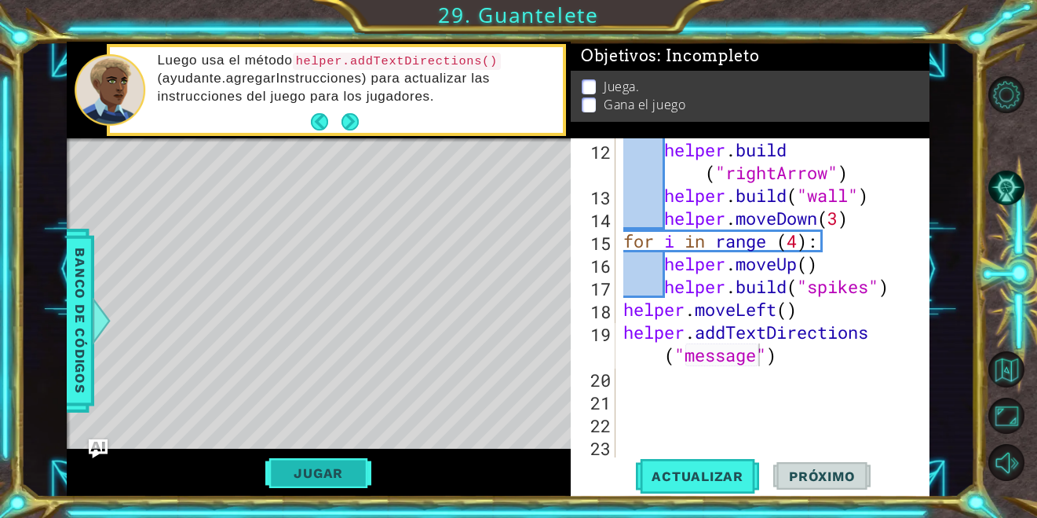
click at [331, 480] on button "Jugar" at bounding box center [318, 473] width 106 height 30
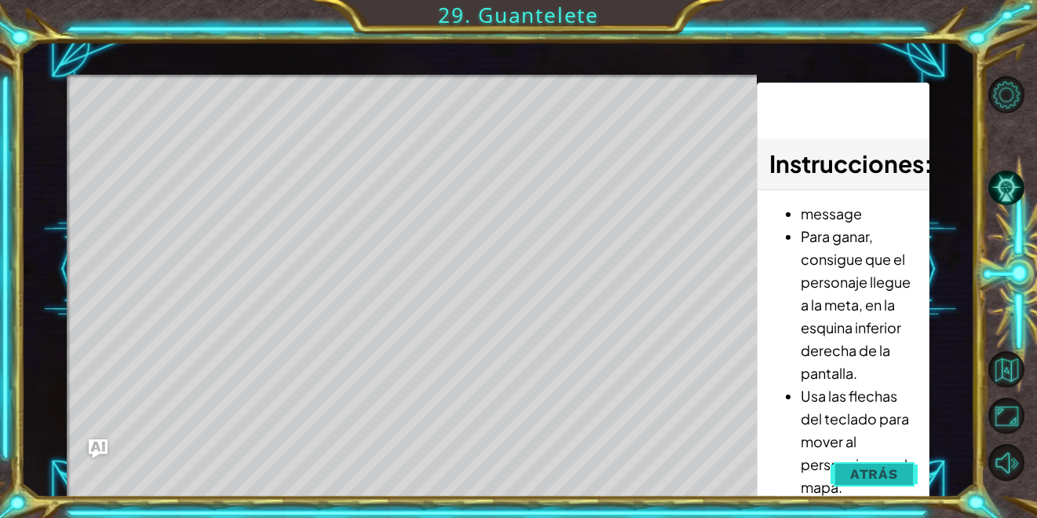
click at [885, 476] on span "Atrás" at bounding box center [874, 474] width 48 height 16
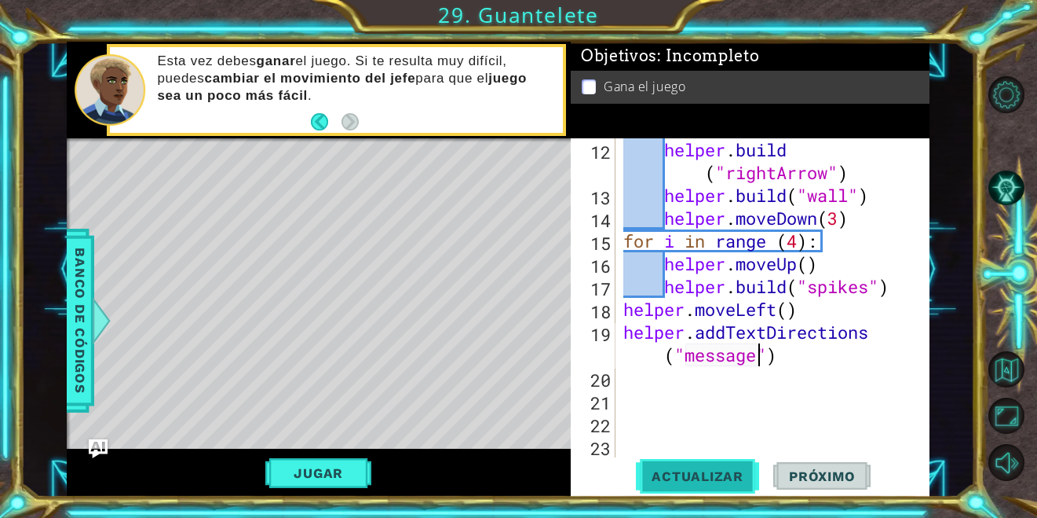
click at [695, 468] on span "Actualizar" at bounding box center [697, 476] width 123 height 16
click at [332, 456] on div "Jugar" at bounding box center [319, 472] width 504 height 49
click at [337, 466] on button "Jugar" at bounding box center [318, 473] width 106 height 30
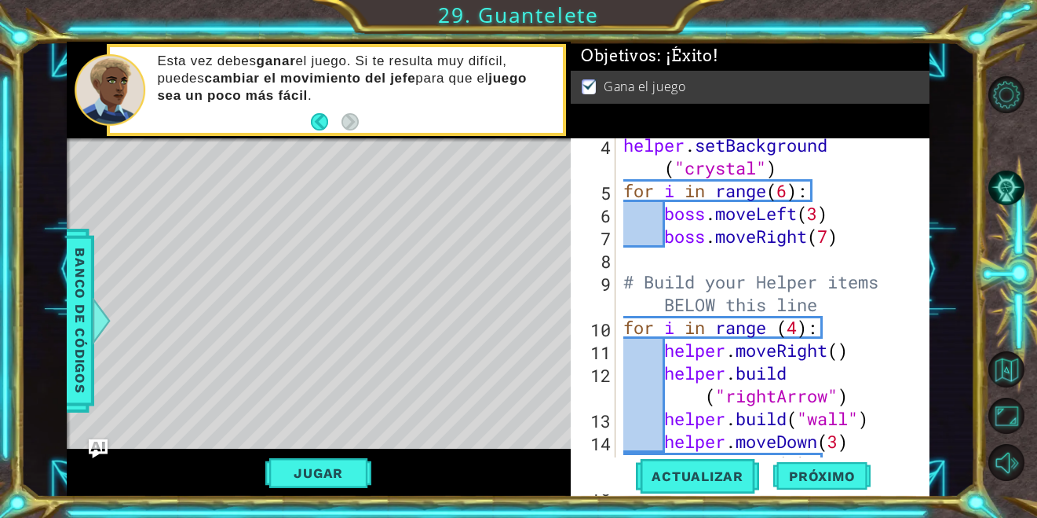
scroll to position [118, 0]
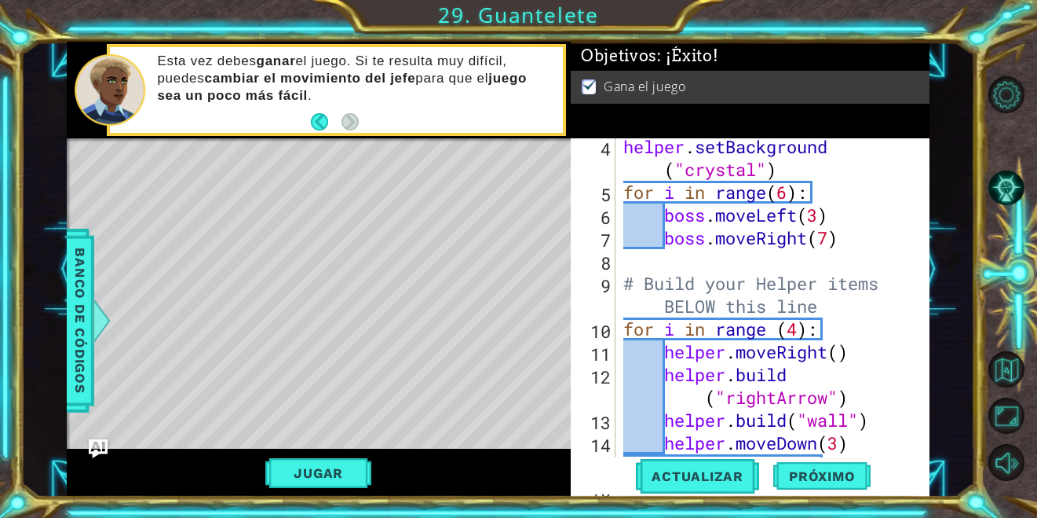
click at [834, 232] on div "helper . setBackground ( "crystal" ) for i in range ( 6 ) : boss . moveLeft ( 3…" at bounding box center [771, 328] width 302 height 387
click at [794, 189] on div "helper . setBackground ( "crystal" ) for i in range ( 6 ) : boss . moveLeft ( 3…" at bounding box center [771, 328] width 302 height 387
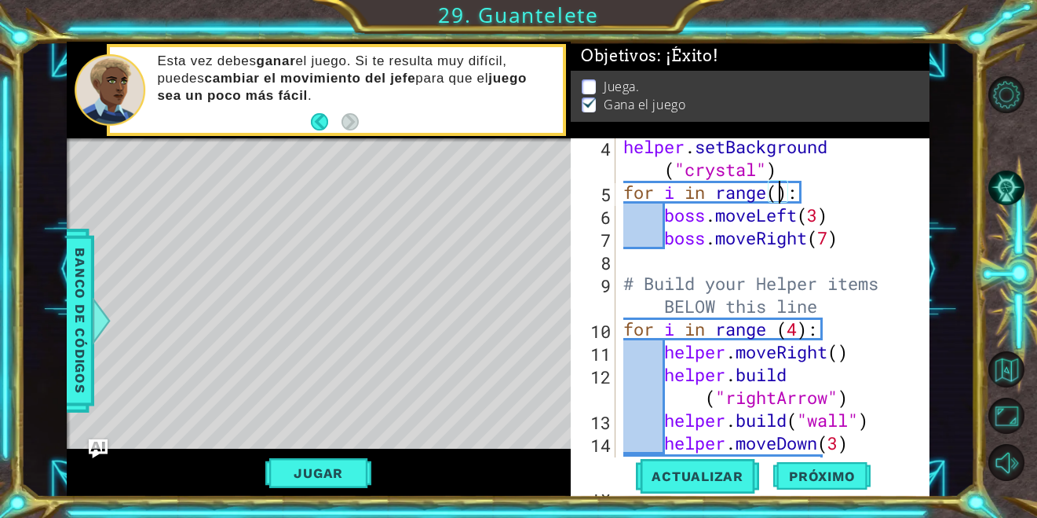
type textarea "for i in range(6):"
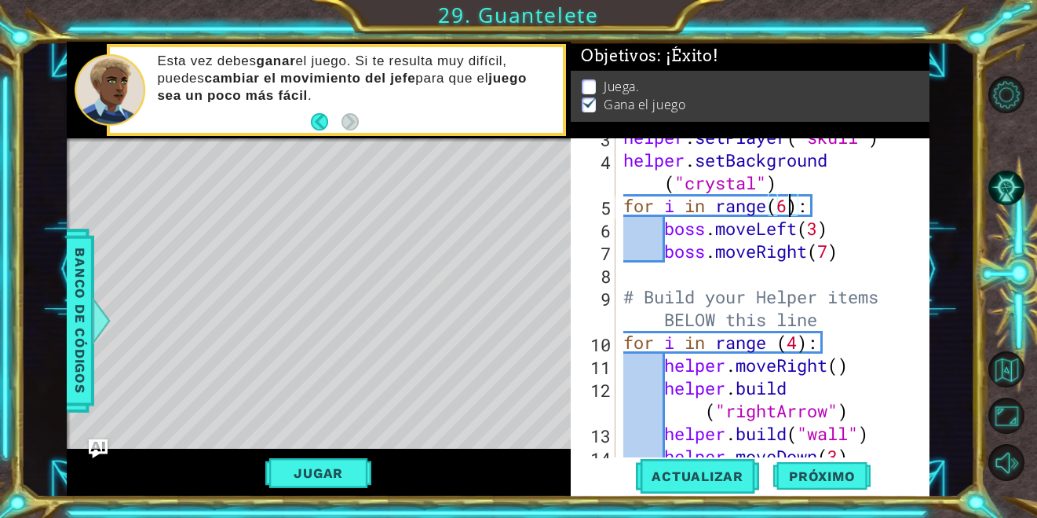
scroll to position [104, 0]
click at [831, 265] on div "helper . setPlayer ( "skull" ) helper . setBackground ( "crystal" ) for i in ra…" at bounding box center [771, 308] width 302 height 364
click at [827, 254] on div "helper . setPlayer ( "skull" ) helper . setBackground ( "crystal" ) for i in ra…" at bounding box center [771, 308] width 302 height 364
type textarea "boss.moveRight(7)"
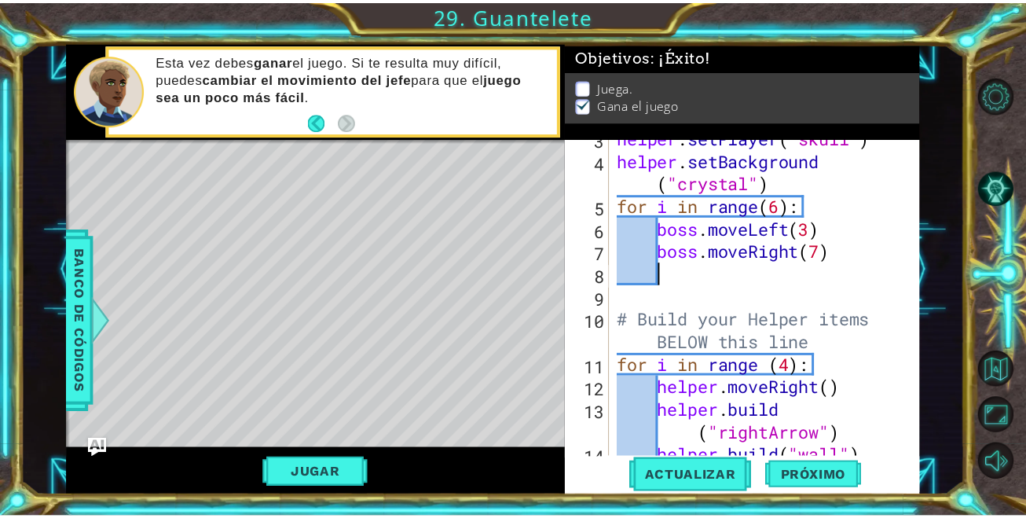
scroll to position [0, 1]
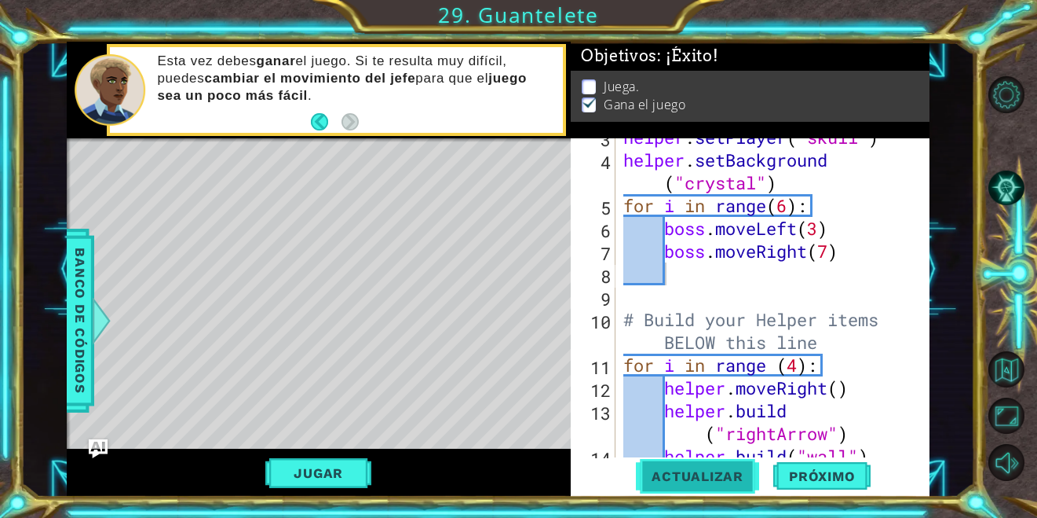
click at [742, 474] on span "Actualizar" at bounding box center [697, 476] width 123 height 16
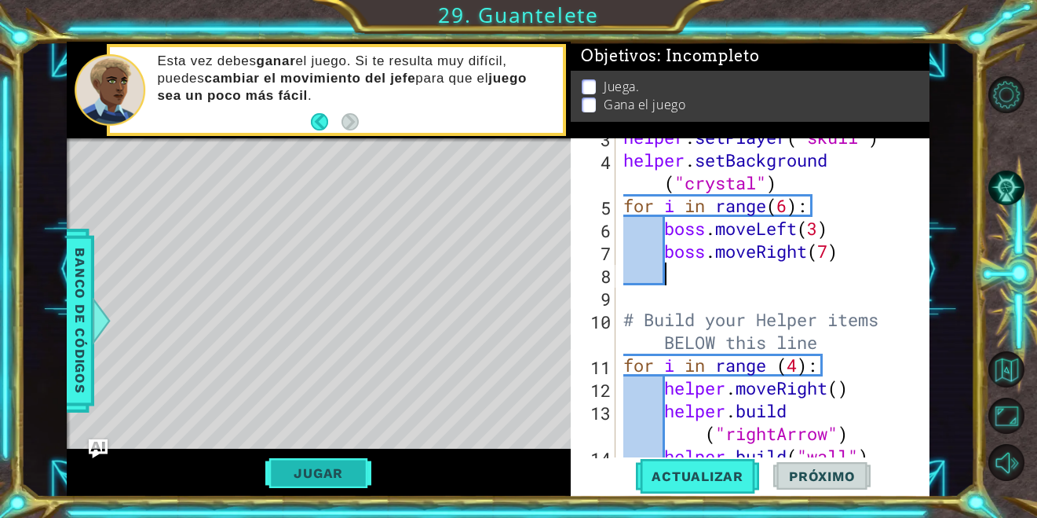
click at [318, 471] on button "Jugar" at bounding box center [318, 473] width 106 height 30
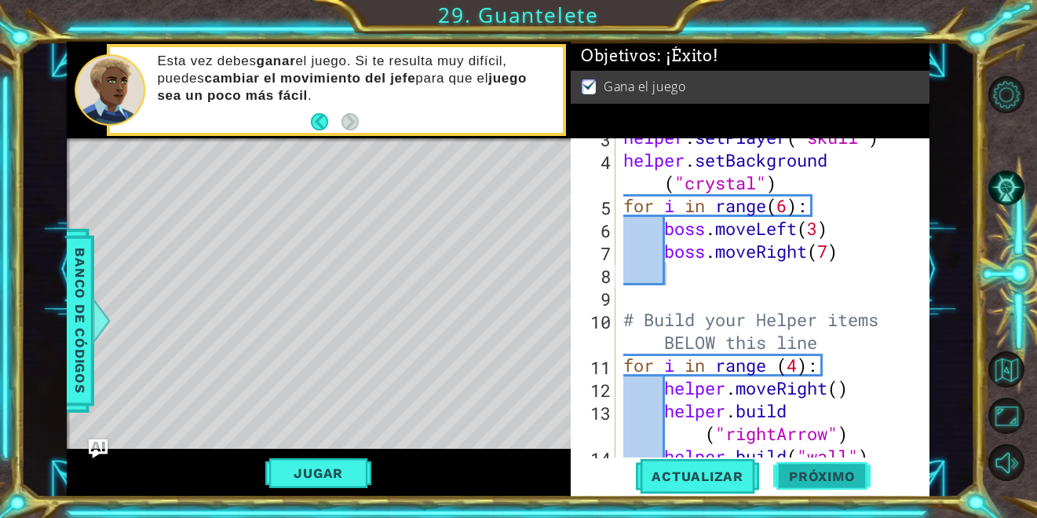
click at [835, 471] on span "Próximo" at bounding box center [822, 477] width 97 height 16
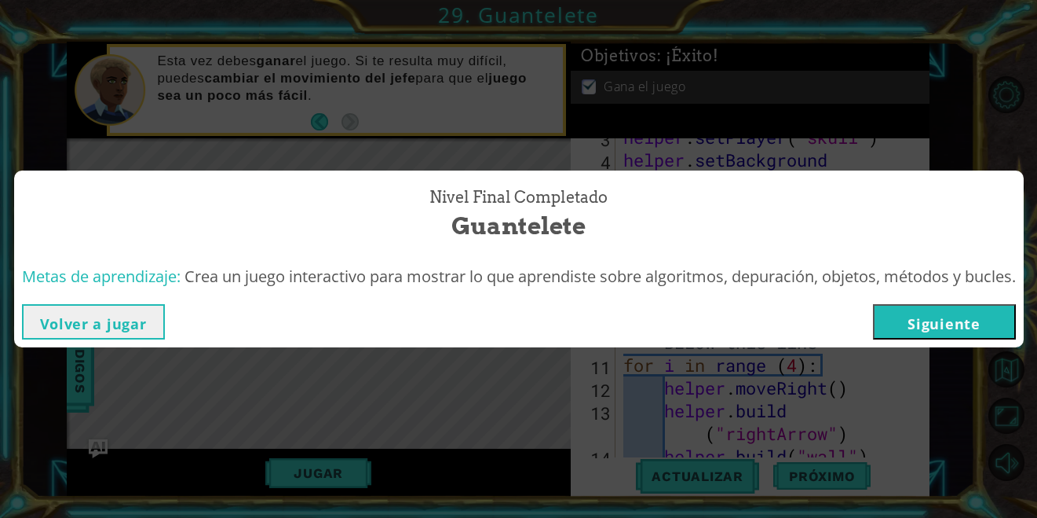
click at [950, 324] on button "Siguiente" at bounding box center [944, 321] width 143 height 35
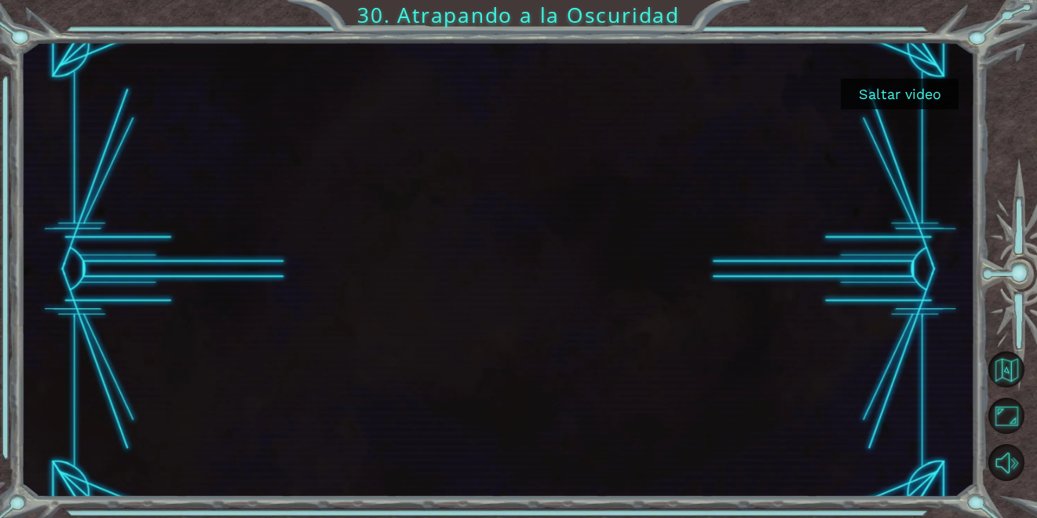
click at [927, 88] on button "Saltar video" at bounding box center [900, 94] width 118 height 31
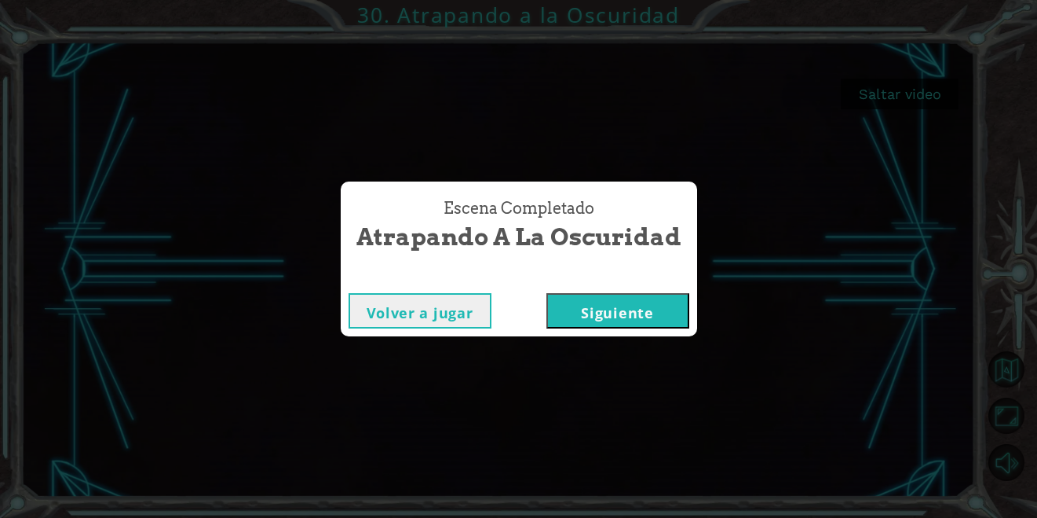
click at [611, 302] on button "Siguiente" at bounding box center [618, 310] width 143 height 35
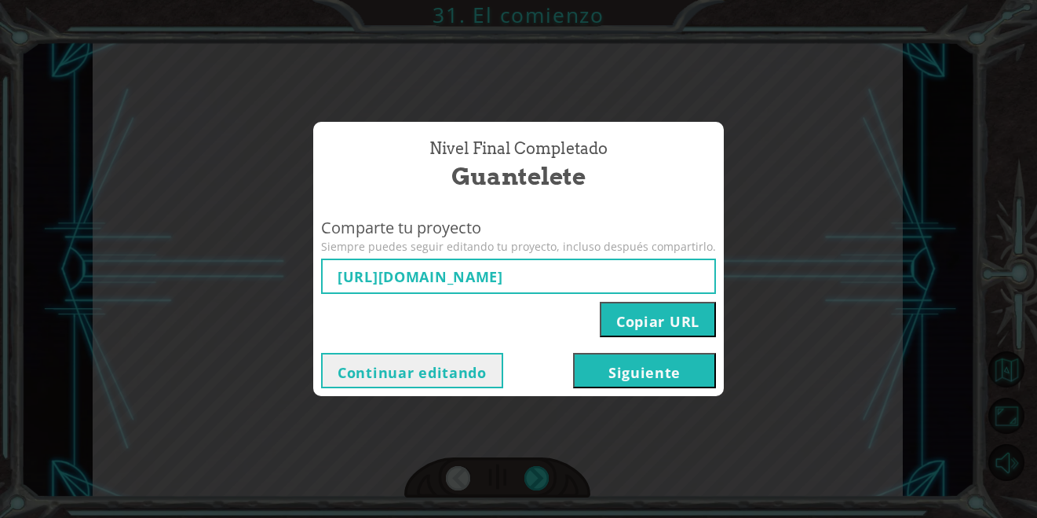
type input "[URL][DOMAIN_NAME]"
click at [668, 381] on button "Siguiente" at bounding box center [644, 370] width 143 height 35
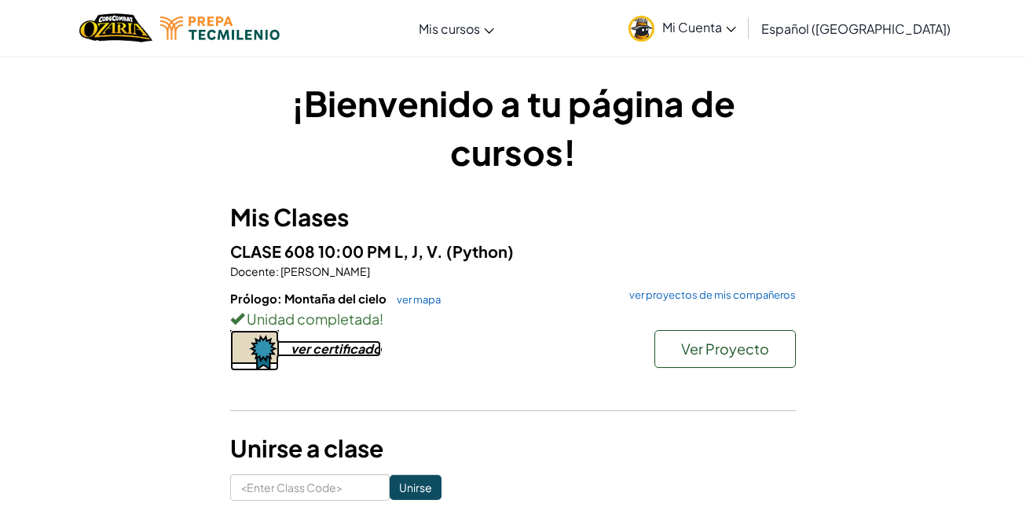
click at [351, 351] on div "ver certificado" at bounding box center [336, 348] width 90 height 16
